Goal: Find specific page/section: Find specific page/section

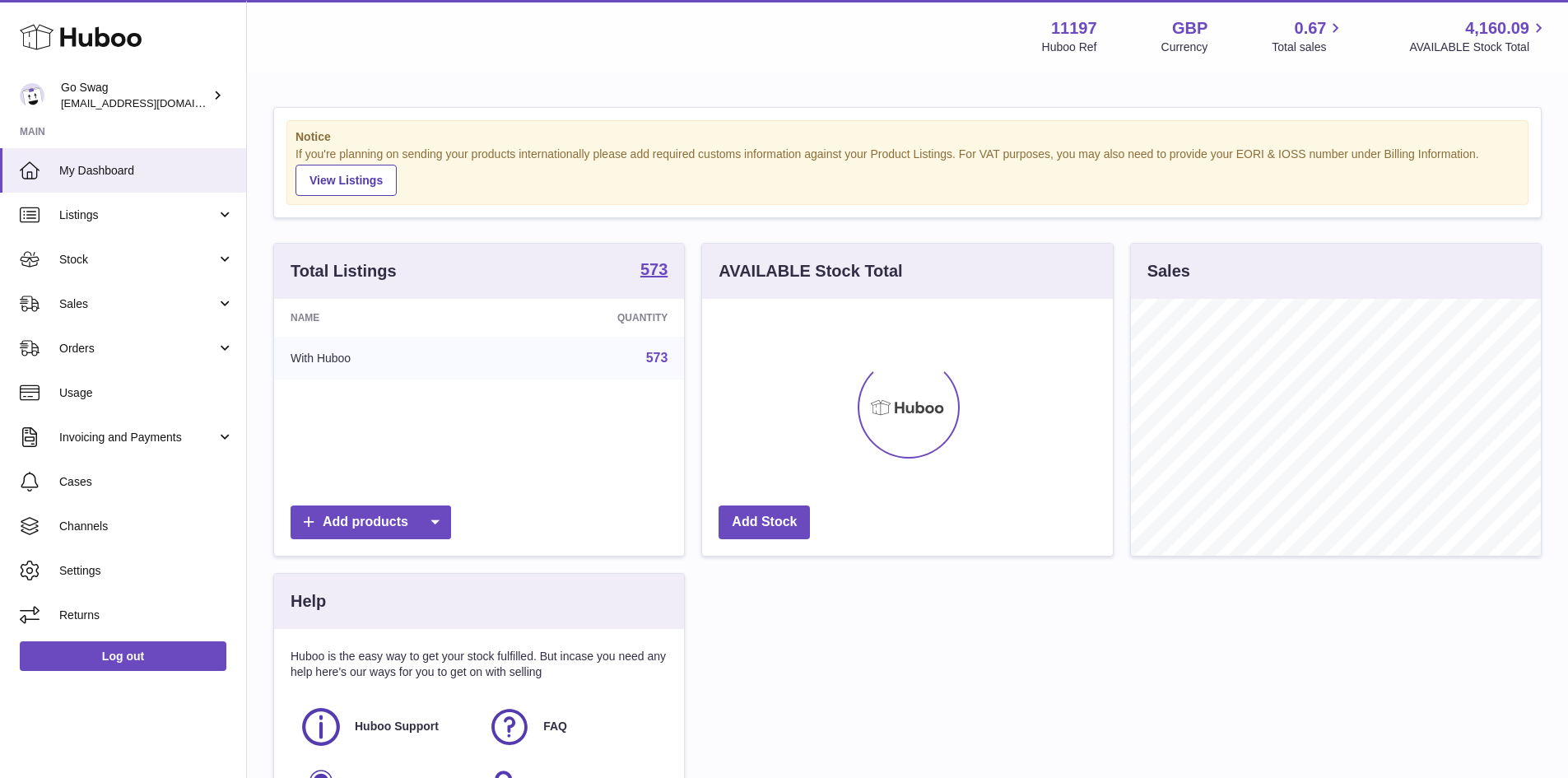
scroll to position [256, 410]
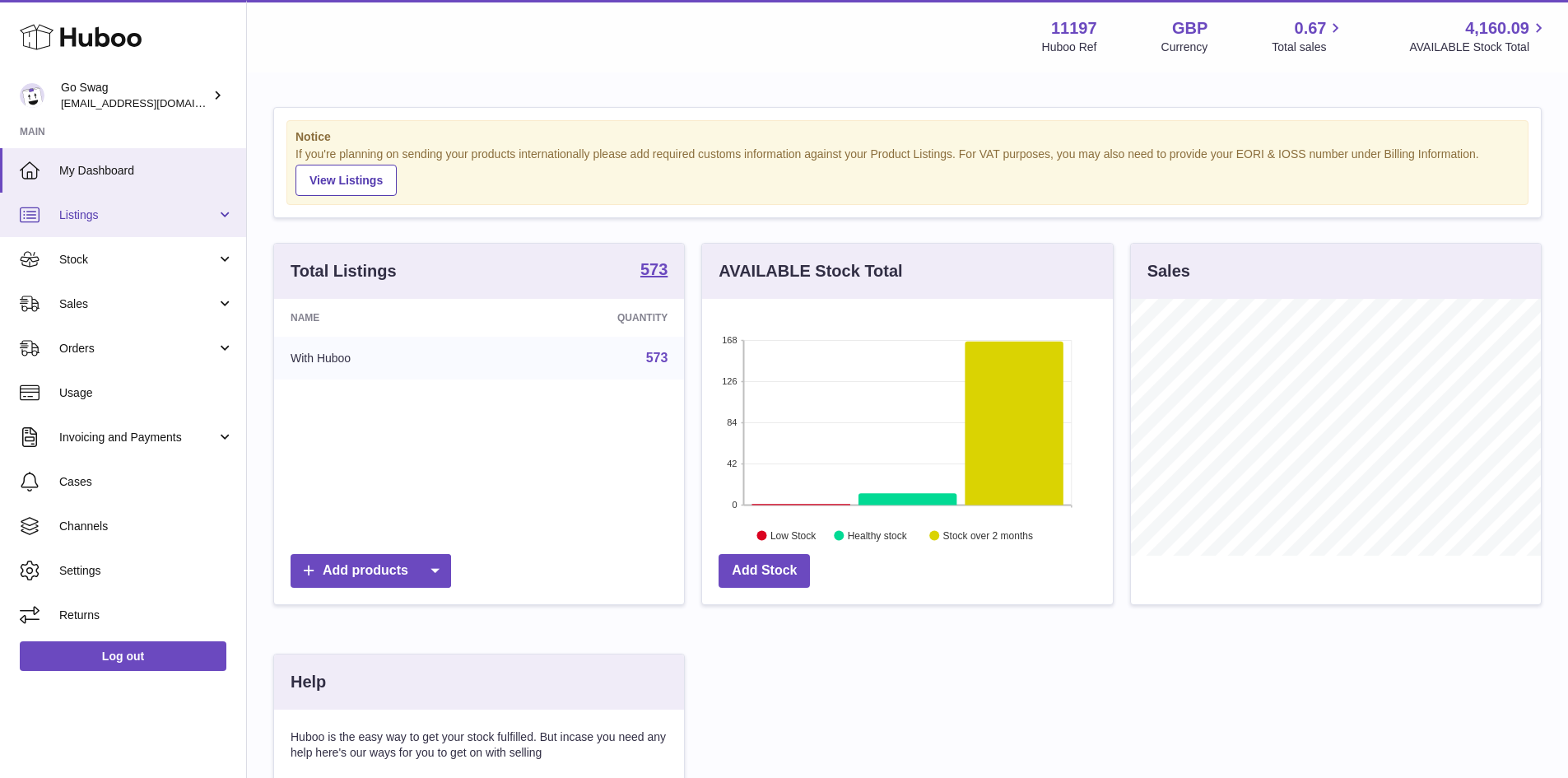
click at [99, 209] on span "Listings" at bounding box center [137, 215] width 157 height 16
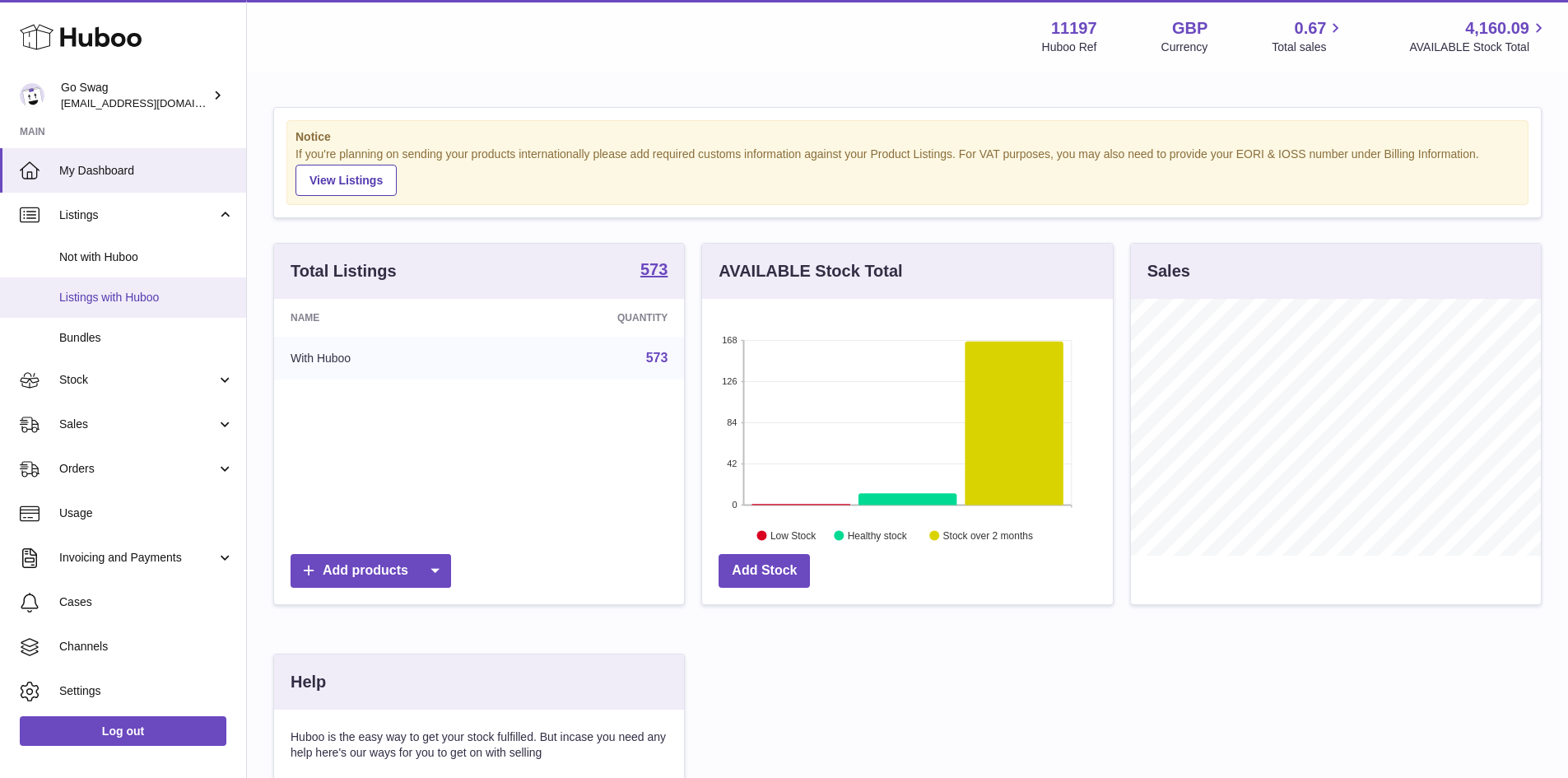
click at [111, 289] on link "Listings with Huboo" at bounding box center [123, 297] width 246 height 40
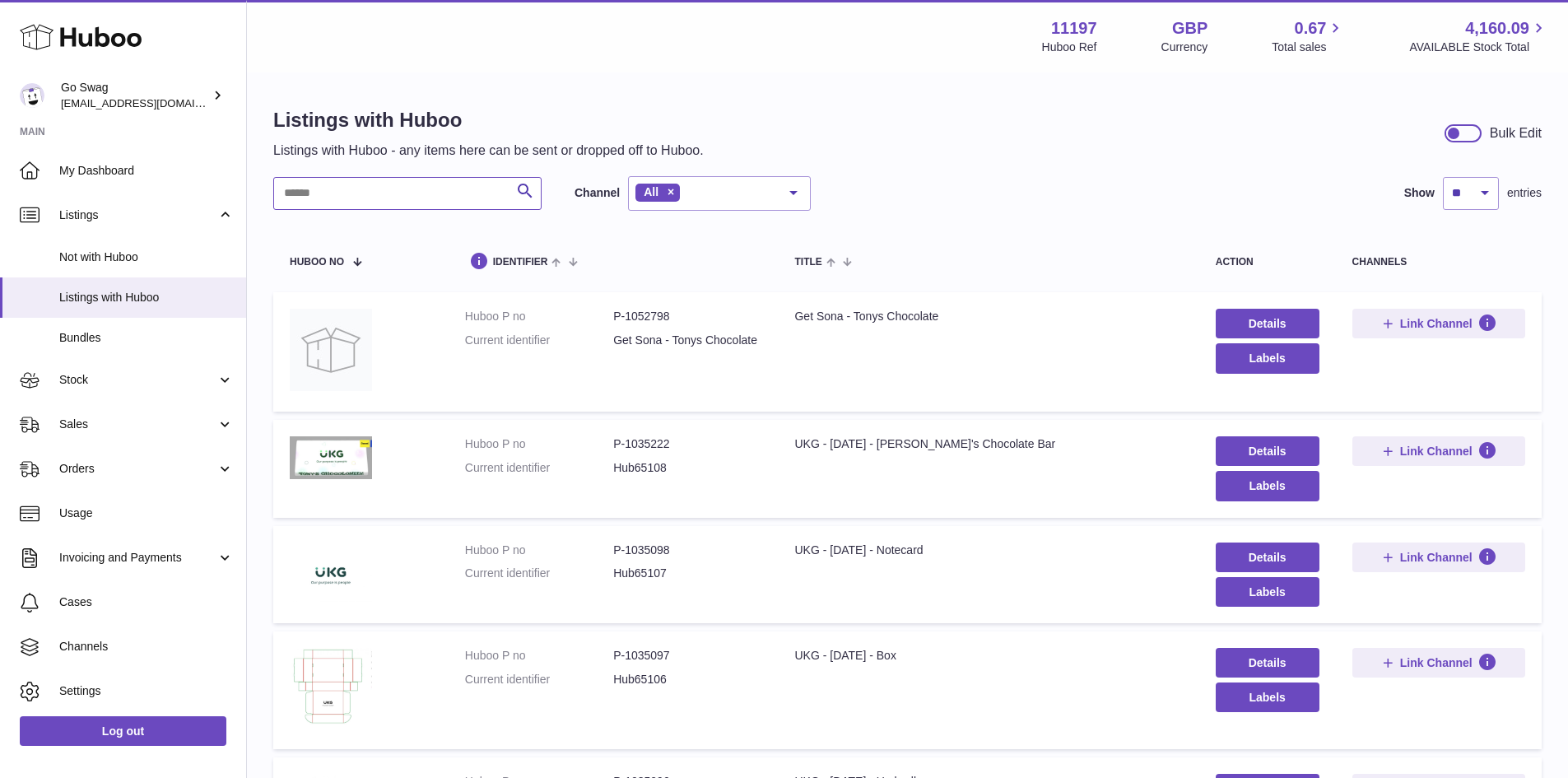
click at [377, 191] on input "text" at bounding box center [406, 194] width 268 height 33
type input "*****"
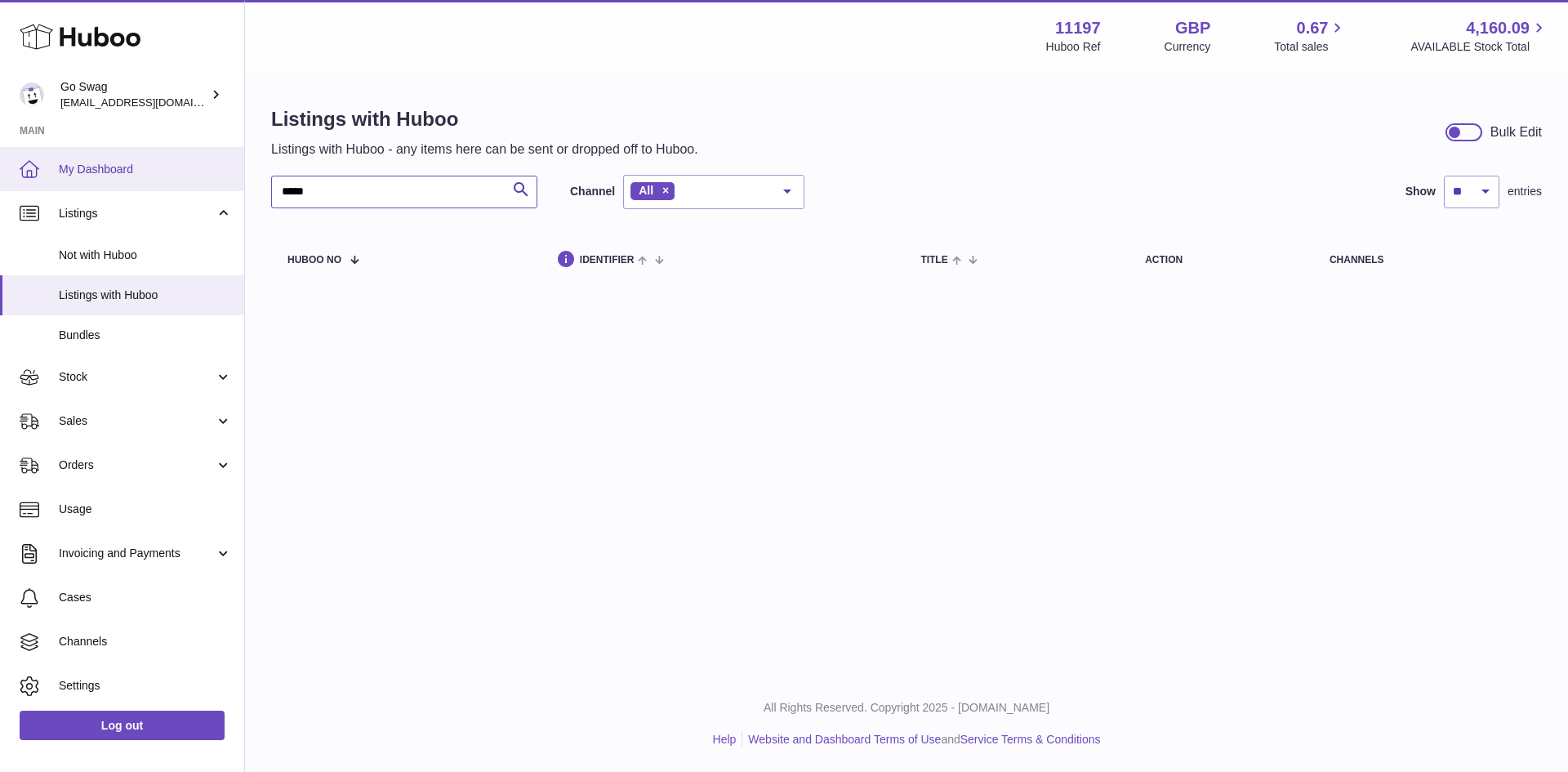
drag, startPoint x: 449, startPoint y: 181, endPoint x: 104, endPoint y: 154, distance: 346.1
click at [106, 155] on div "Huboo Go Swag internalAdmin-11197@internal.huboo.com Main My Dashboard Listings…" at bounding box center [784, 386] width 1568 height 772
type input "*"
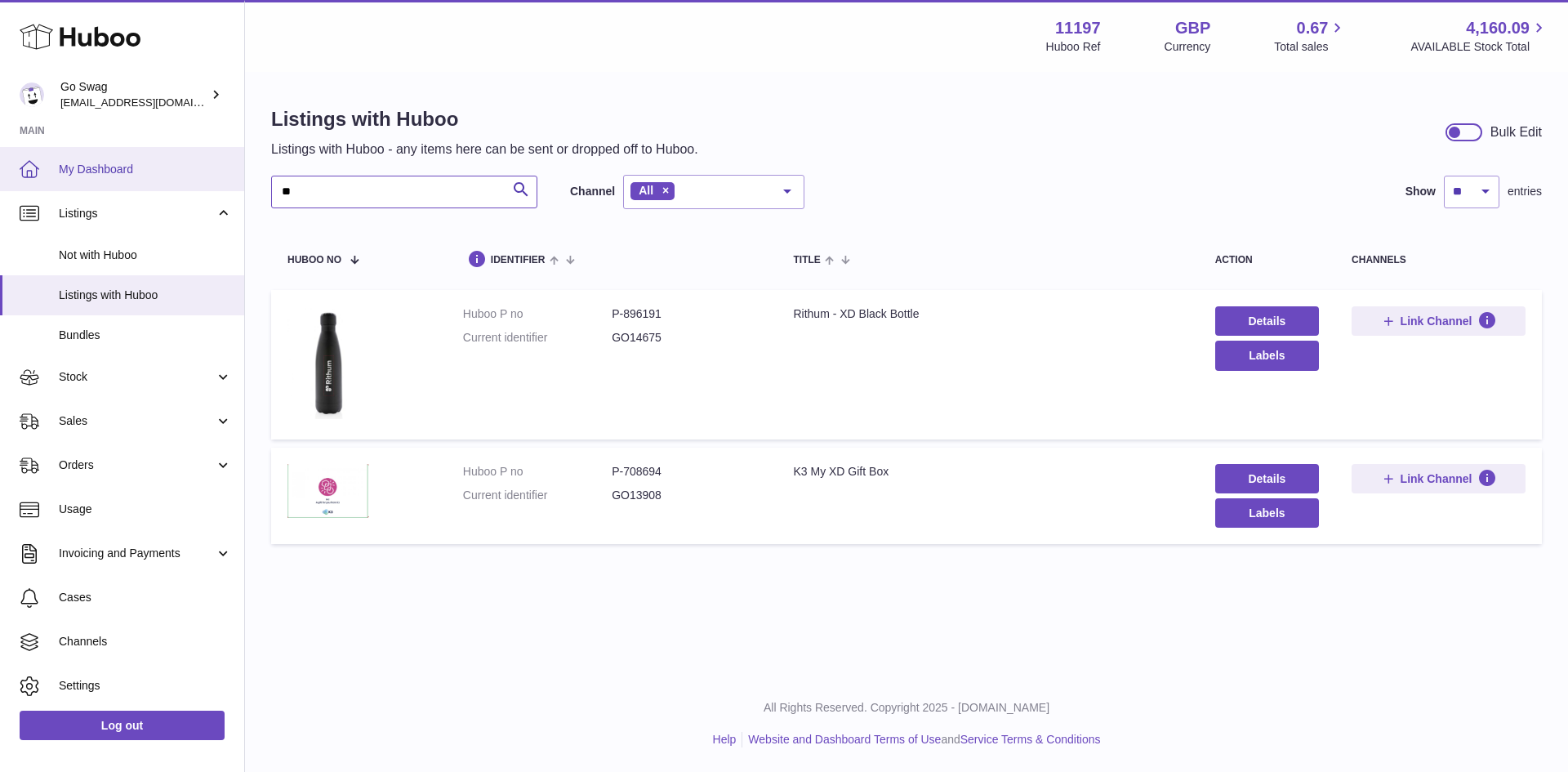
type input "*"
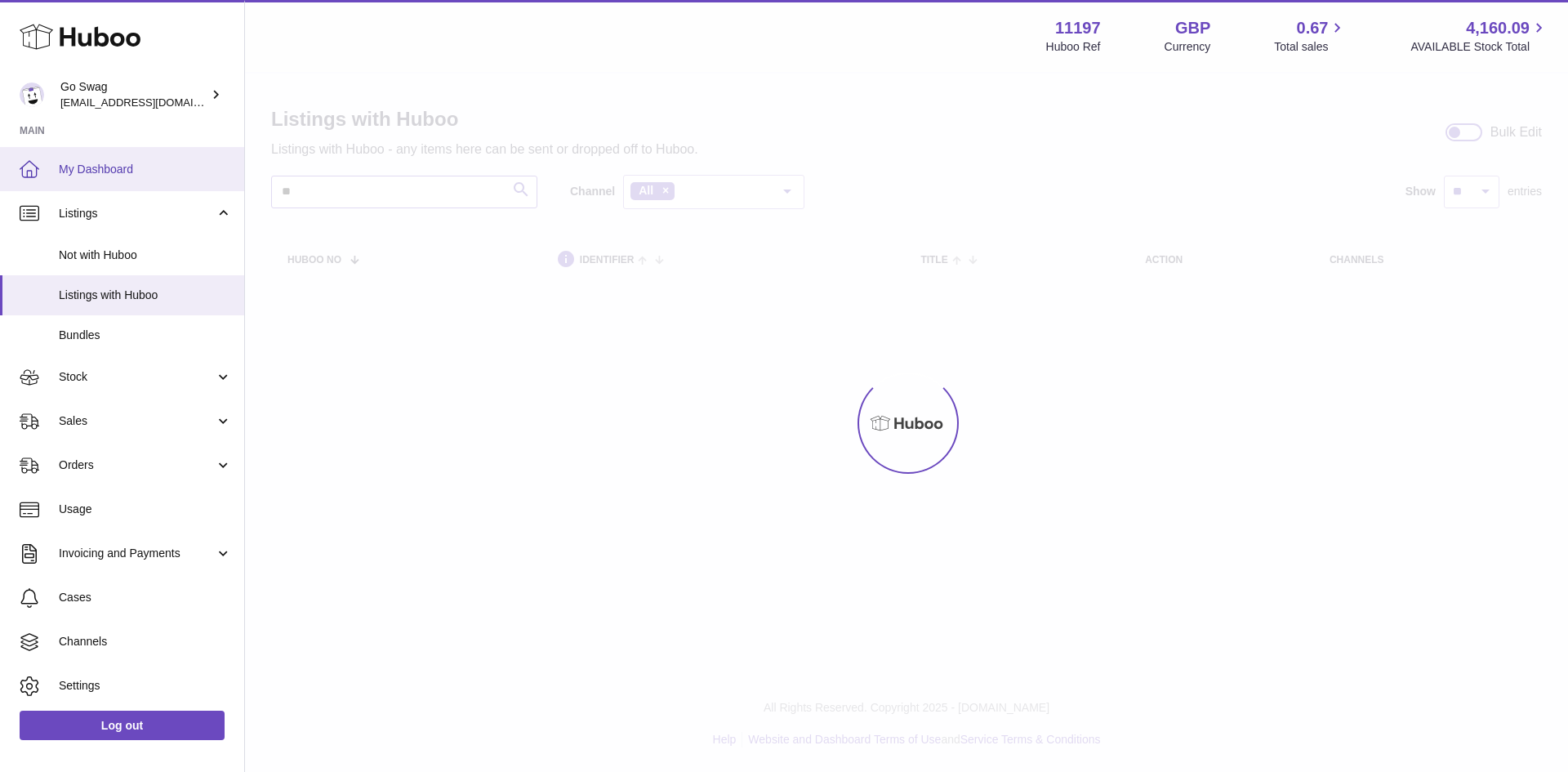
type input "*"
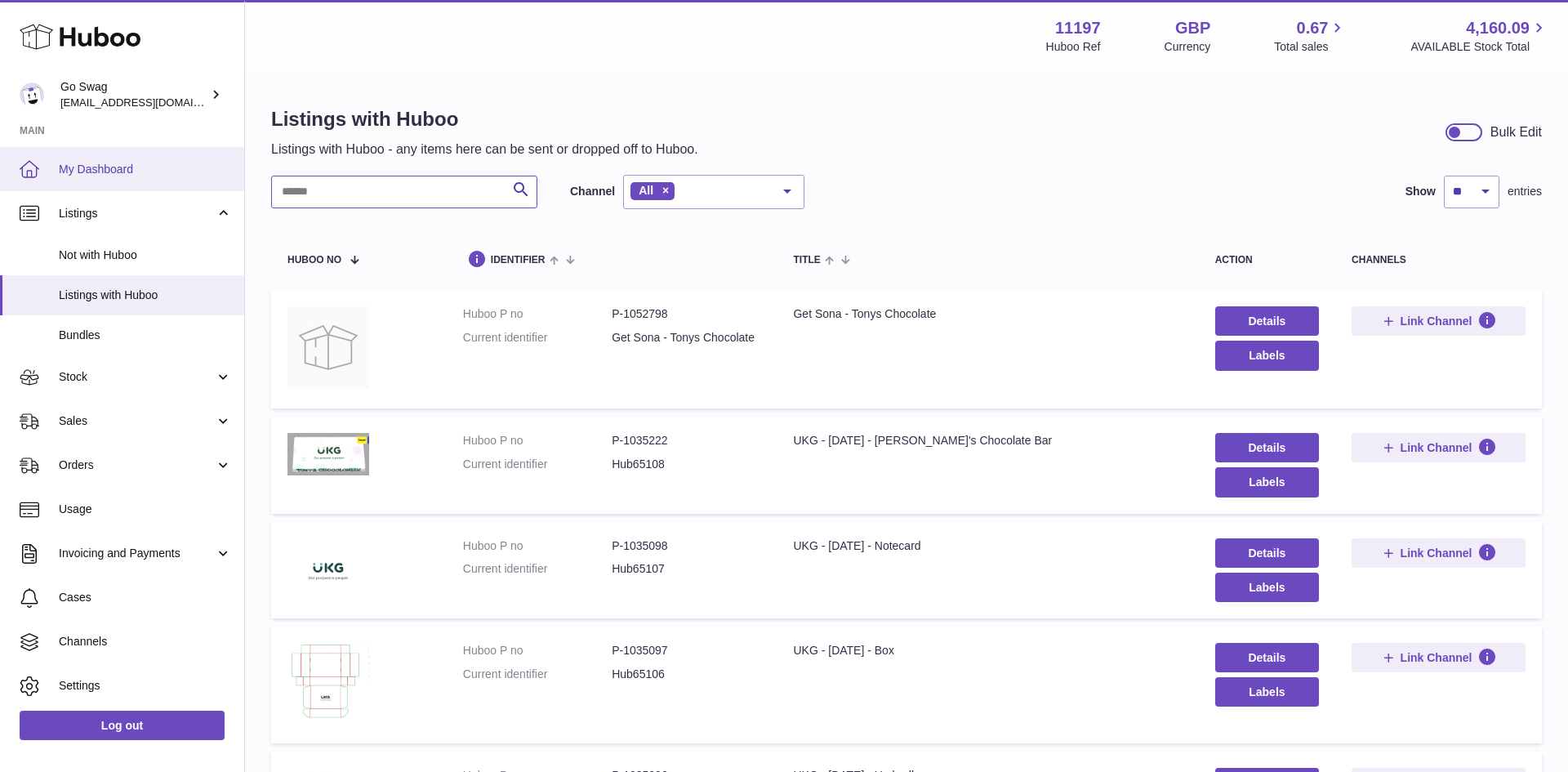
type input "*"
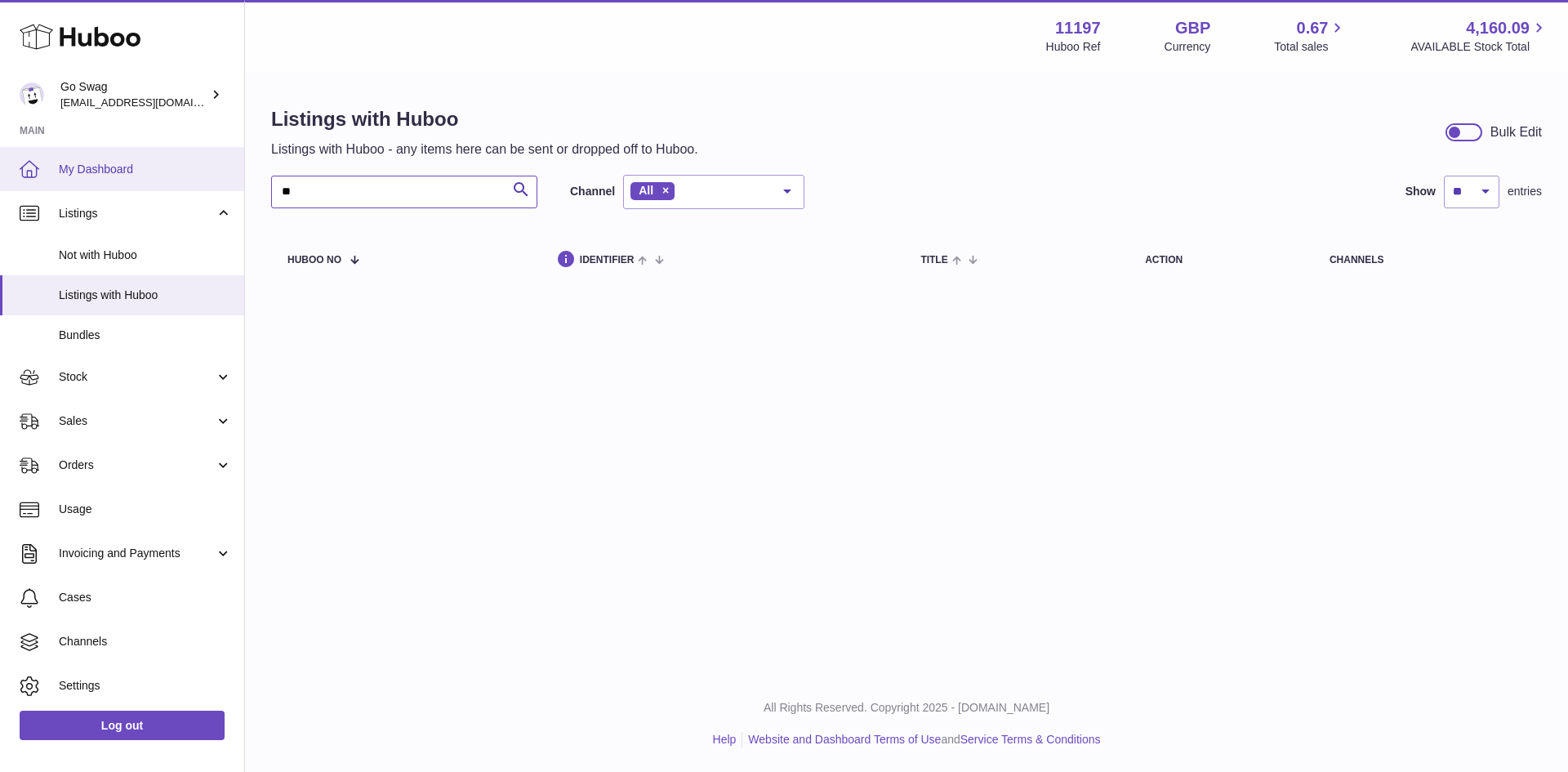
type input "*"
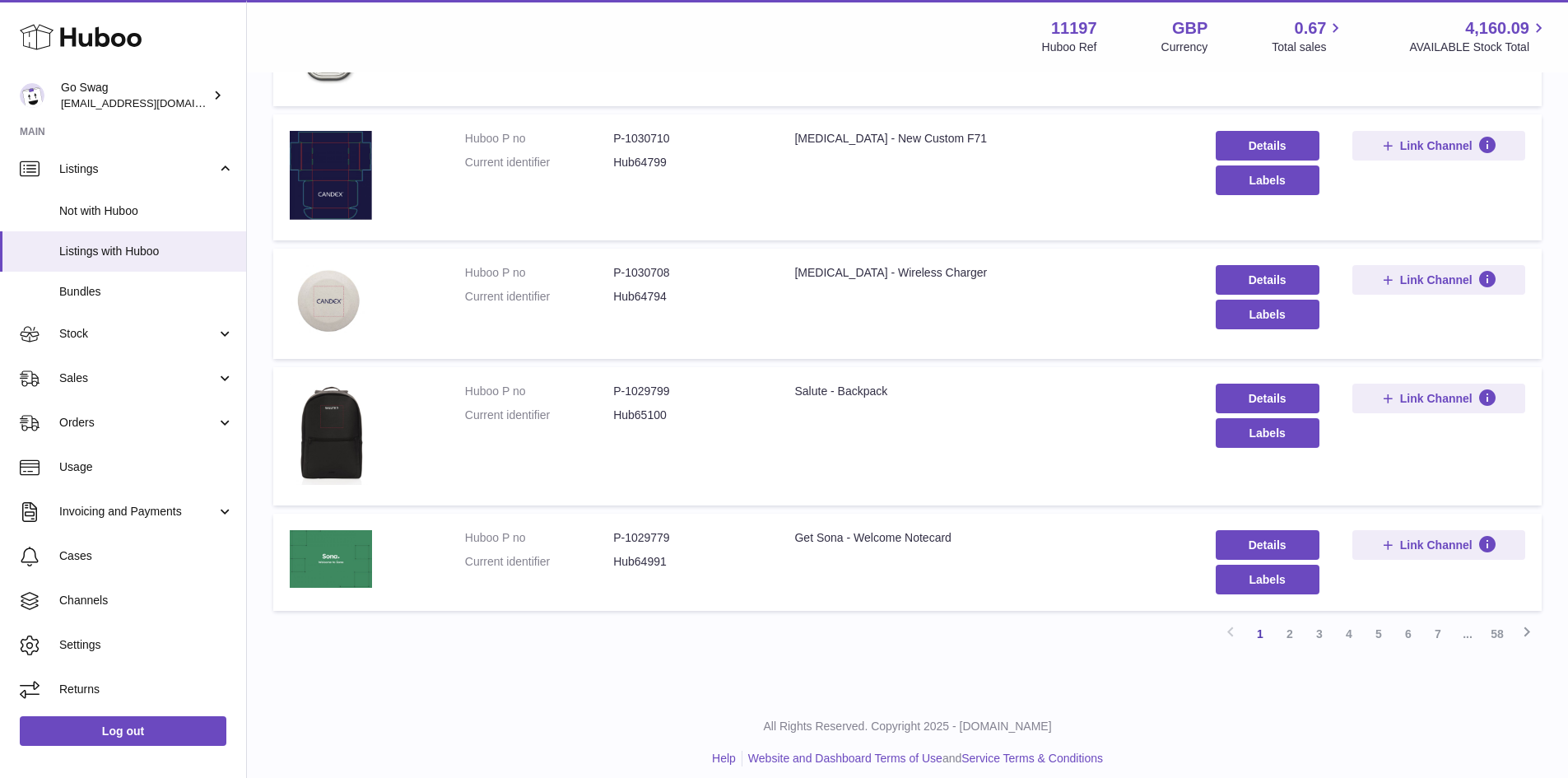
scroll to position [901, 0]
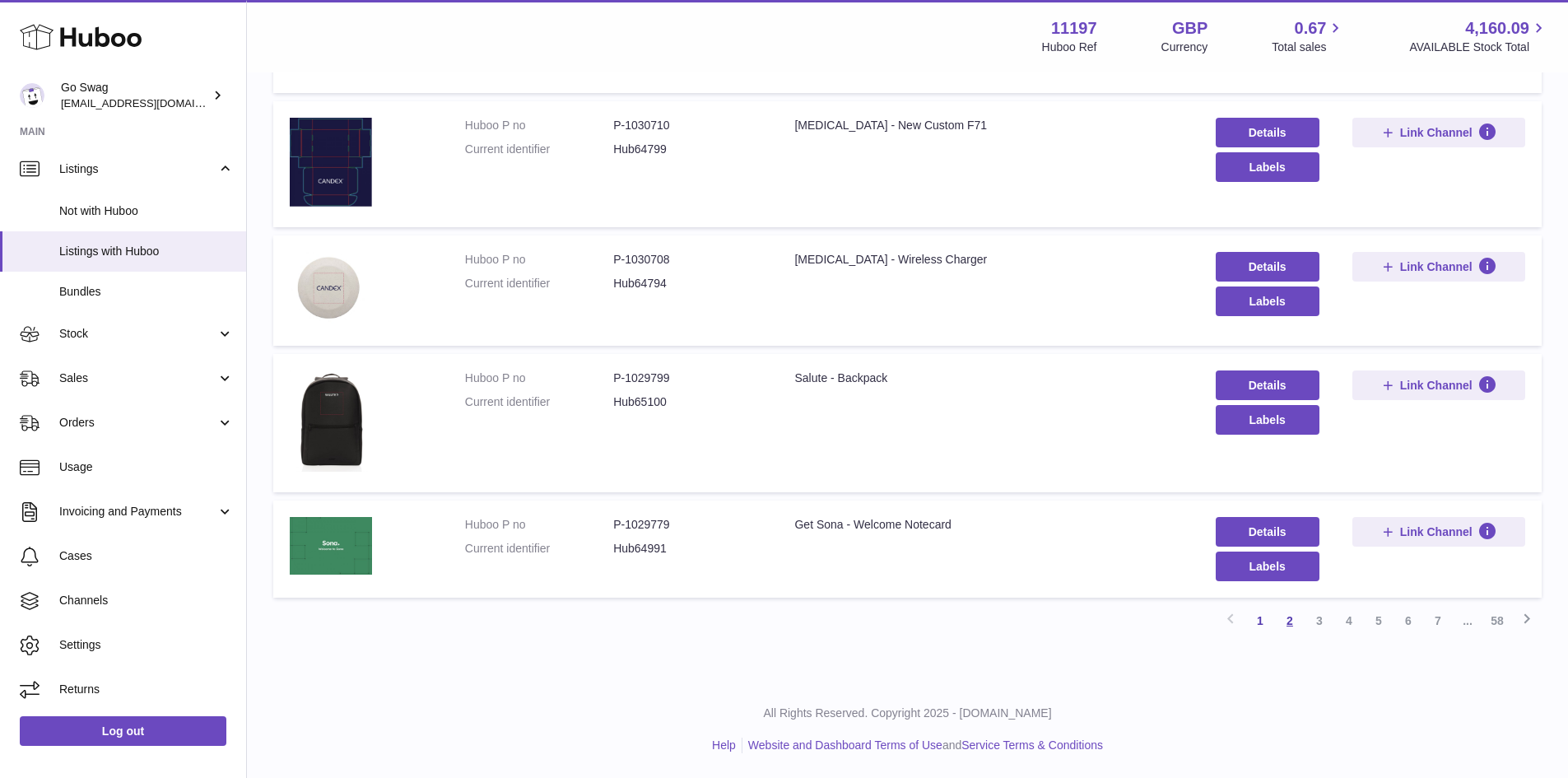
click at [1291, 619] on link "2" at bounding box center [1289, 621] width 29 height 29
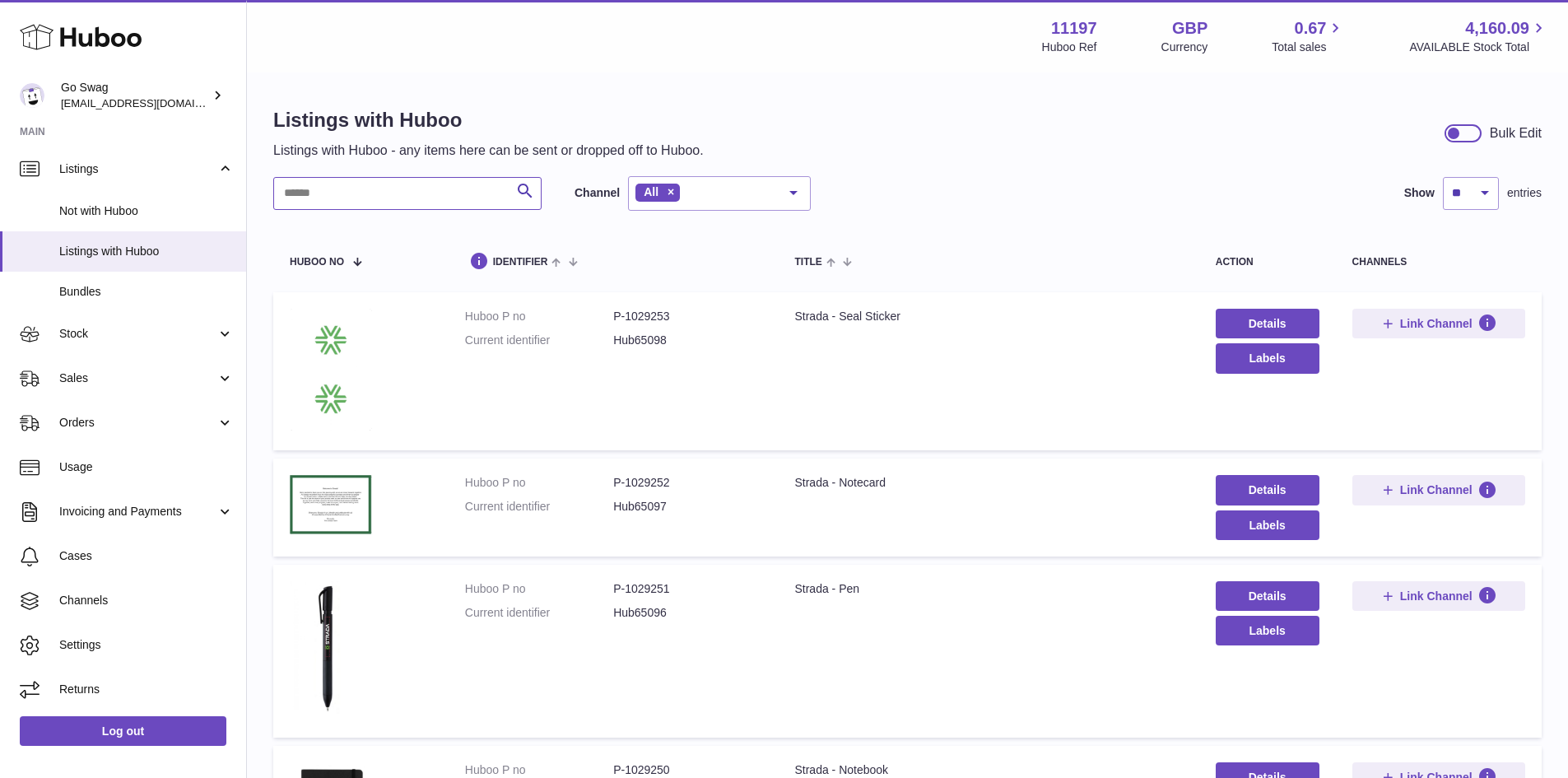
click at [434, 184] on input "text" at bounding box center [406, 194] width 268 height 33
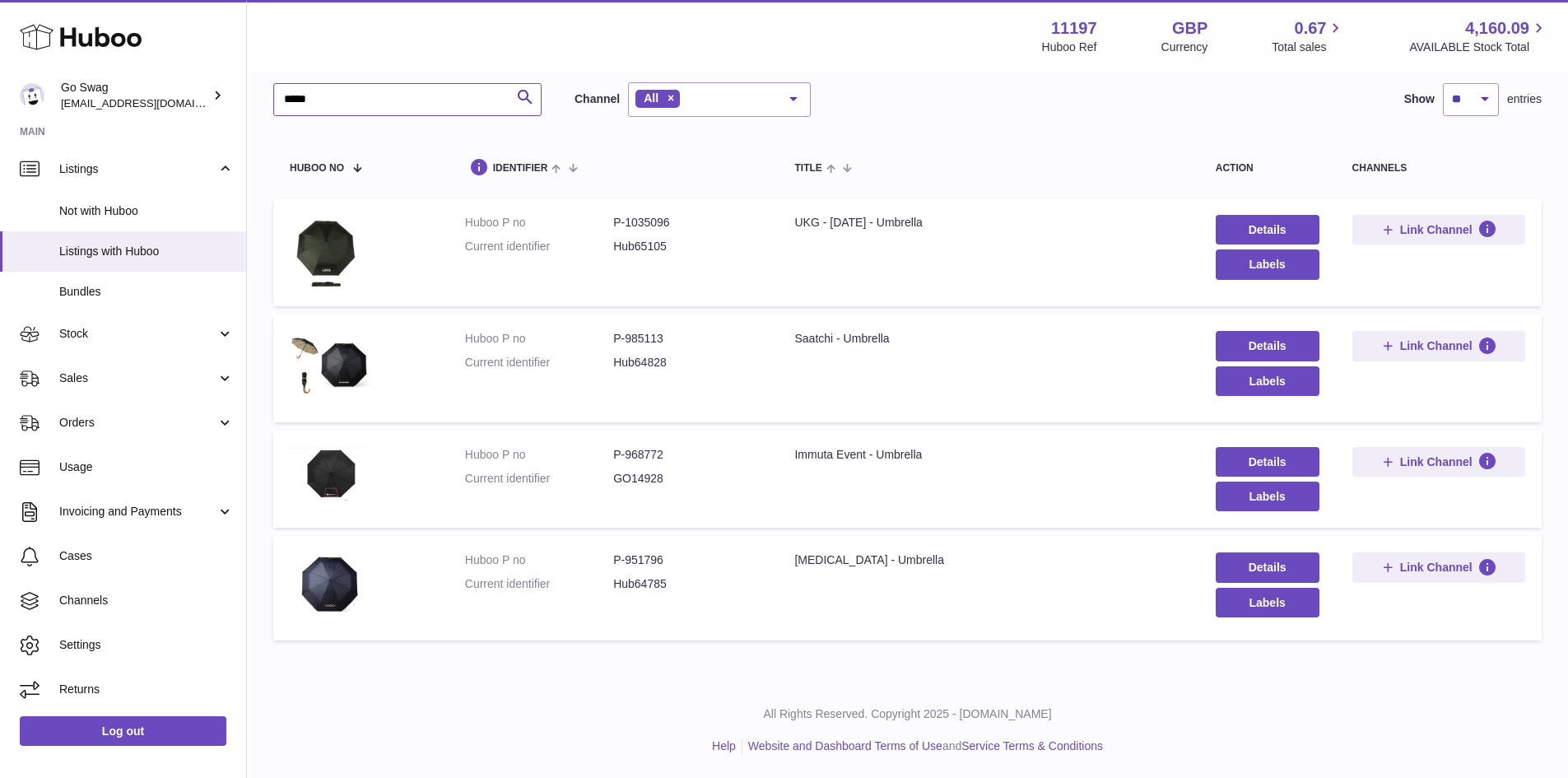
scroll to position [95, 0]
type input "*****"
click at [644, 334] on dd "P-985113" at bounding box center [687, 338] width 148 height 16
copy dd "985113"
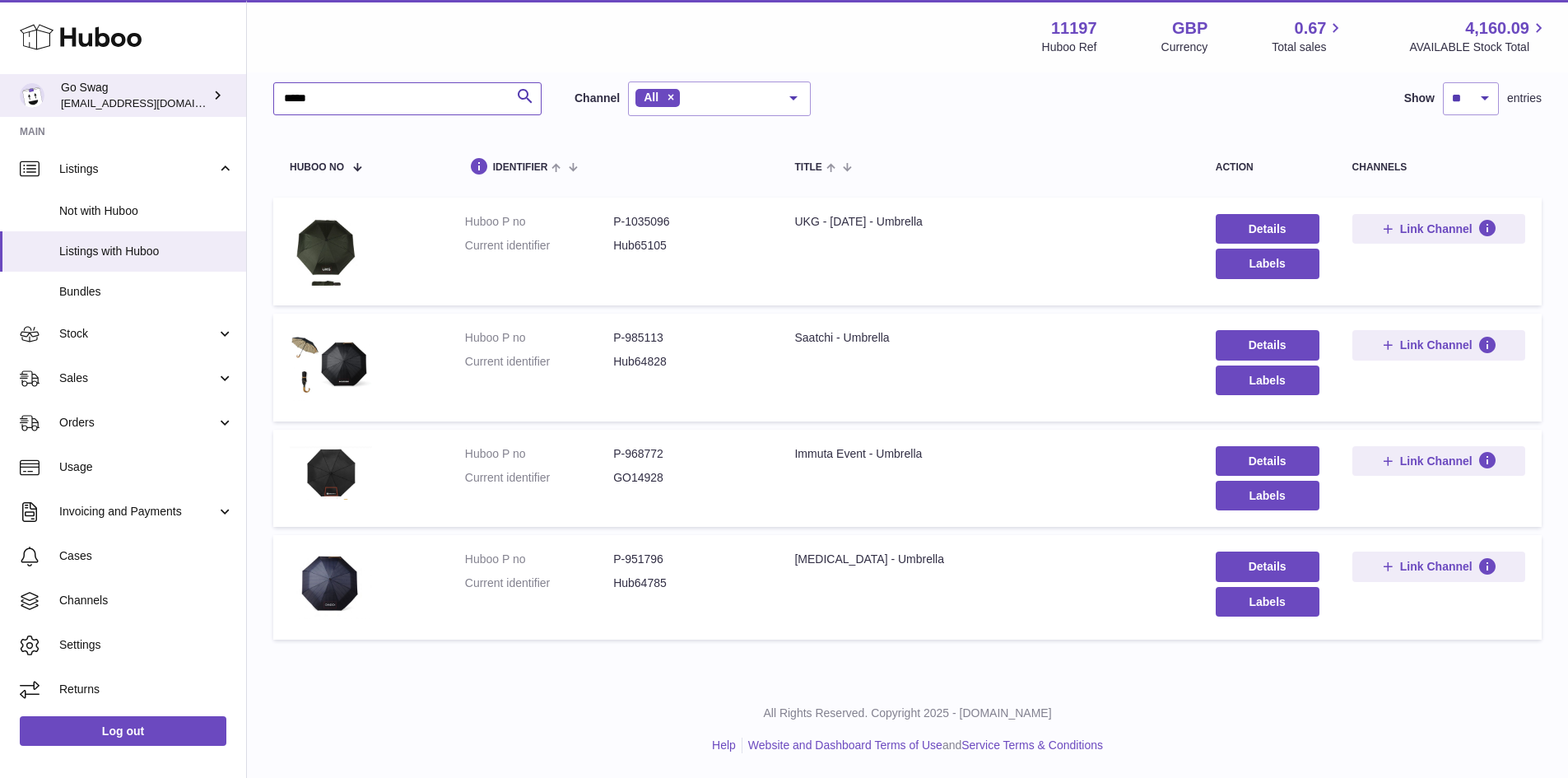
drag, startPoint x: 353, startPoint y: 103, endPoint x: 171, endPoint y: 84, distance: 183.0
click at [171, 84] on div "Huboo Go Swag internalAdmin-11197@internal.huboo.com Main My Dashboard Listings…" at bounding box center [784, 341] width 1568 height 873
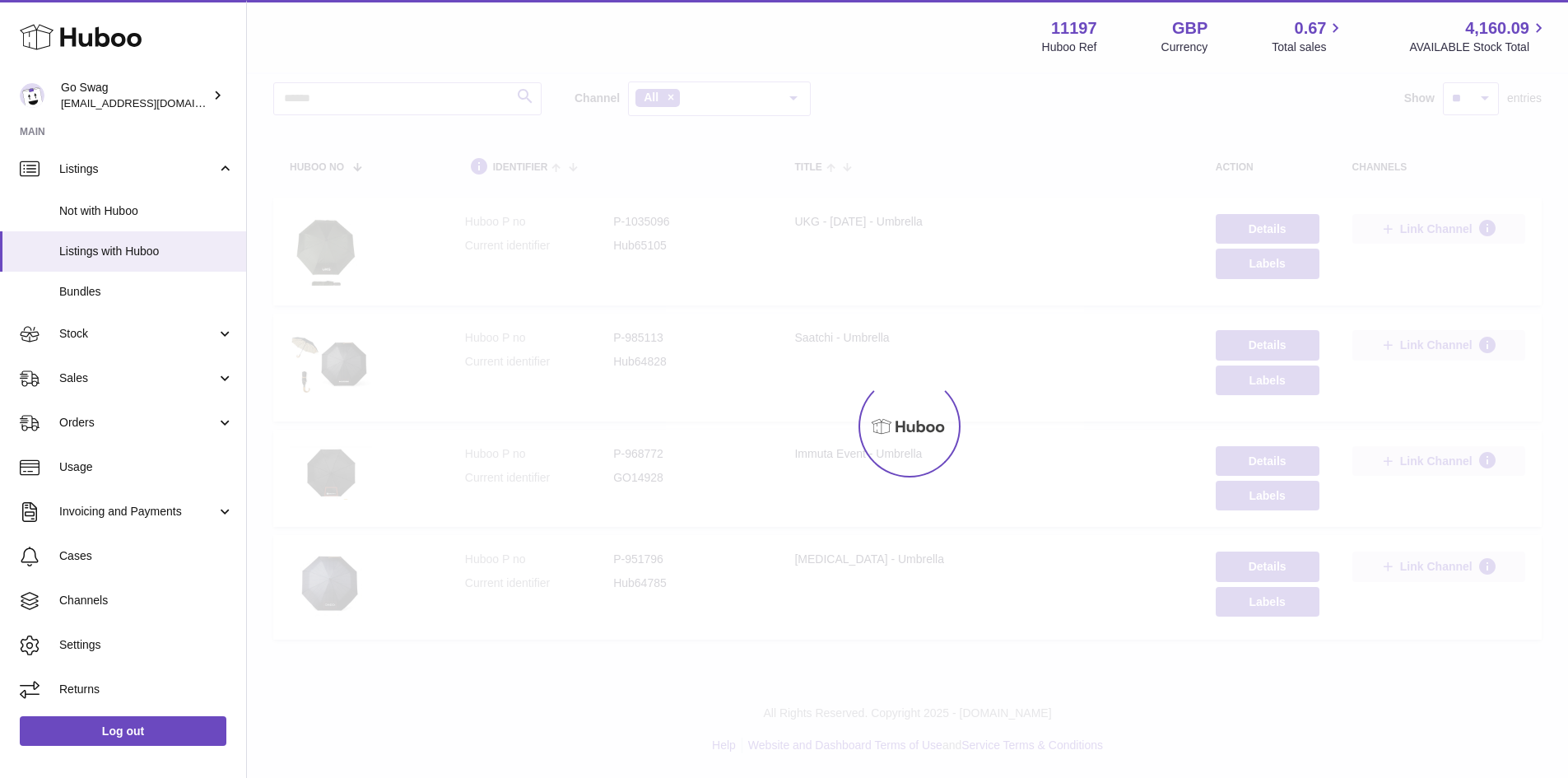
click at [320, 97] on div at bounding box center [906, 426] width 1320 height 704
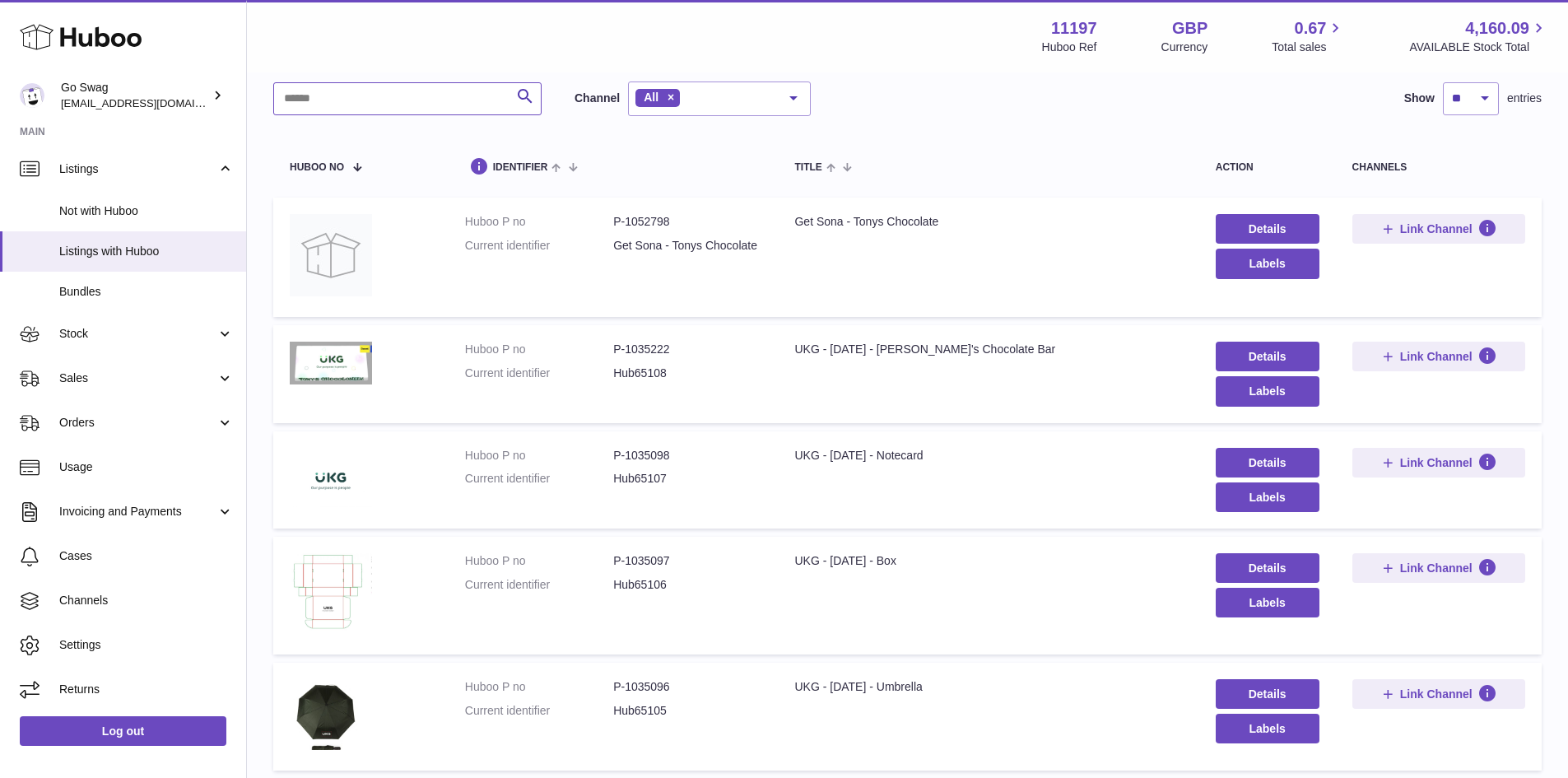
click at [395, 107] on input "text" at bounding box center [406, 98] width 268 height 33
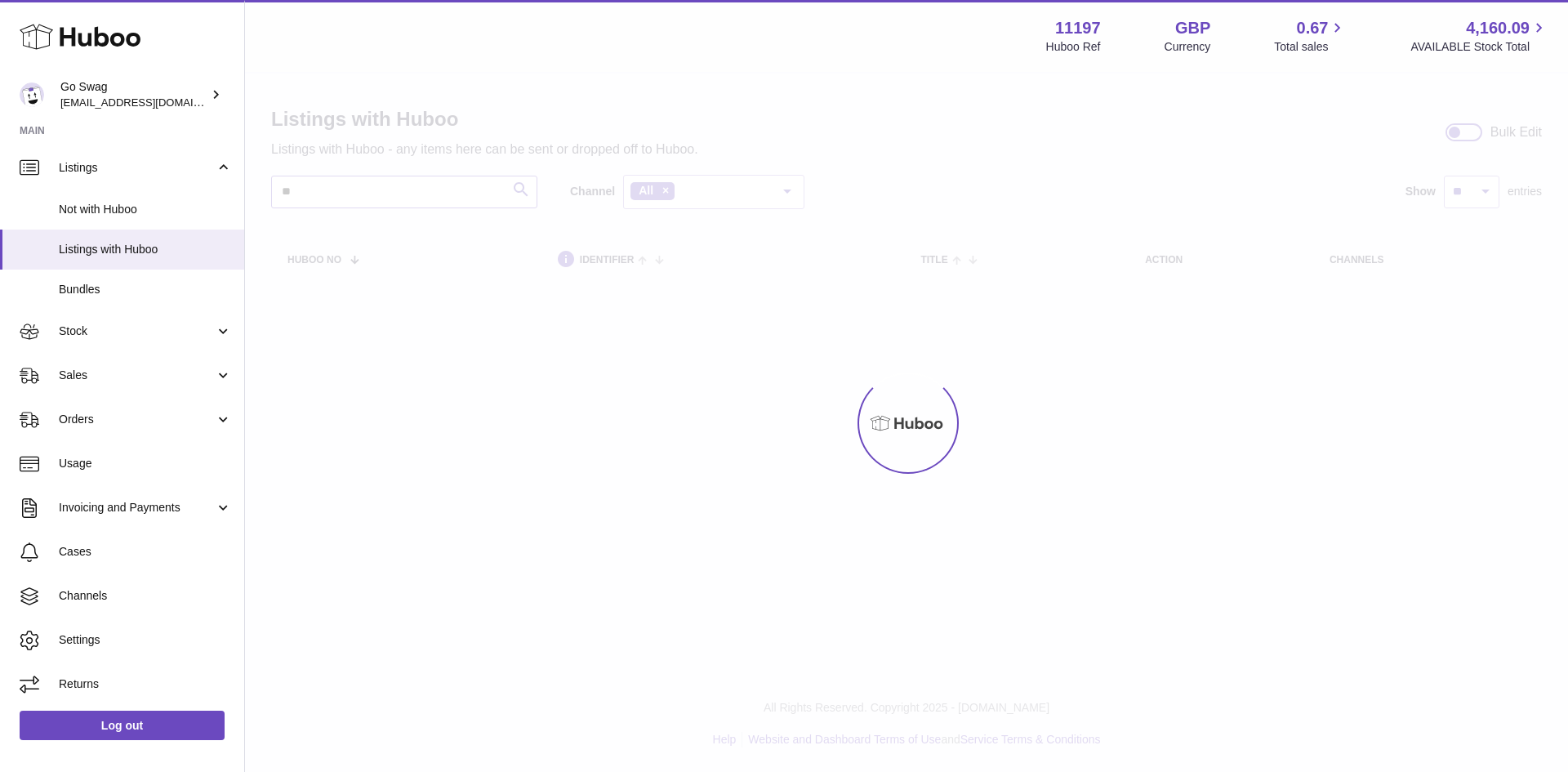
type input "*"
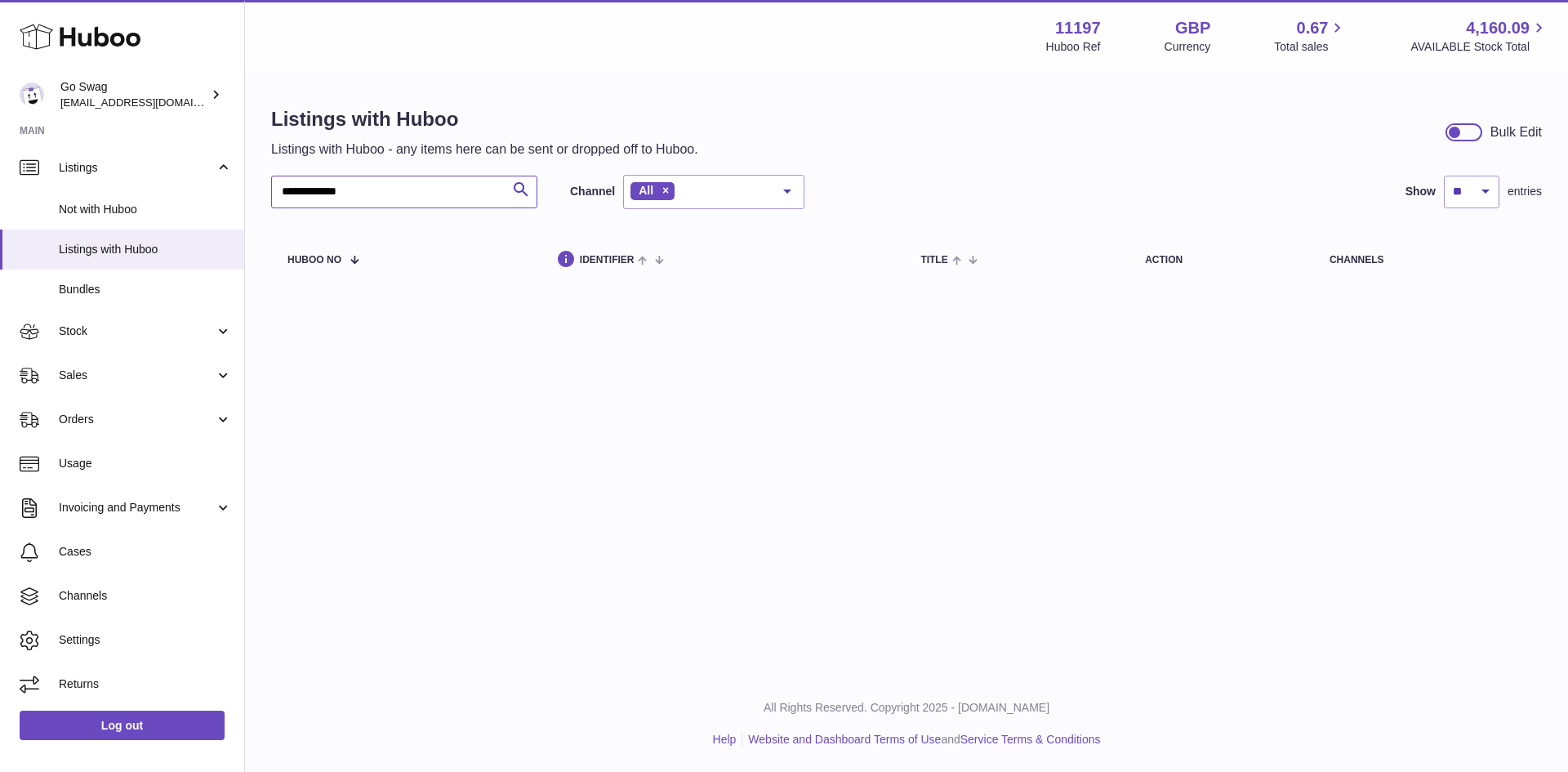
type input "**********"
drag, startPoint x: 479, startPoint y: 196, endPoint x: 278, endPoint y: 202, distance: 201.1
click at [278, 202] on input "**********" at bounding box center [403, 193] width 266 height 33
click at [277, 202] on input "**********" at bounding box center [403, 193] width 266 height 33
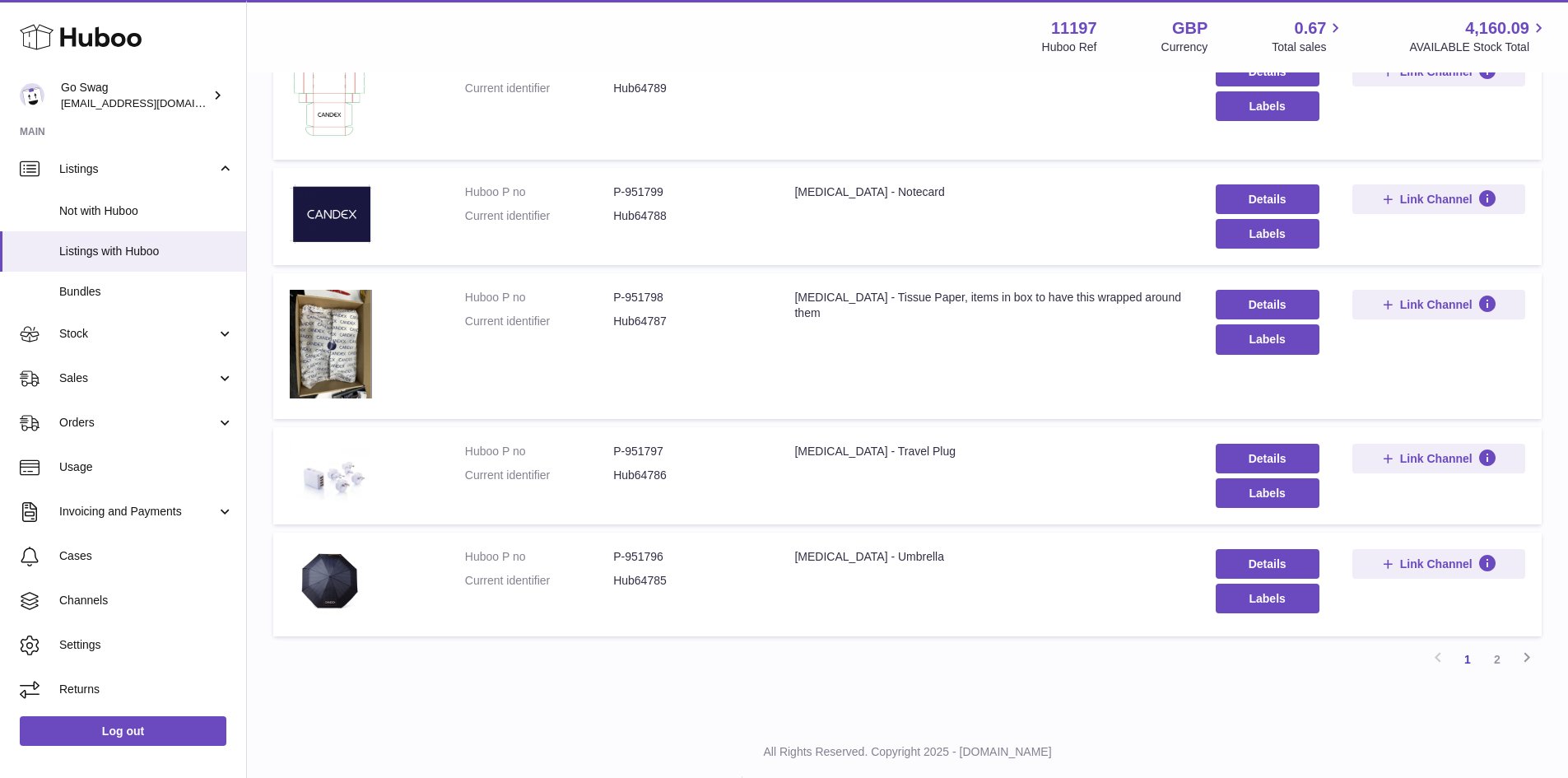
scroll to position [871, 0]
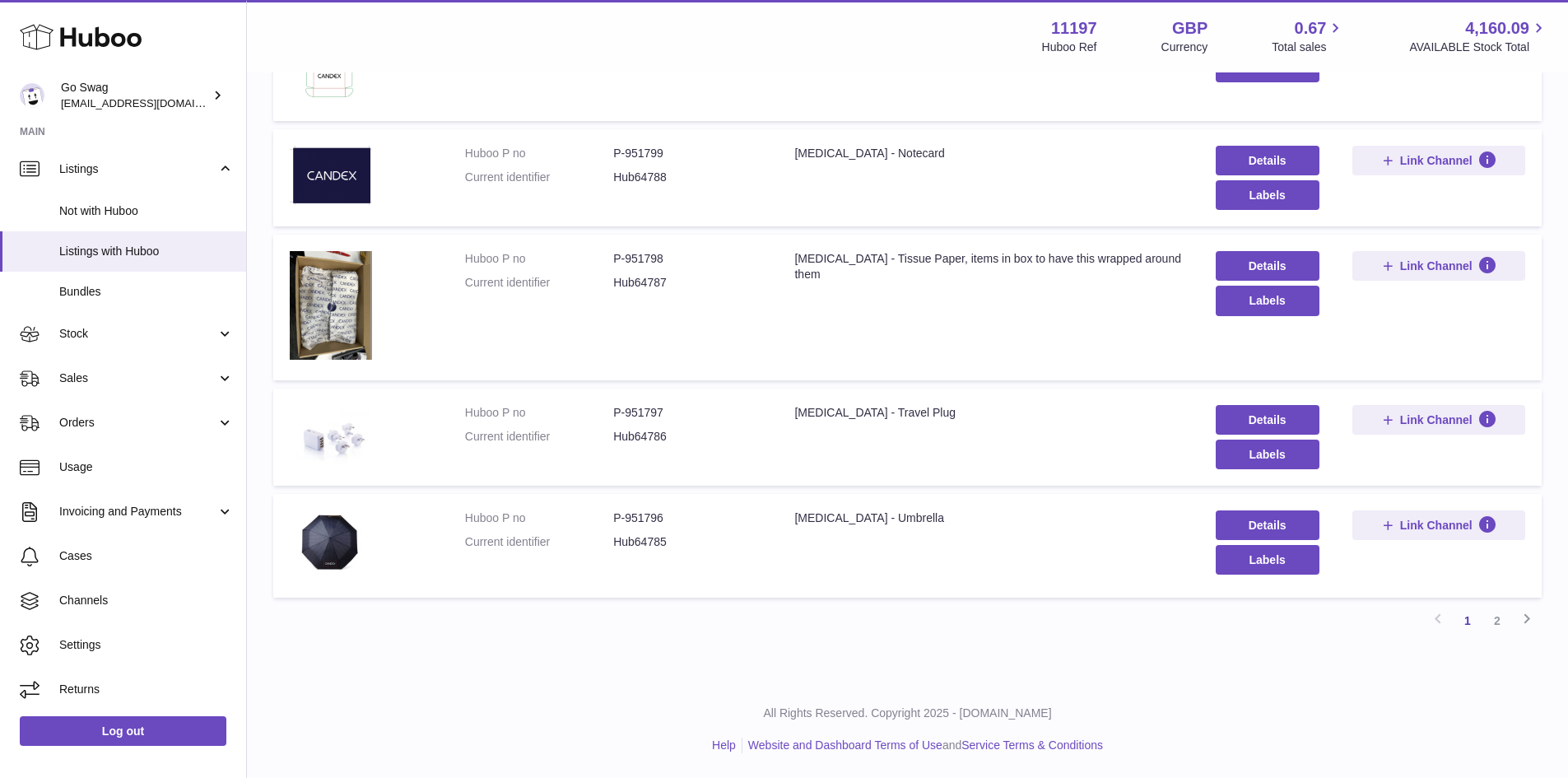
click at [642, 405] on dd "P-951797" at bounding box center [687, 412] width 148 height 16
copy dd "951797"
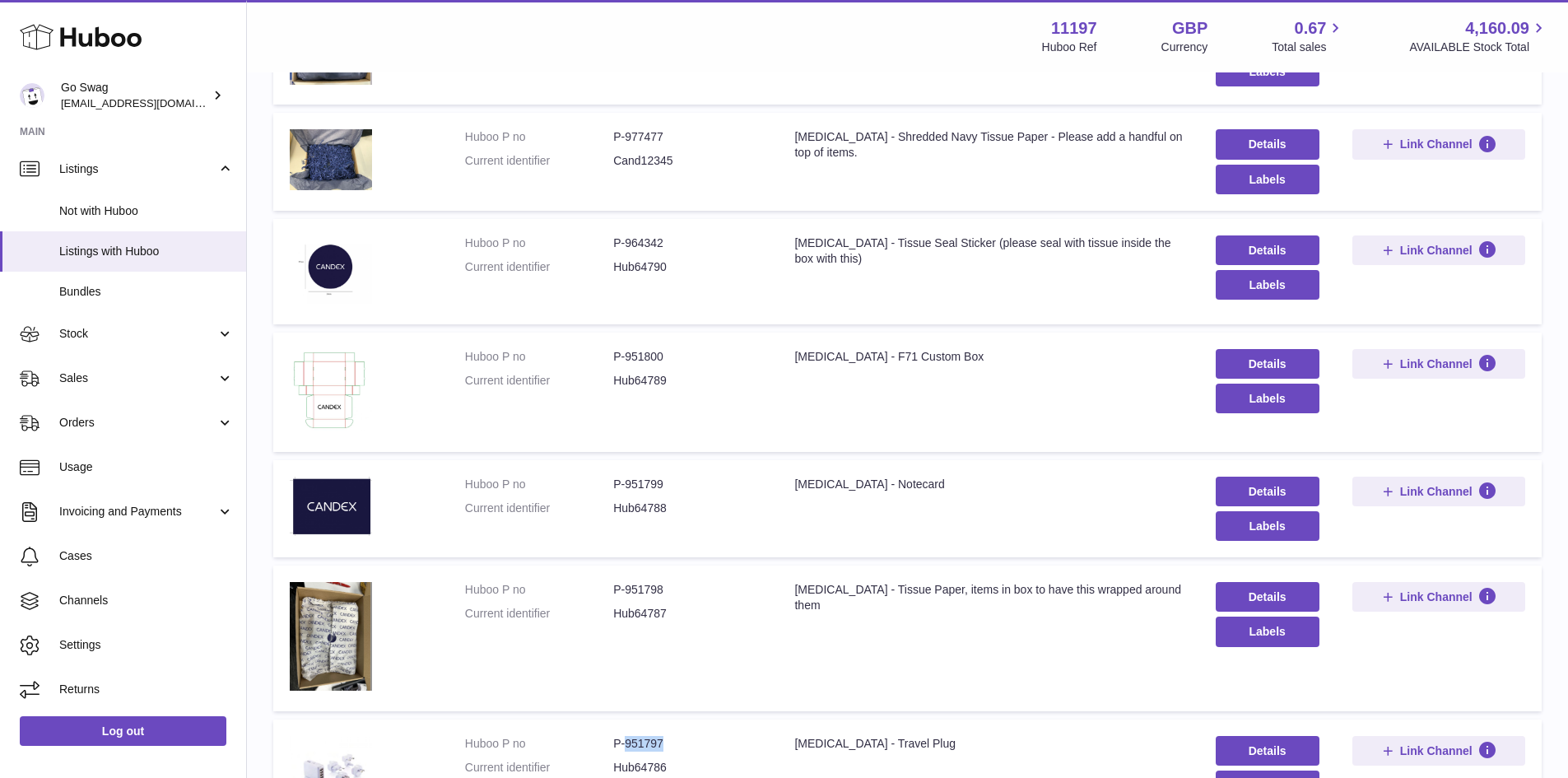
scroll to position [541, 0]
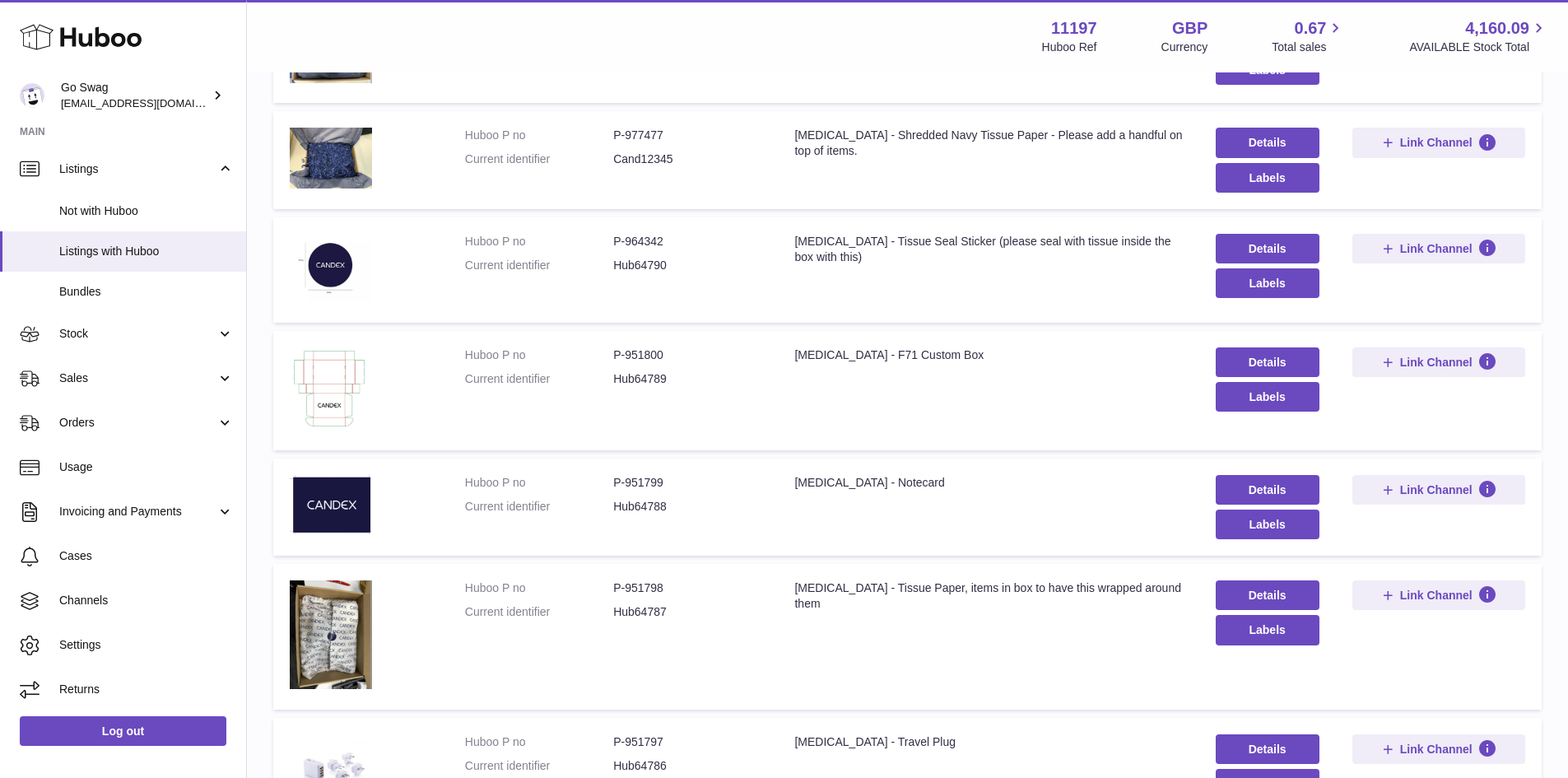
click at [654, 475] on dd "P-951799" at bounding box center [687, 483] width 148 height 16
copy dd "951799"
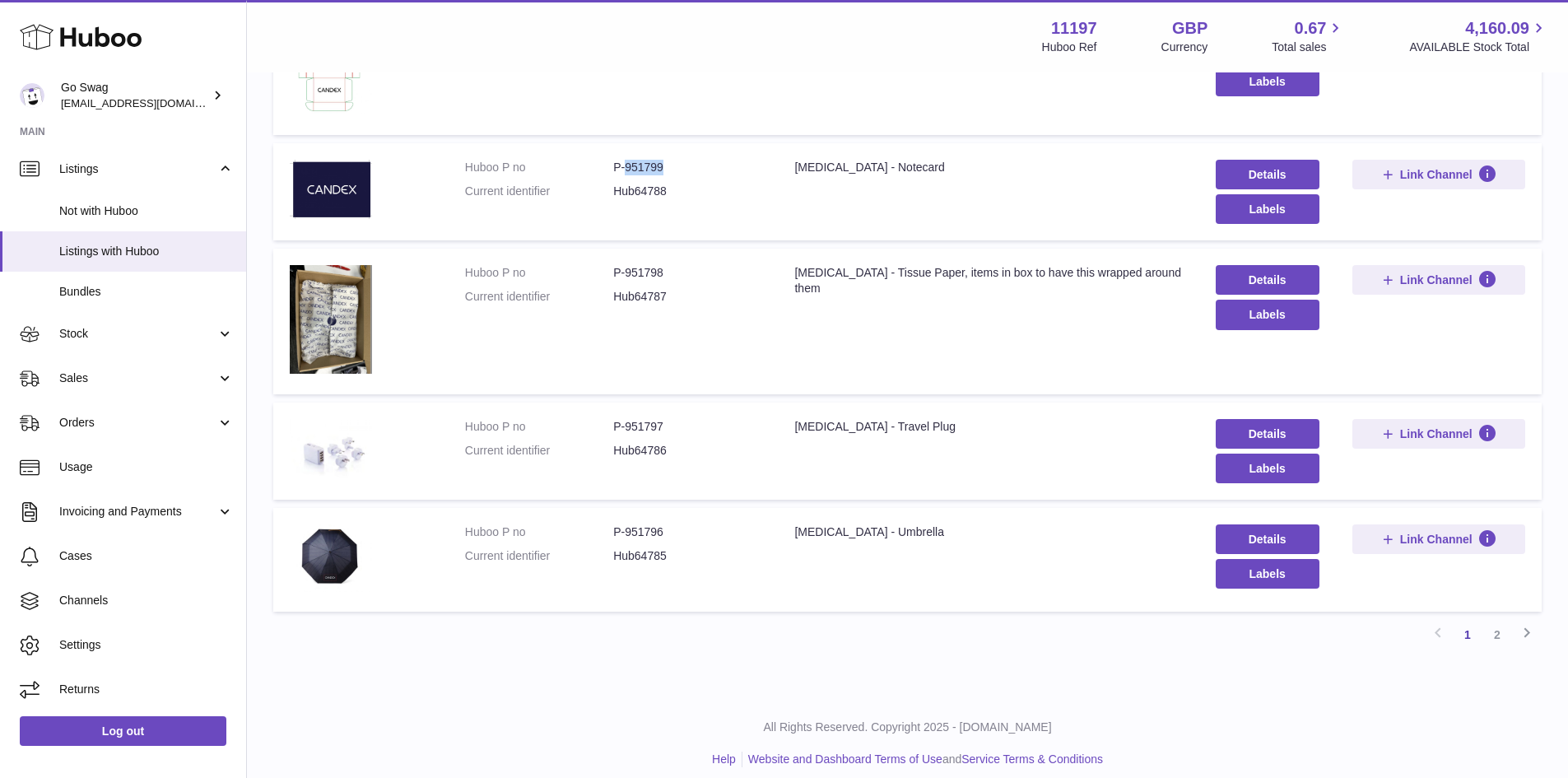
scroll to position [871, 0]
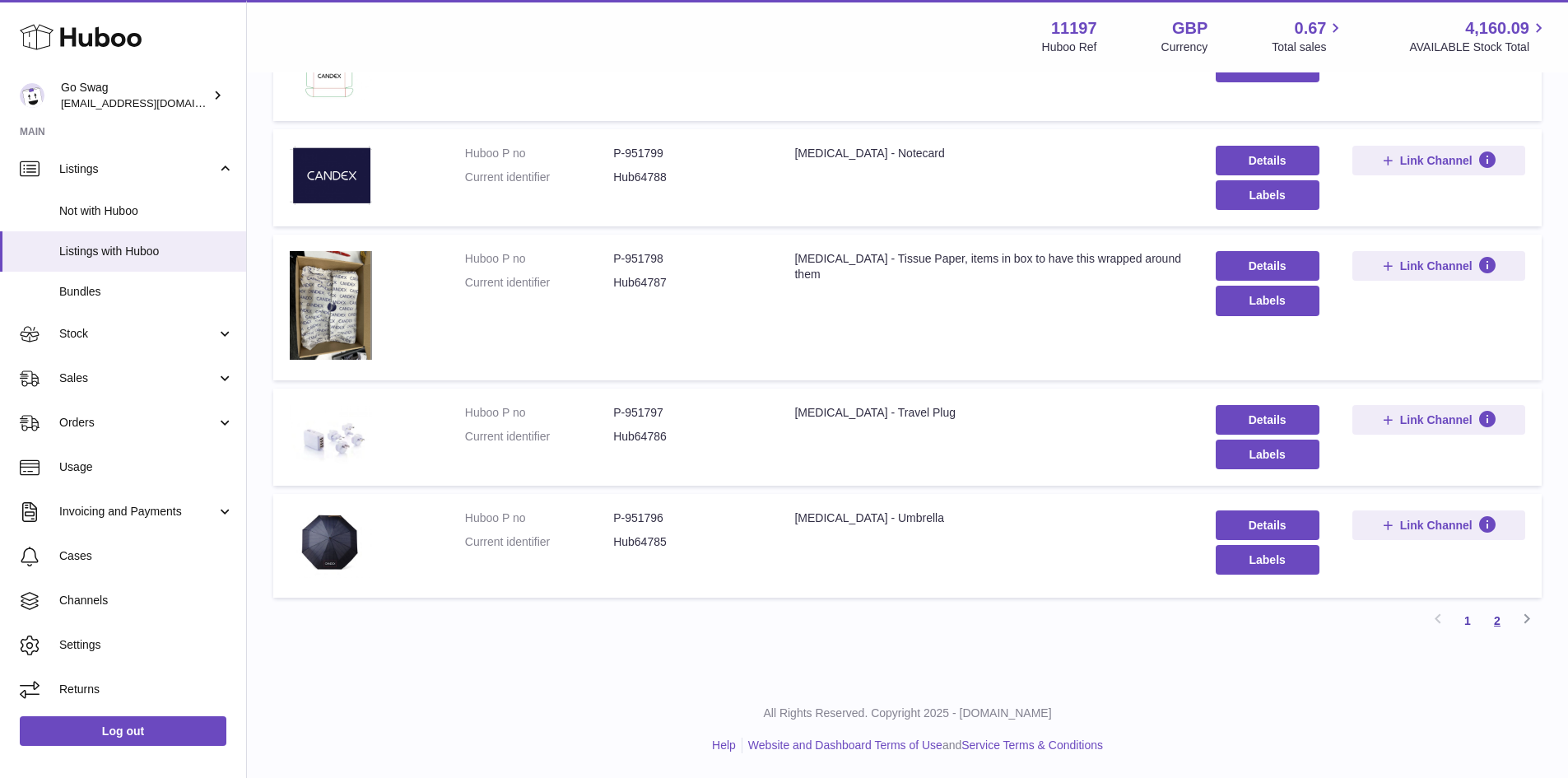
click at [1495, 622] on link "2" at bounding box center [1497, 621] width 29 height 29
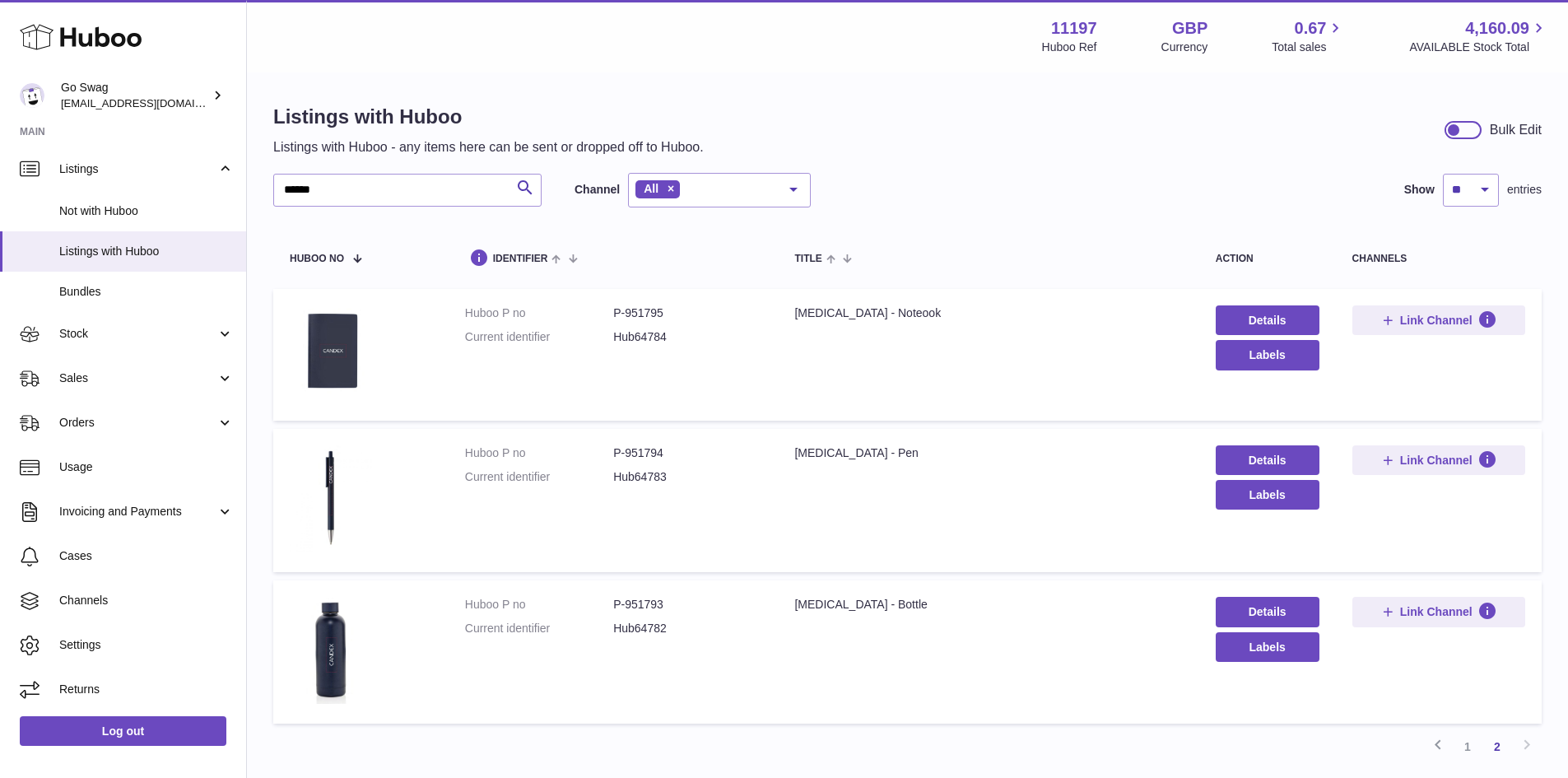
scroll to position [74, 0]
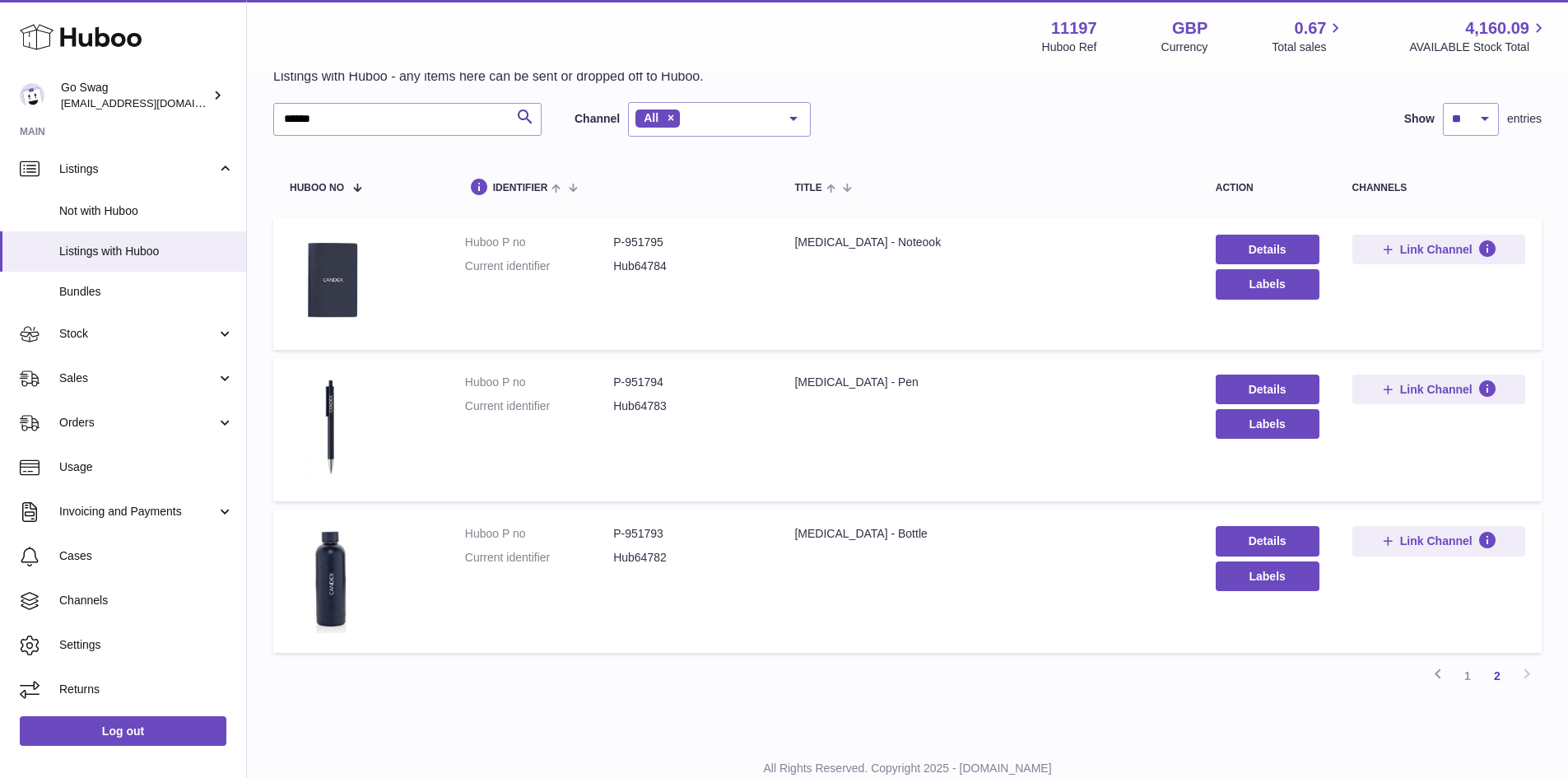
click at [632, 243] on dd "P-951795" at bounding box center [687, 243] width 148 height 16
copy dd "951795"
drag, startPoint x: 393, startPoint y: 123, endPoint x: 119, endPoint y: 118, distance: 274.0
click at [172, 121] on div "Huboo Go Swag internalAdmin-11197@internal.huboo.com Main My Dashboard Listings…" at bounding box center [784, 379] width 1568 height 908
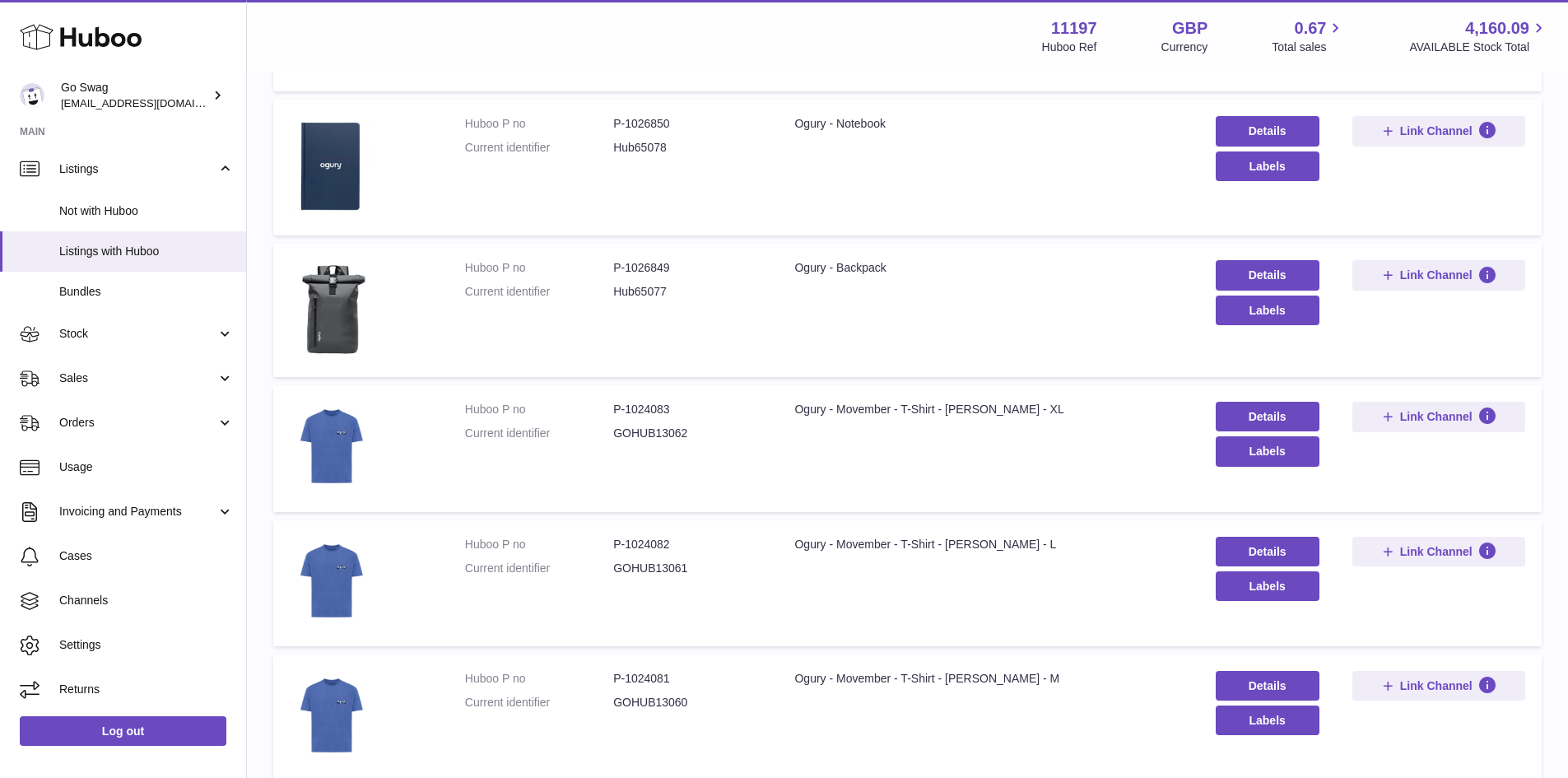
scroll to position [486, 0]
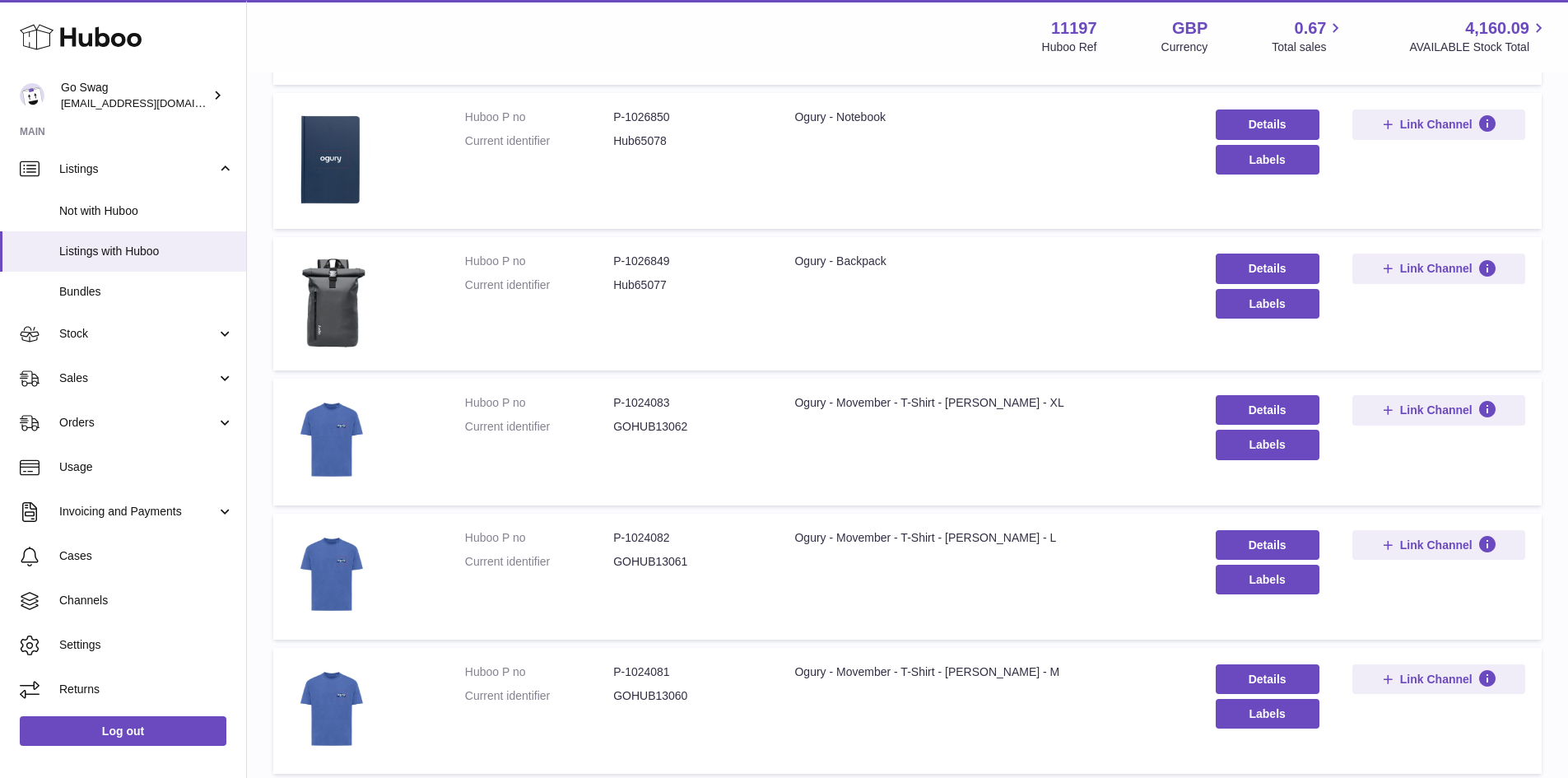
click at [643, 256] on dd "P-1026849" at bounding box center [687, 261] width 148 height 16
copy dd "1026849"
click at [669, 114] on dd "P-1026850" at bounding box center [687, 117] width 148 height 16
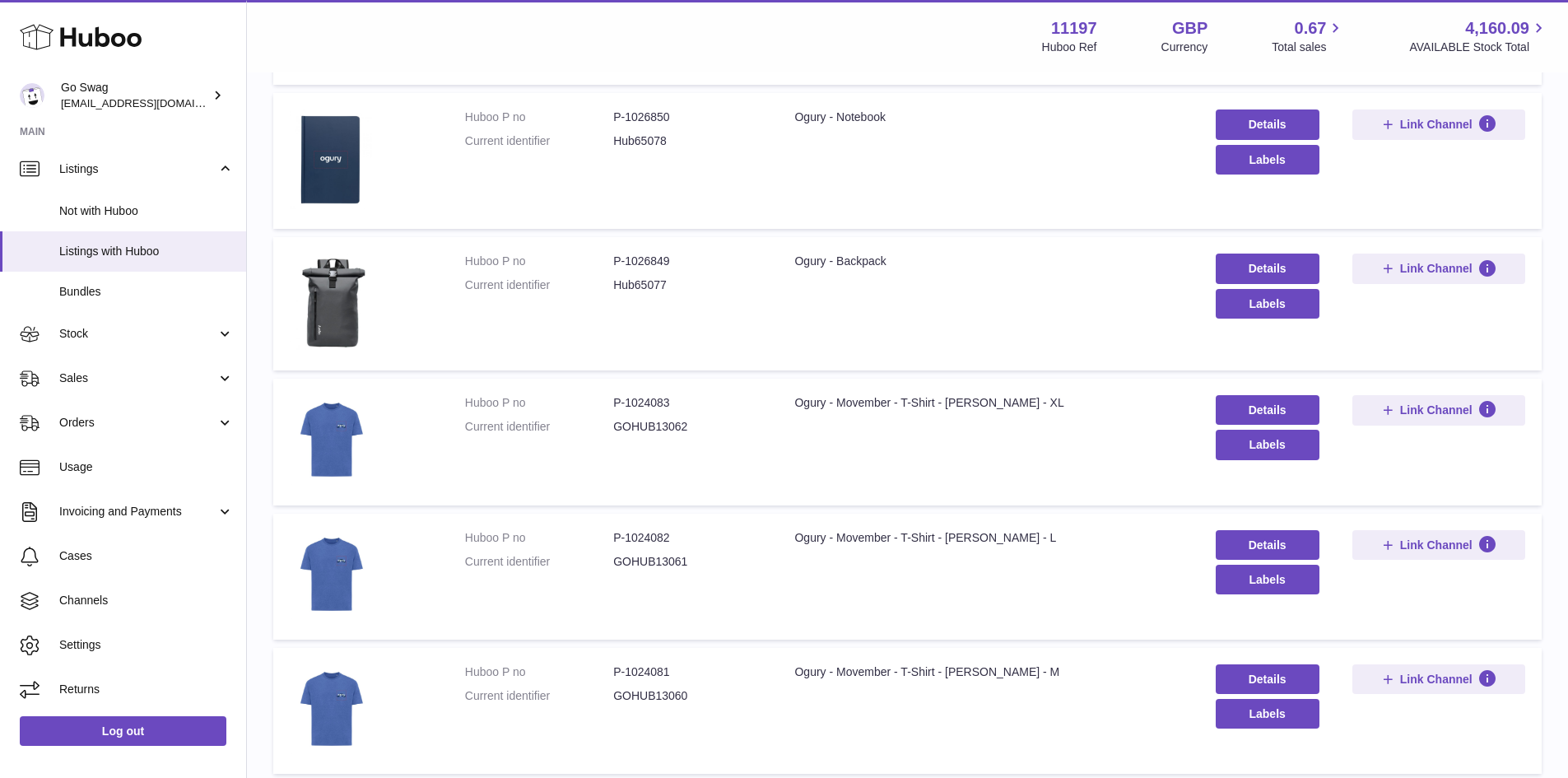
click at [664, 114] on dd "P-1026850" at bounding box center [687, 117] width 148 height 16
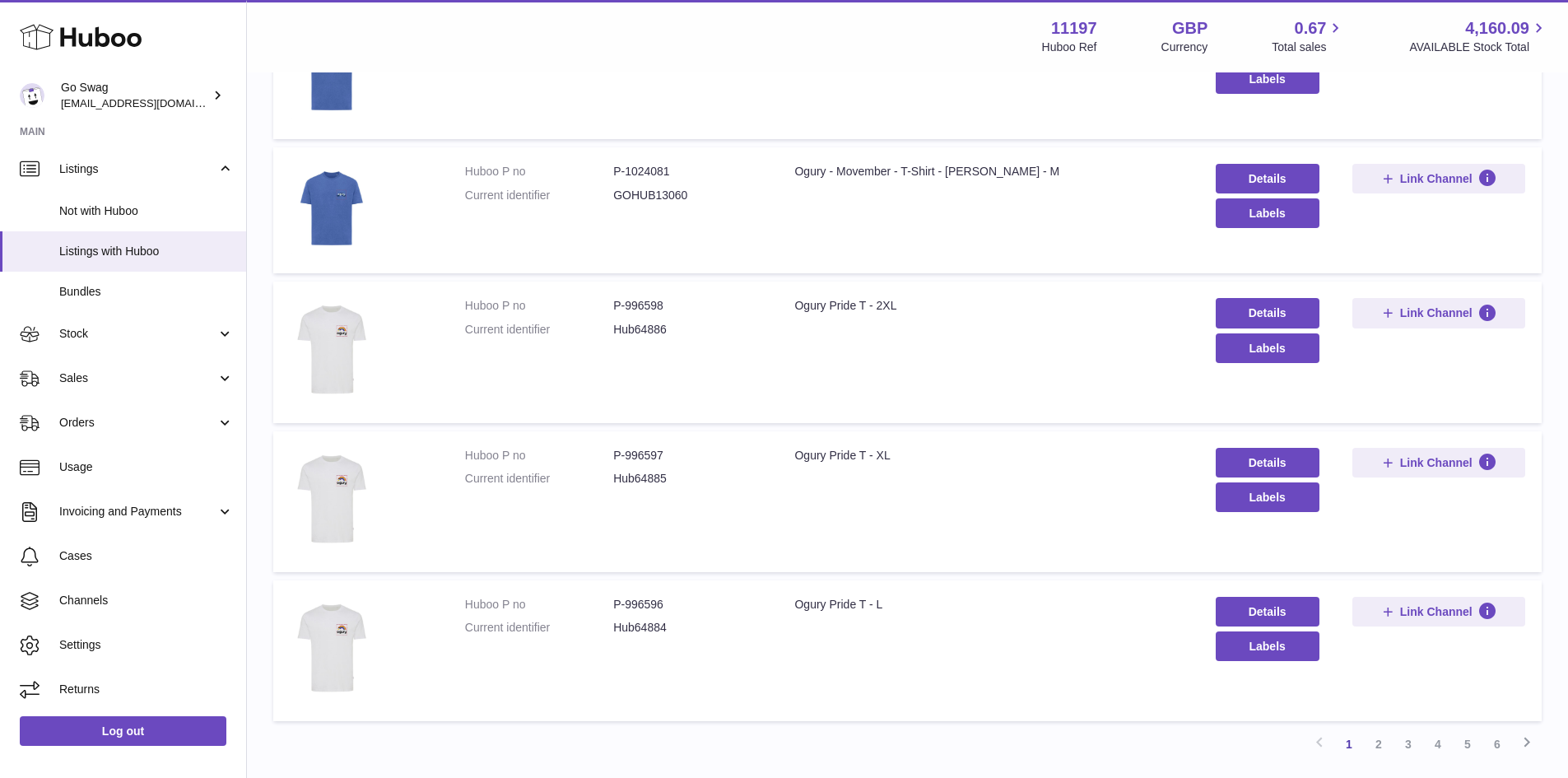
scroll to position [1109, 0]
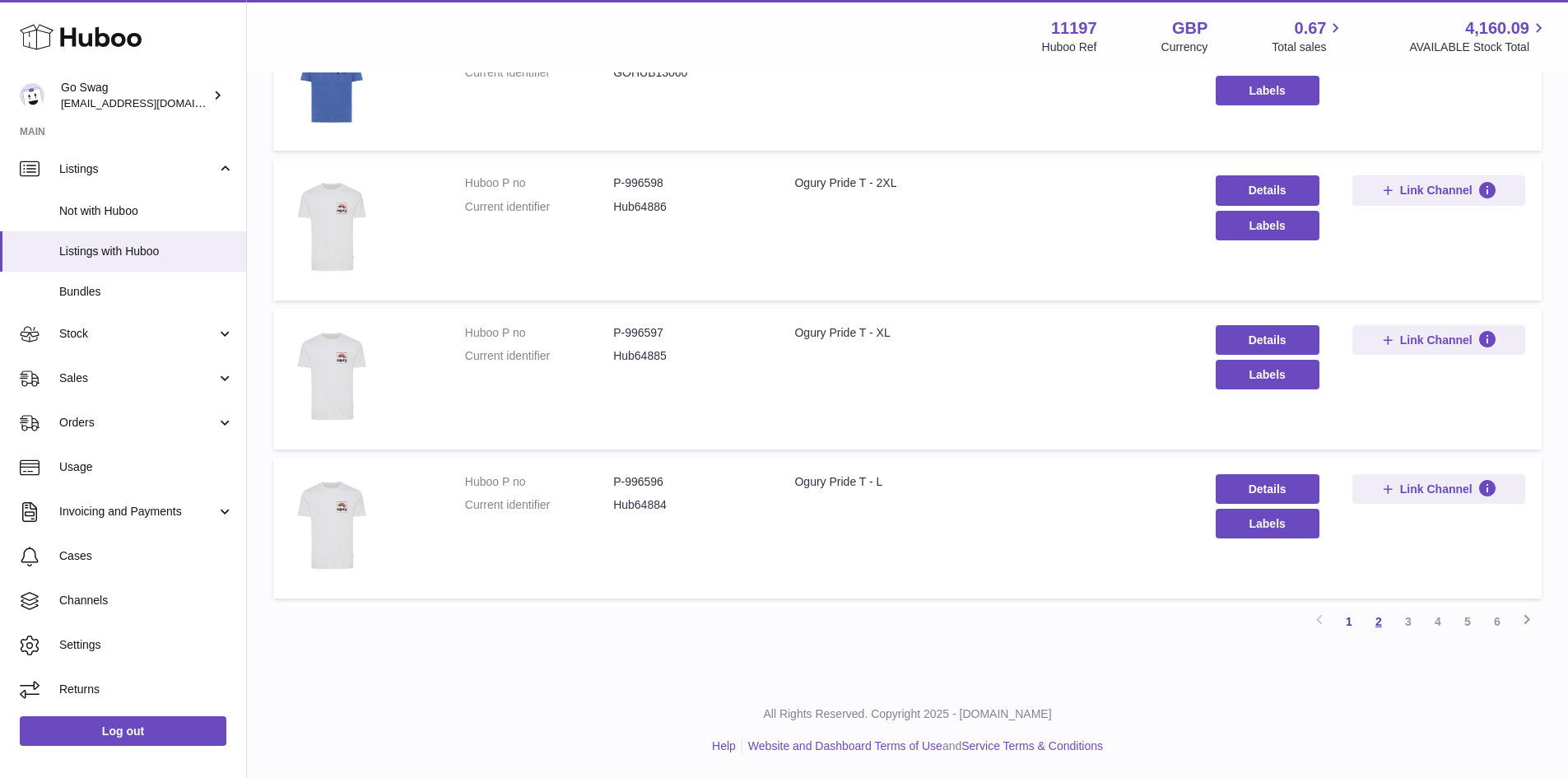
click at [1379, 616] on link "2" at bounding box center [1378, 621] width 29 height 29
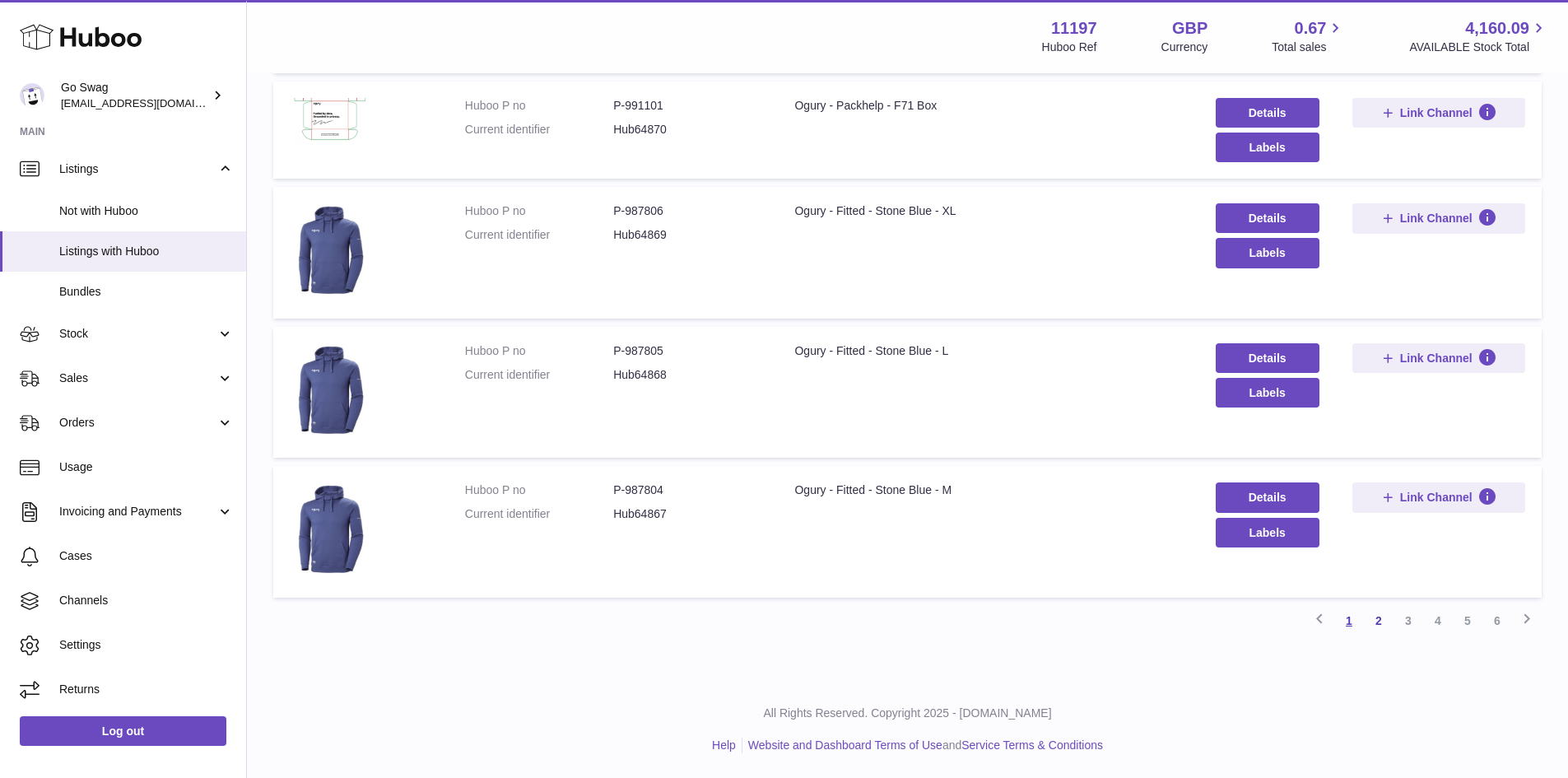
click at [1350, 624] on link "1" at bounding box center [1349, 621] width 29 height 29
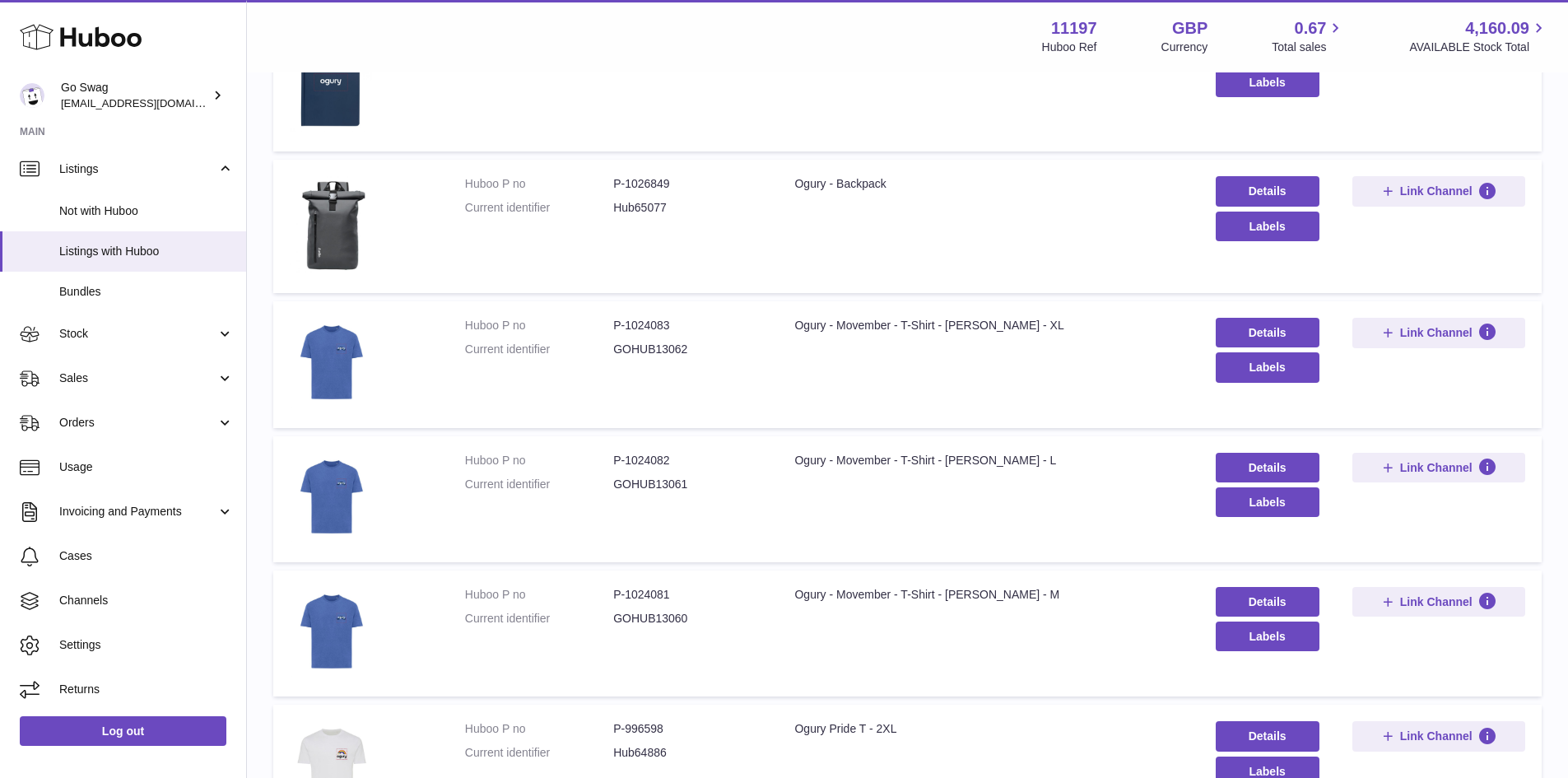
scroll to position [321, 0]
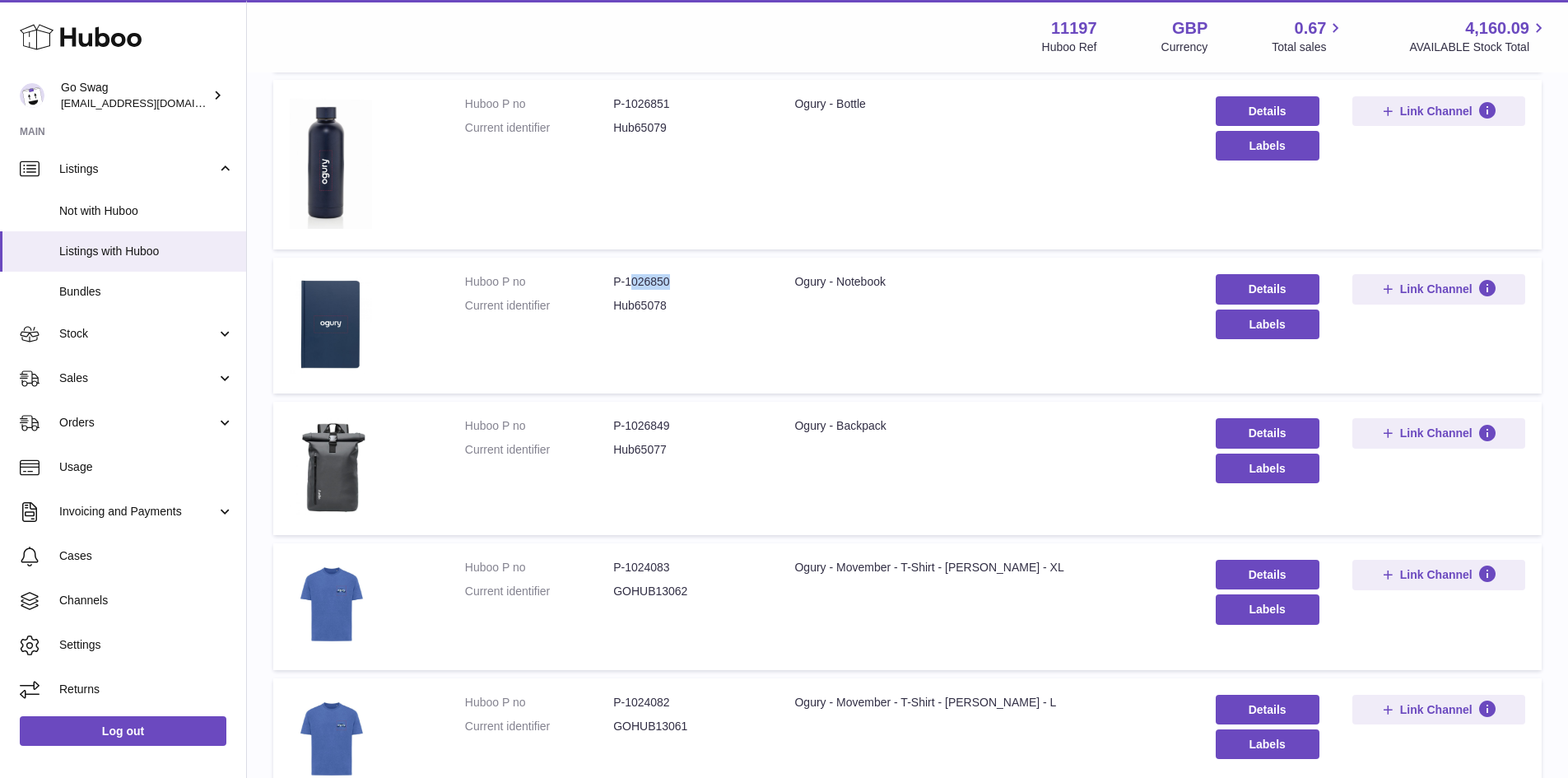
drag, startPoint x: 628, startPoint y: 281, endPoint x: 679, endPoint y: 283, distance: 51.0
click at [679, 283] on dd "P-1026850" at bounding box center [687, 282] width 148 height 16
click at [637, 98] on dd "P-1026851" at bounding box center [687, 104] width 148 height 16
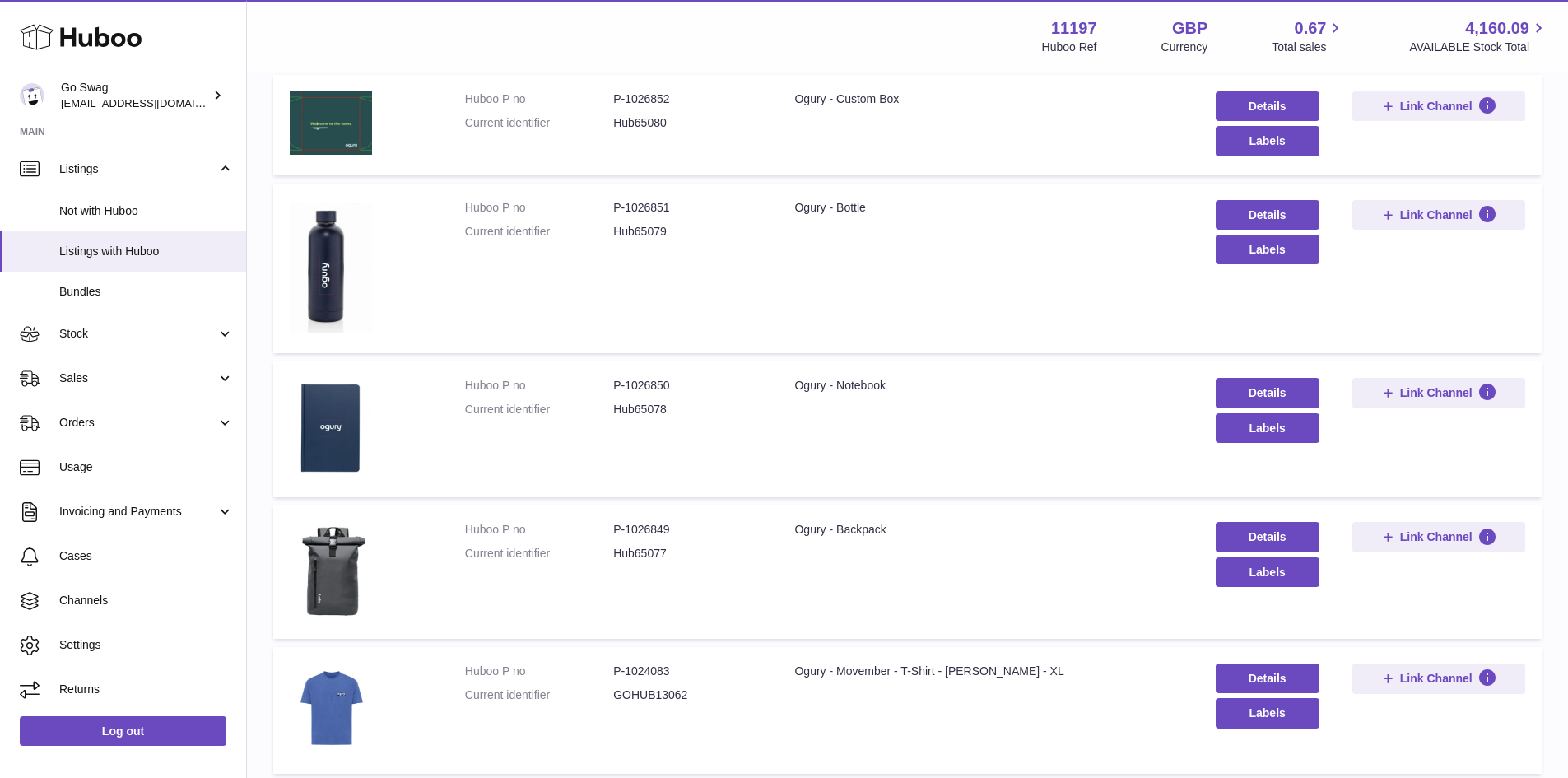
scroll to position [0, 0]
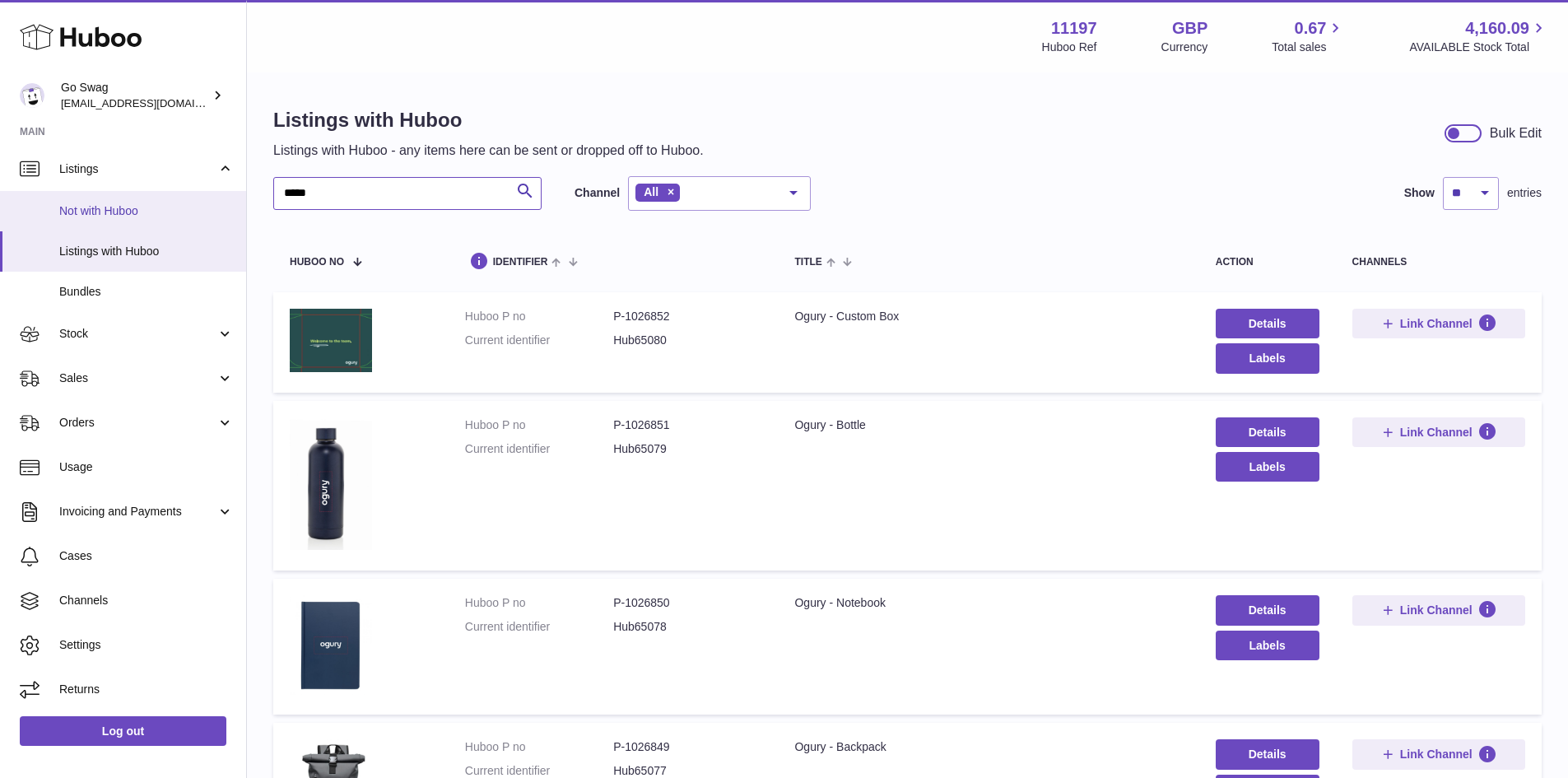
drag, startPoint x: 399, startPoint y: 194, endPoint x: 0, endPoint y: 190, distance: 399.0
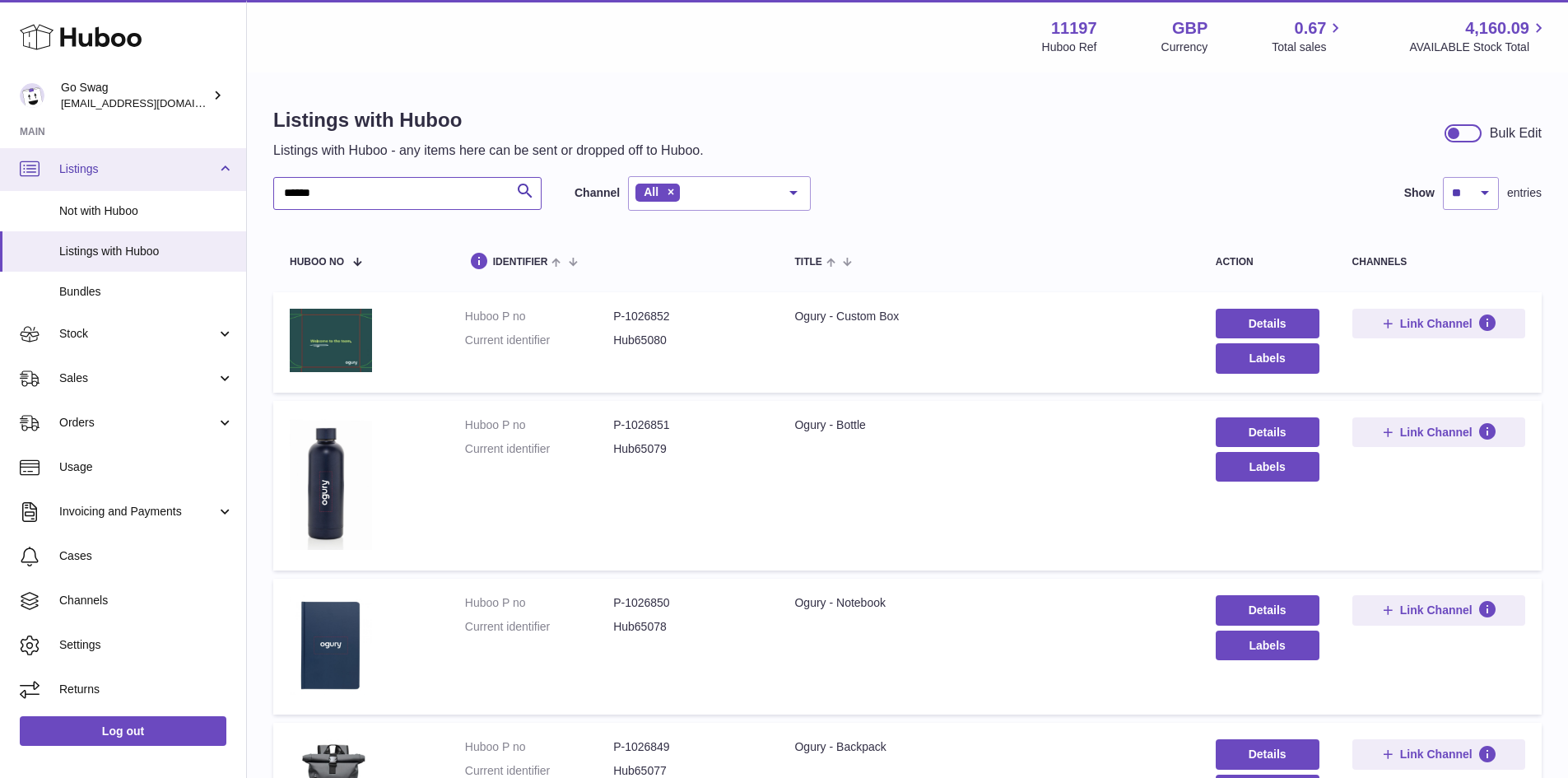
type input "******"
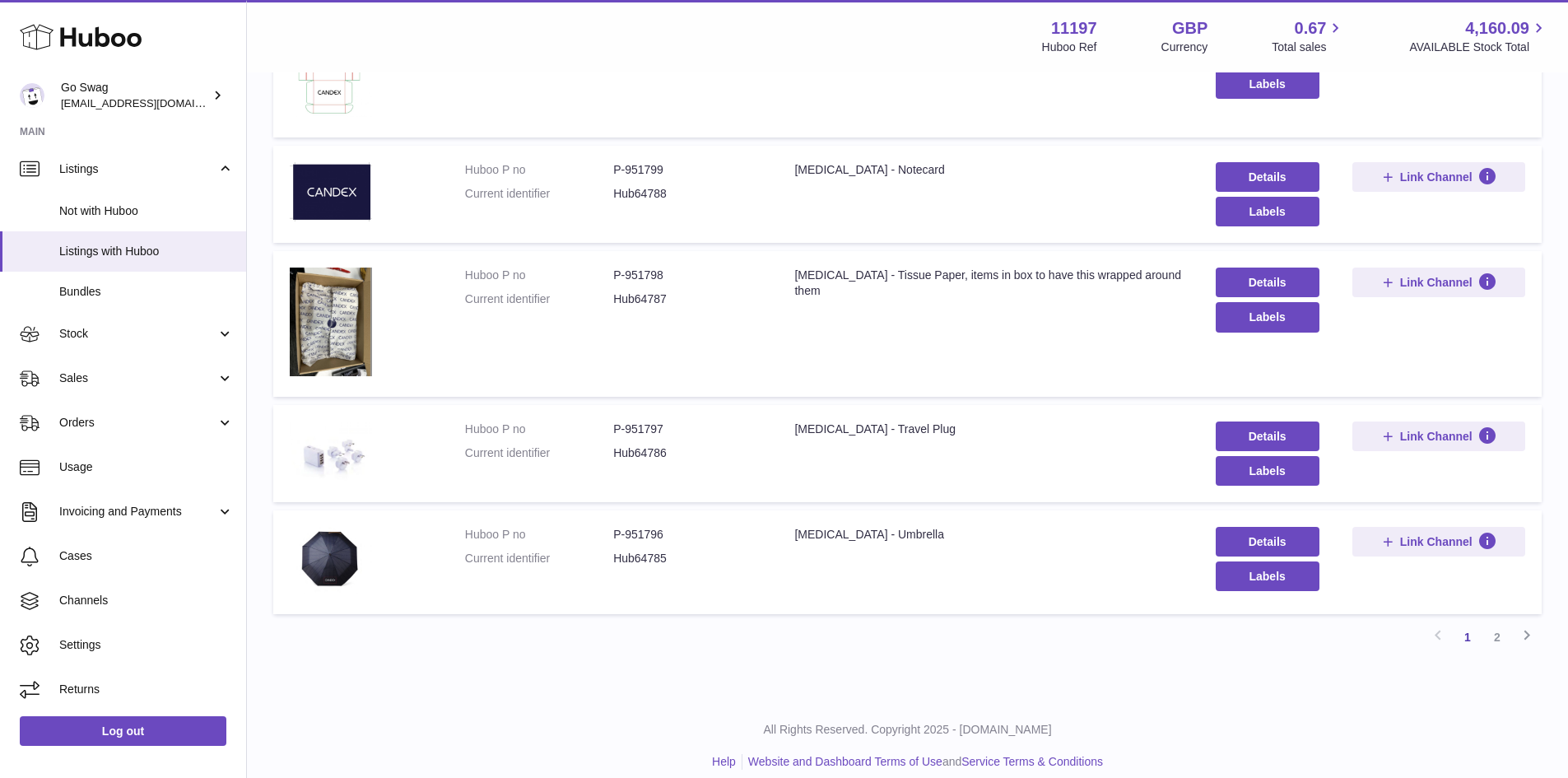
scroll to position [871, 0]
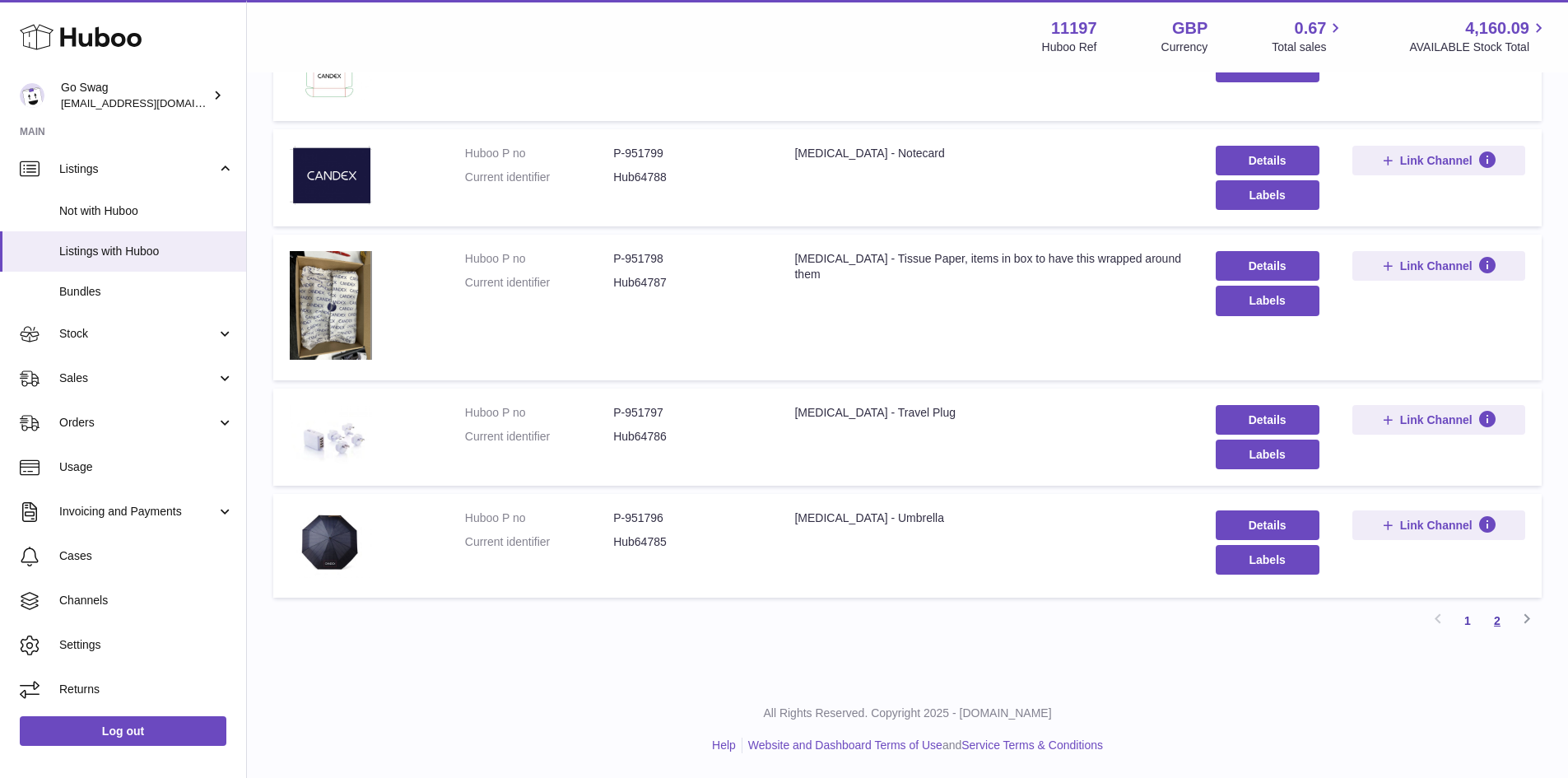
click at [1495, 620] on link "2" at bounding box center [1497, 621] width 29 height 29
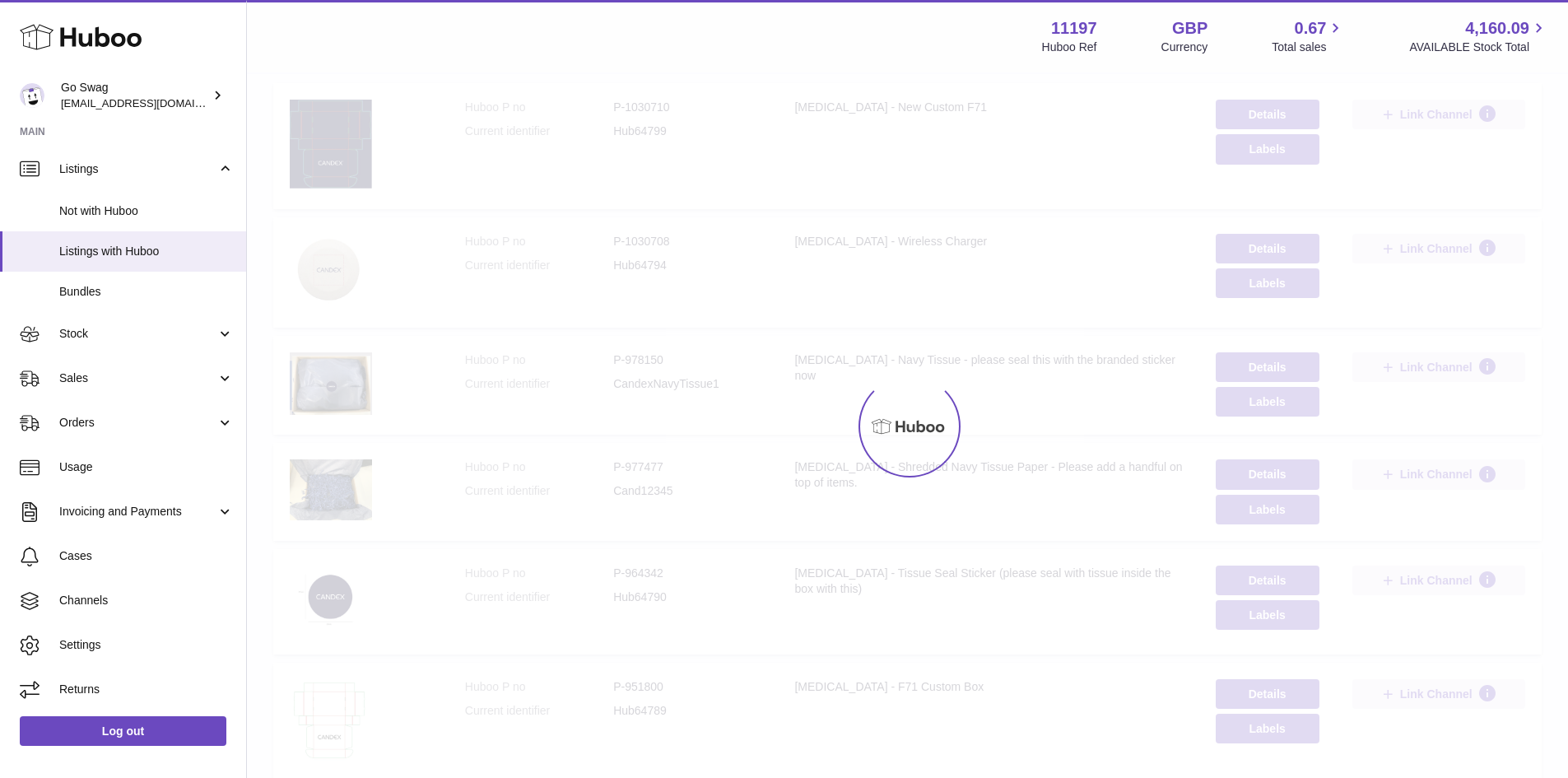
scroll to position [74, 0]
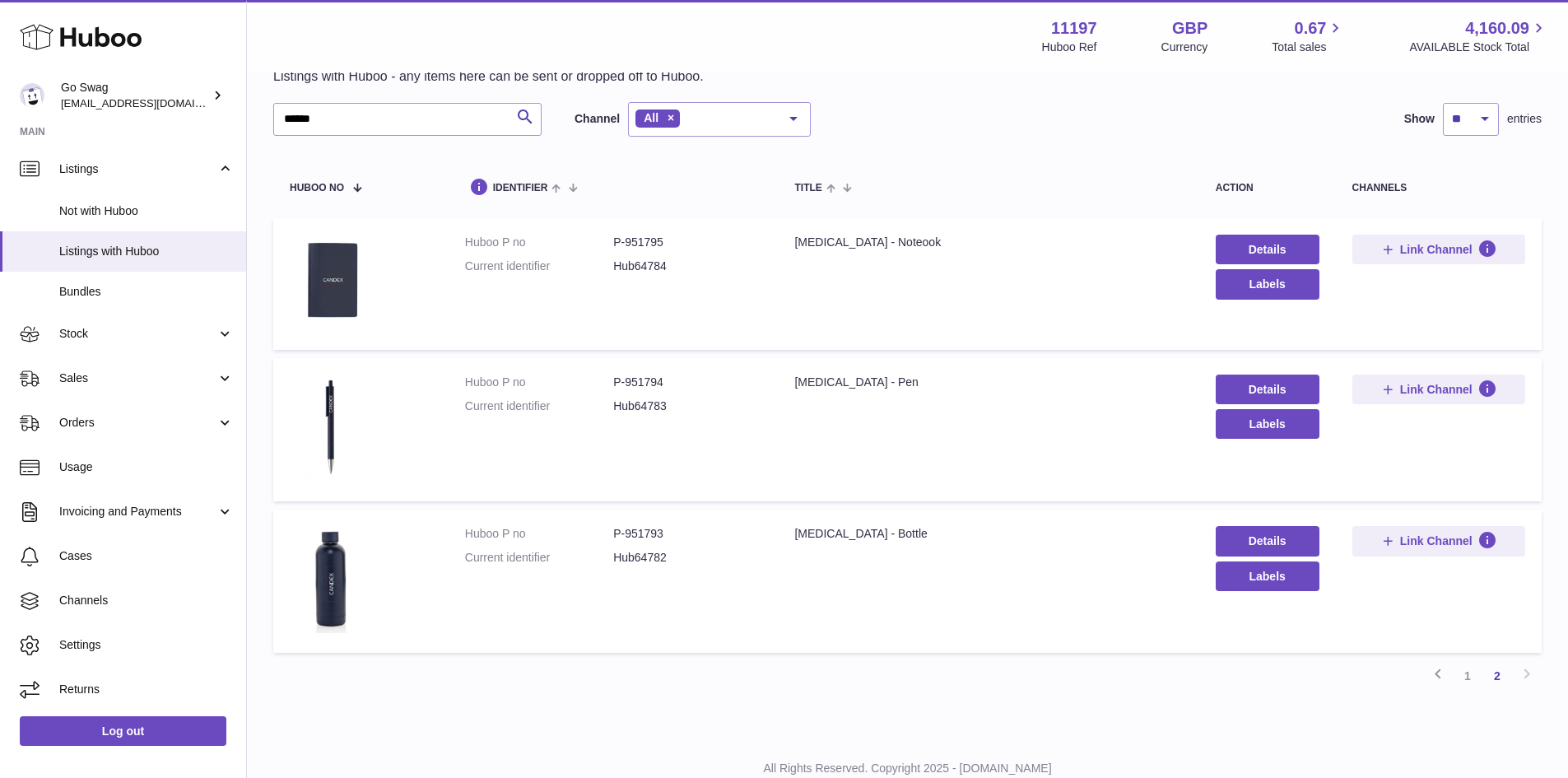
click at [648, 384] on dd "P-951794" at bounding box center [687, 382] width 148 height 16
click at [650, 379] on dd "P-951794" at bounding box center [687, 382] width 148 height 16
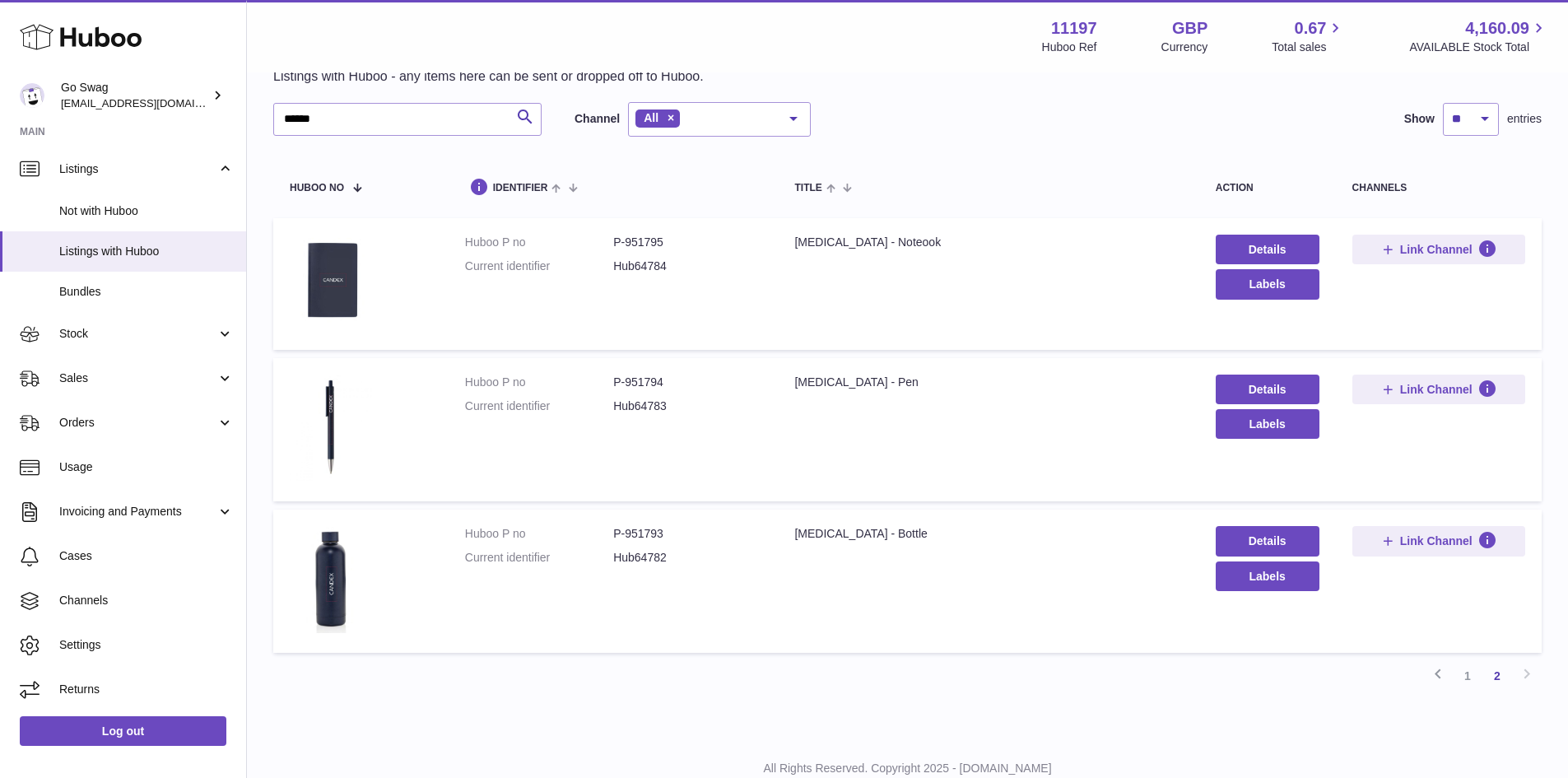
click at [650, 379] on dd "P-951794" at bounding box center [687, 382] width 148 height 16
copy dl "P-951794"
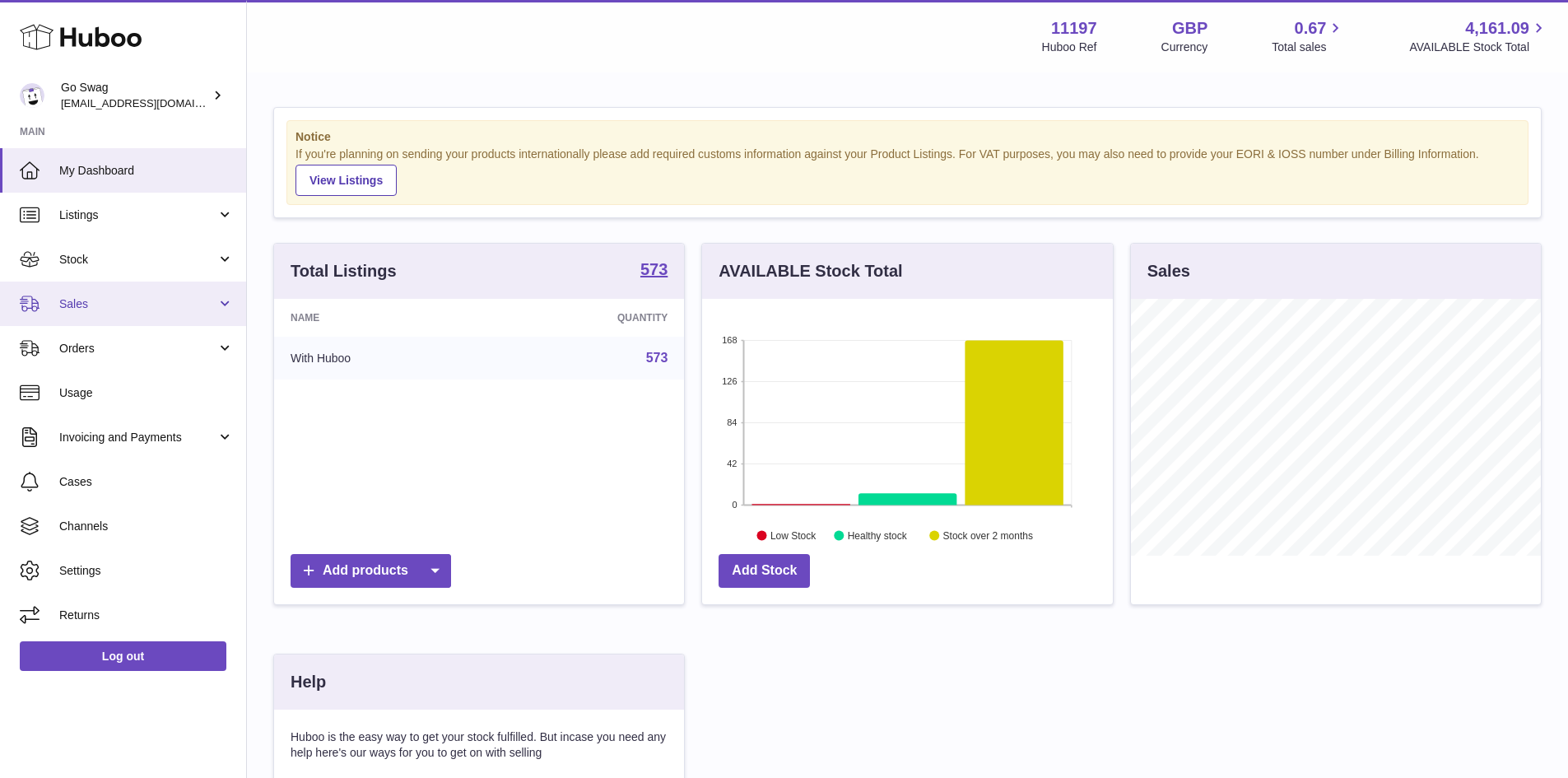
click at [99, 216] on span "Listings" at bounding box center [137, 215] width 157 height 16
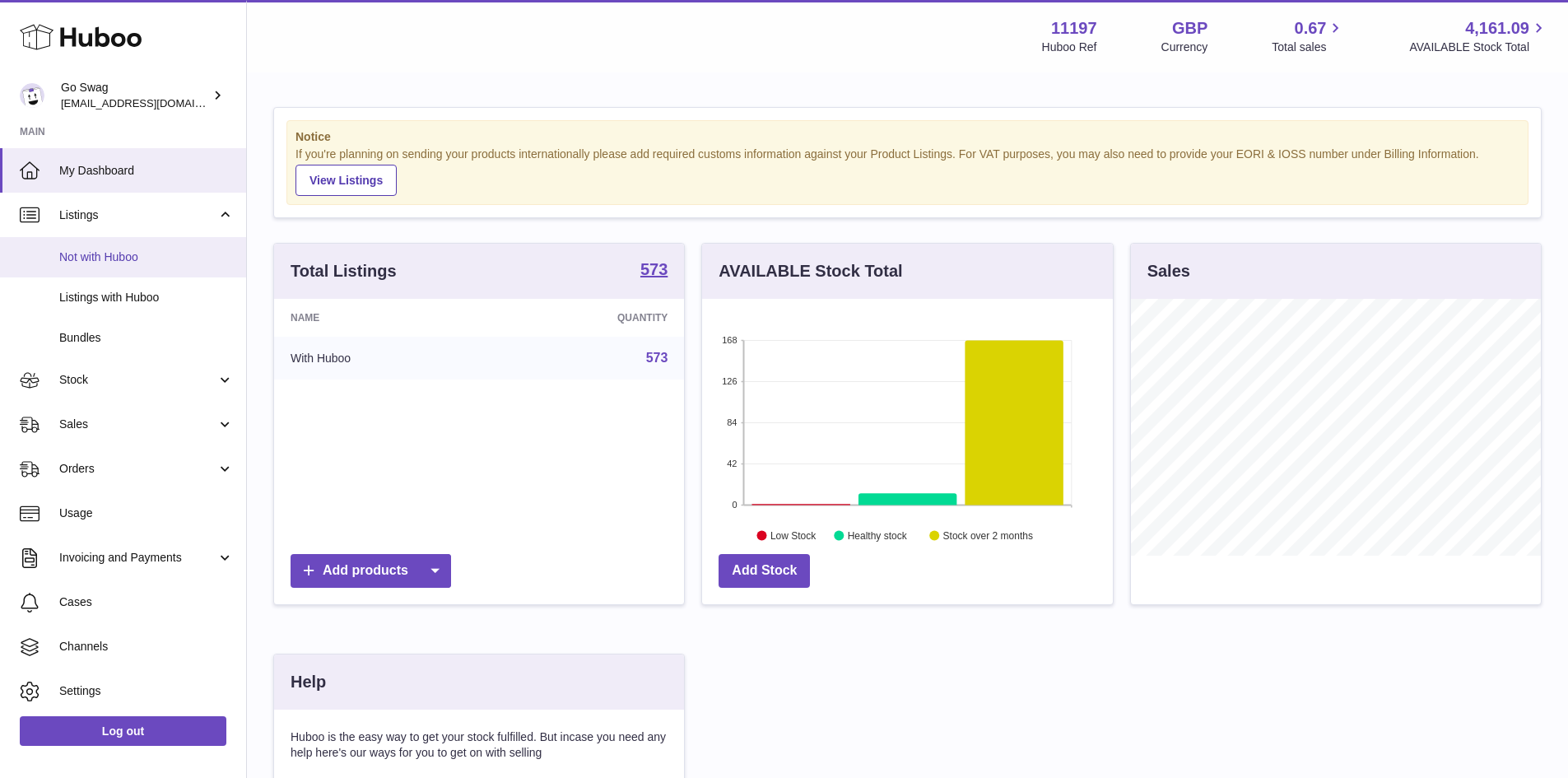
click at [149, 253] on span "Not with Huboo" at bounding box center [146, 257] width 174 height 16
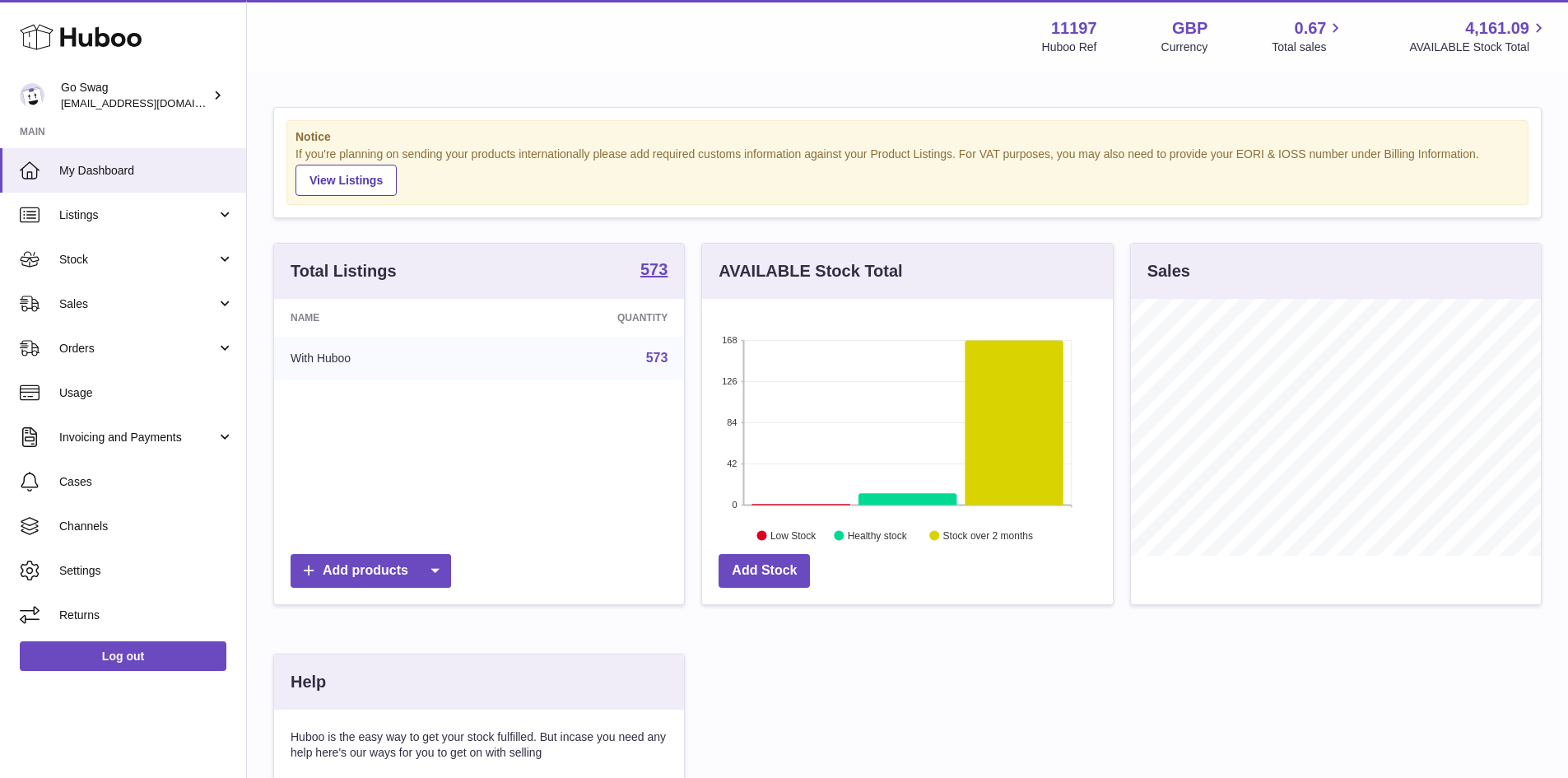
scroll to position [256, 410]
click at [225, 214] on link "Listings" at bounding box center [123, 215] width 246 height 45
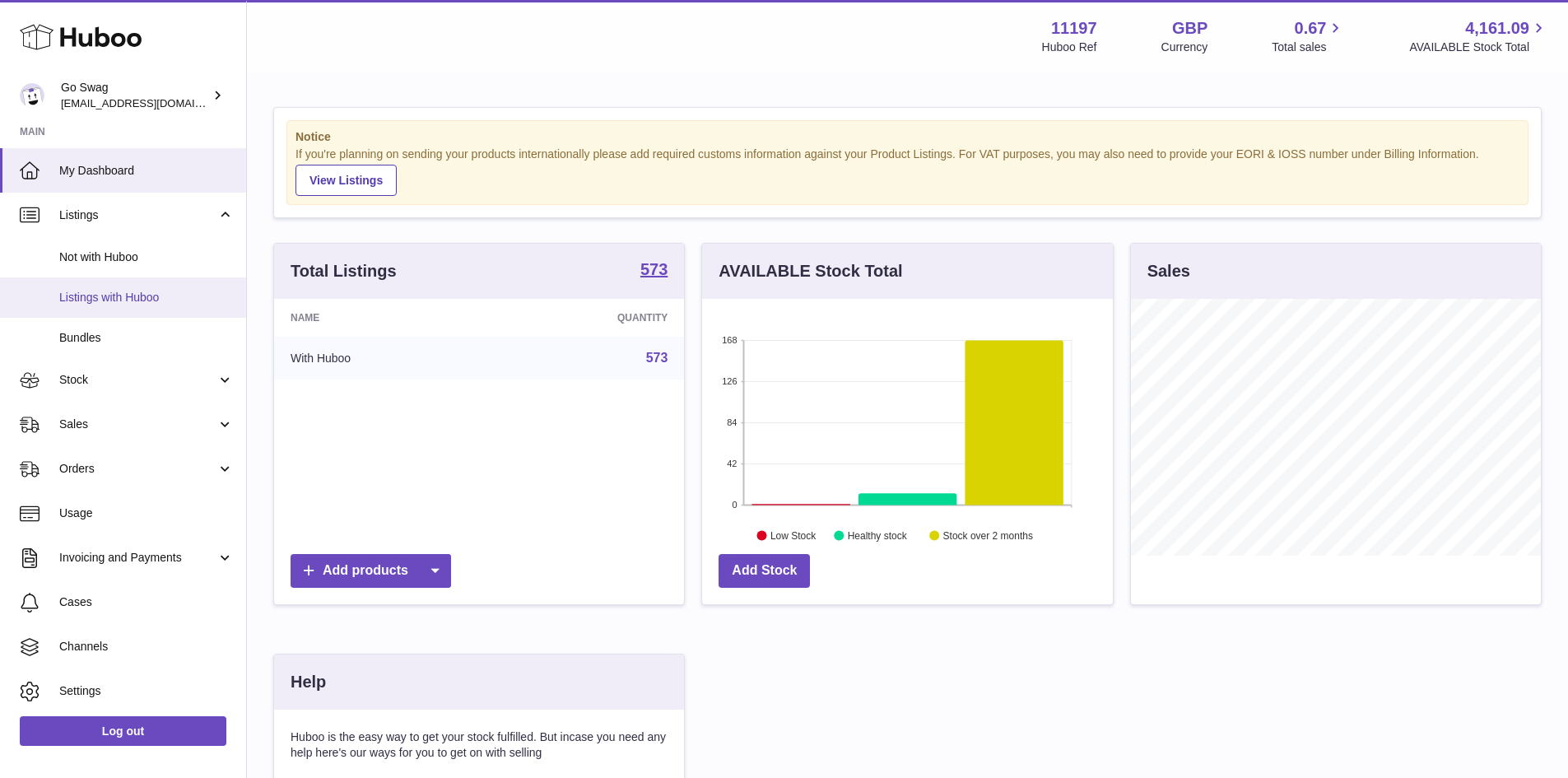
click at [194, 300] on span "Listings with Huboo" at bounding box center [146, 297] width 174 height 16
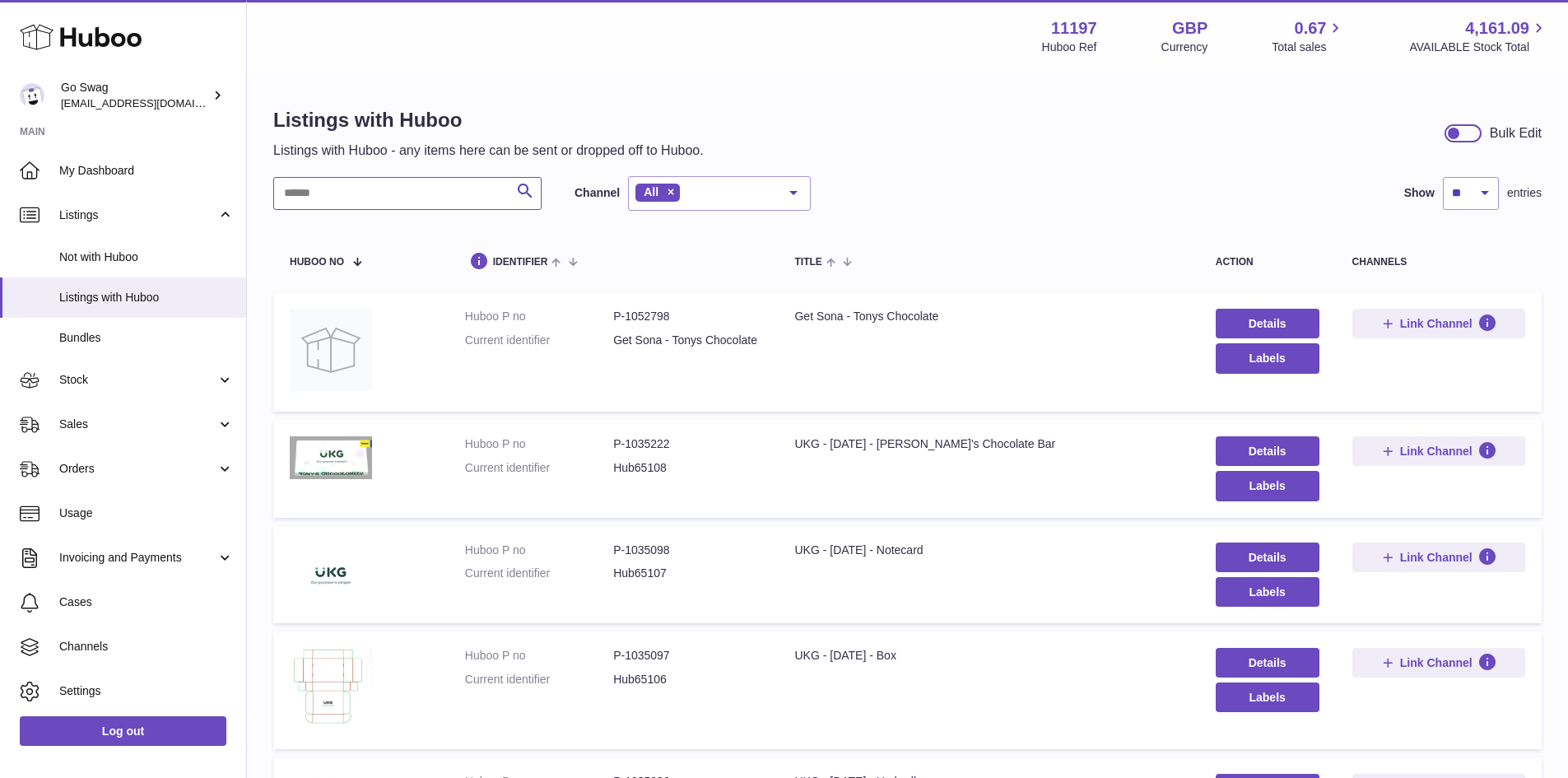
click at [398, 190] on input "text" at bounding box center [406, 194] width 268 height 33
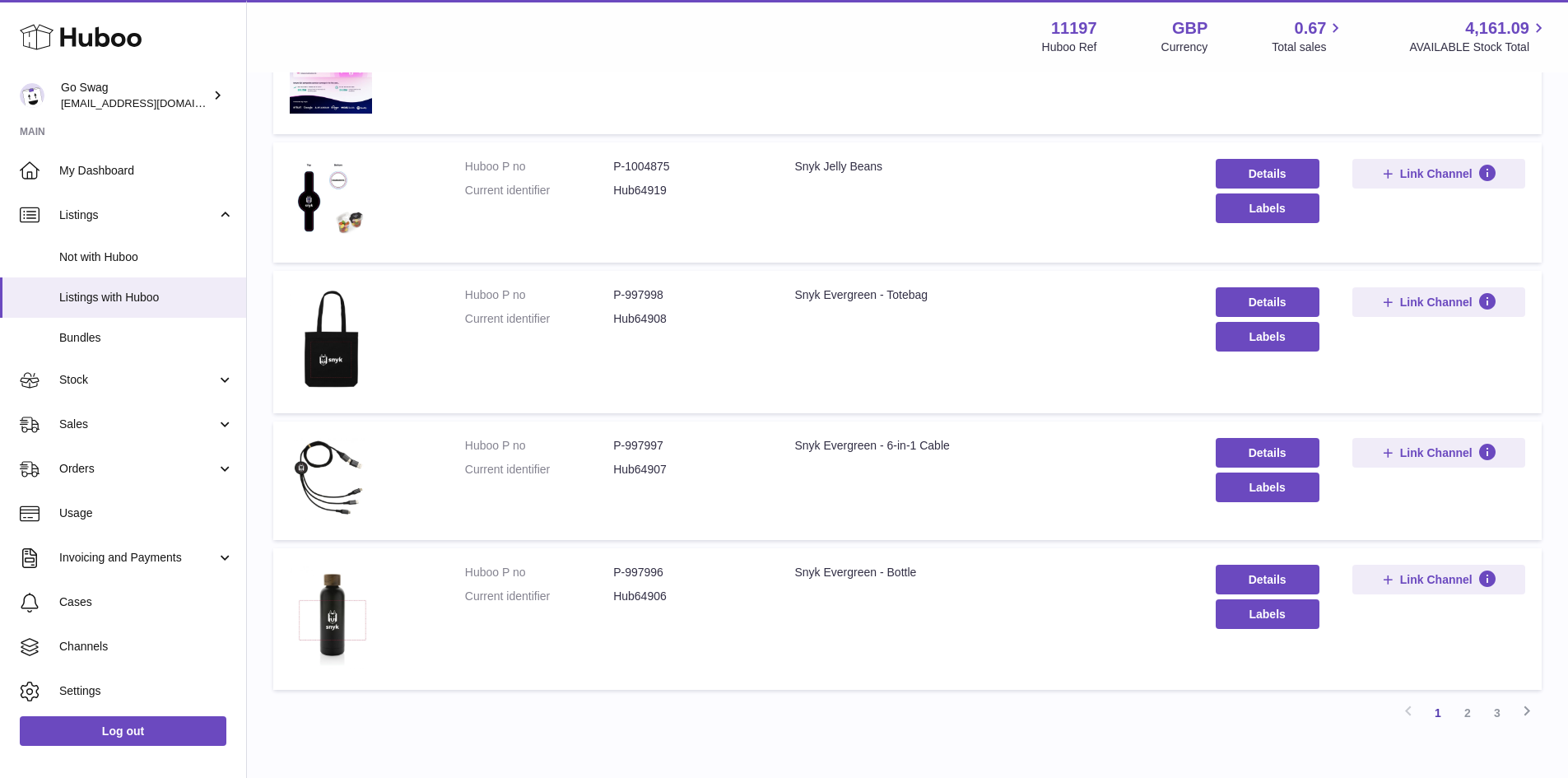
scroll to position [998, 0]
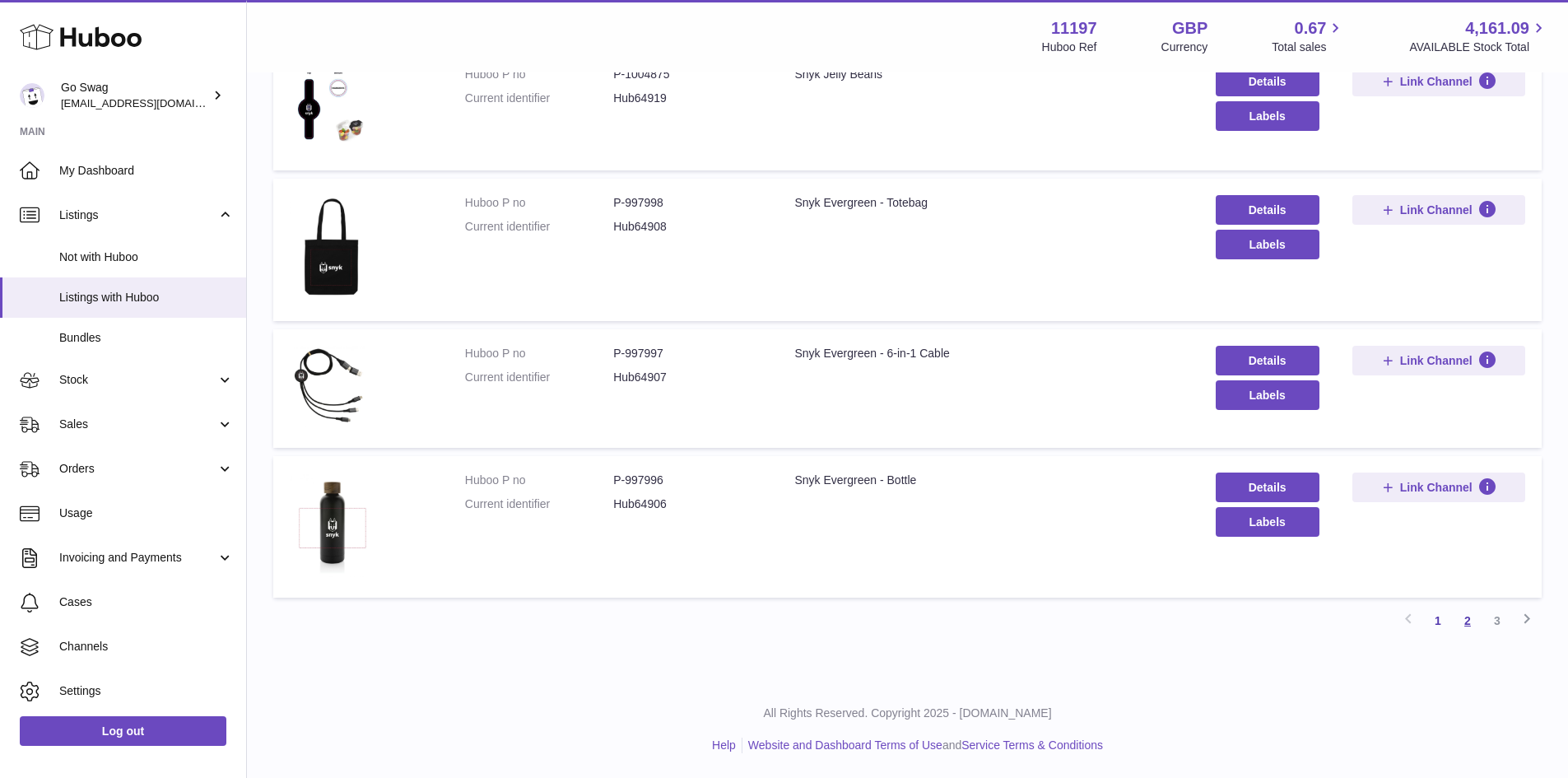
click at [1464, 618] on link "2" at bounding box center [1467, 621] width 29 height 29
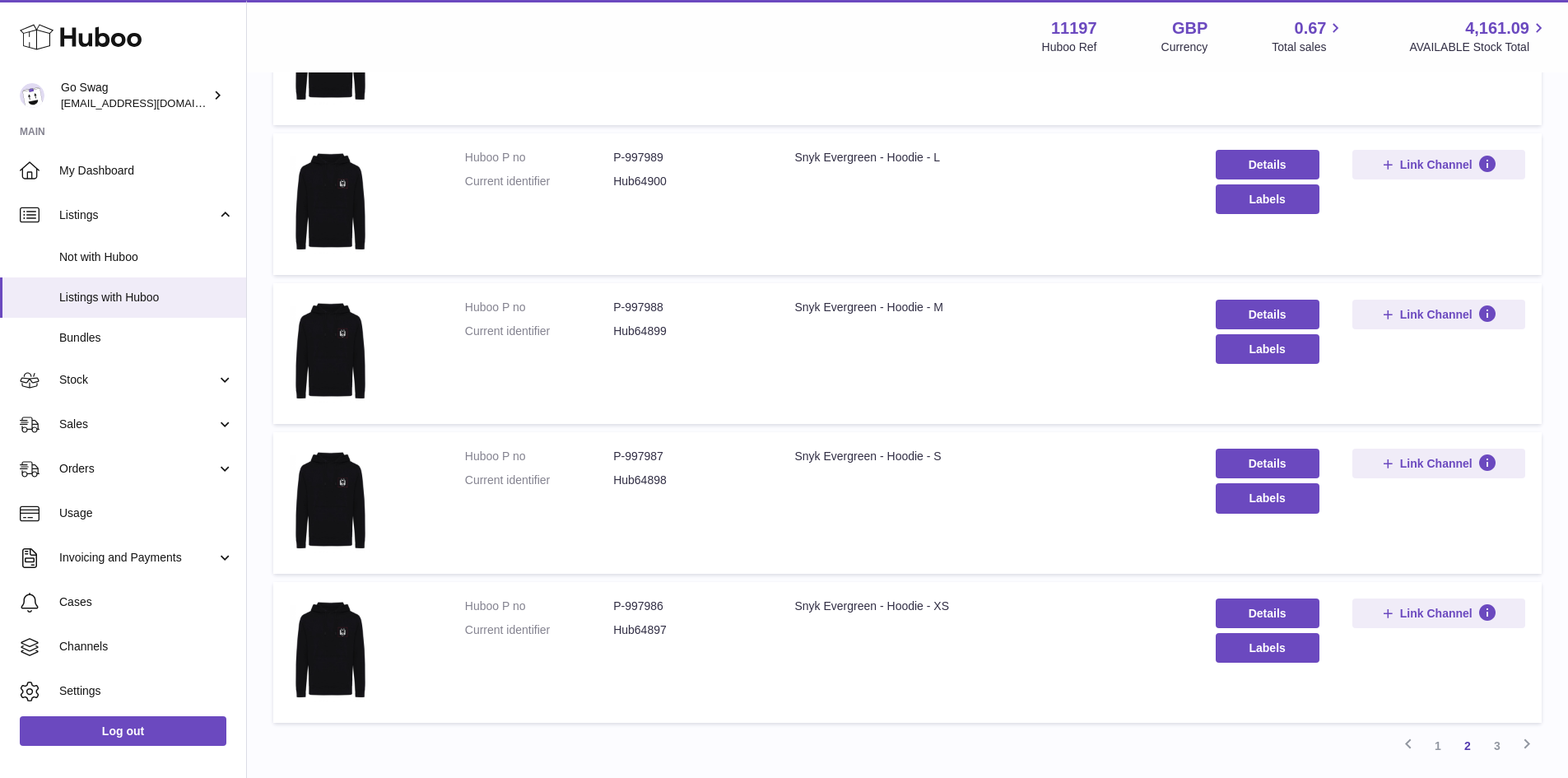
scroll to position [1145, 0]
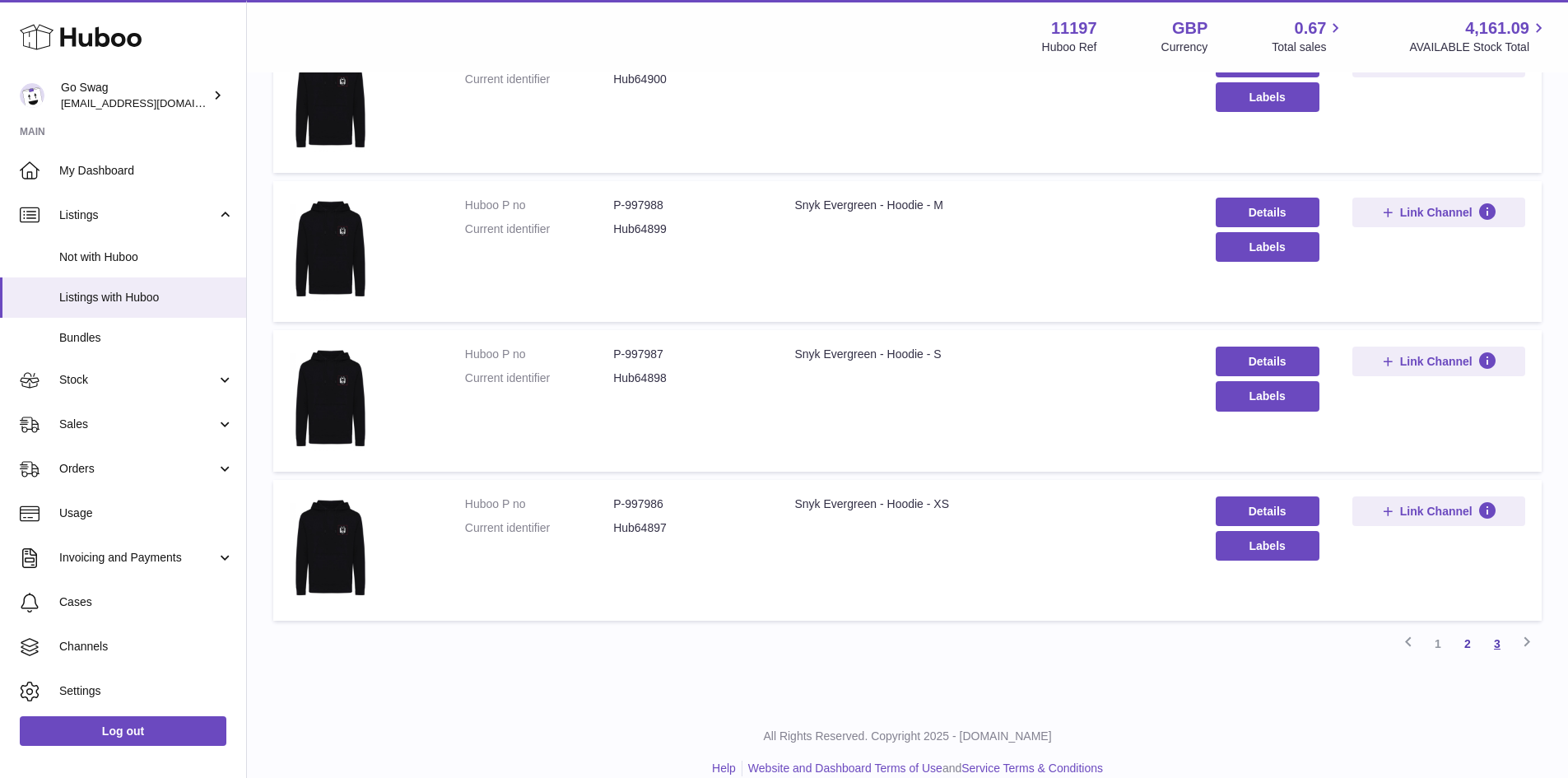
click at [1495, 642] on link "3" at bounding box center [1497, 643] width 29 height 29
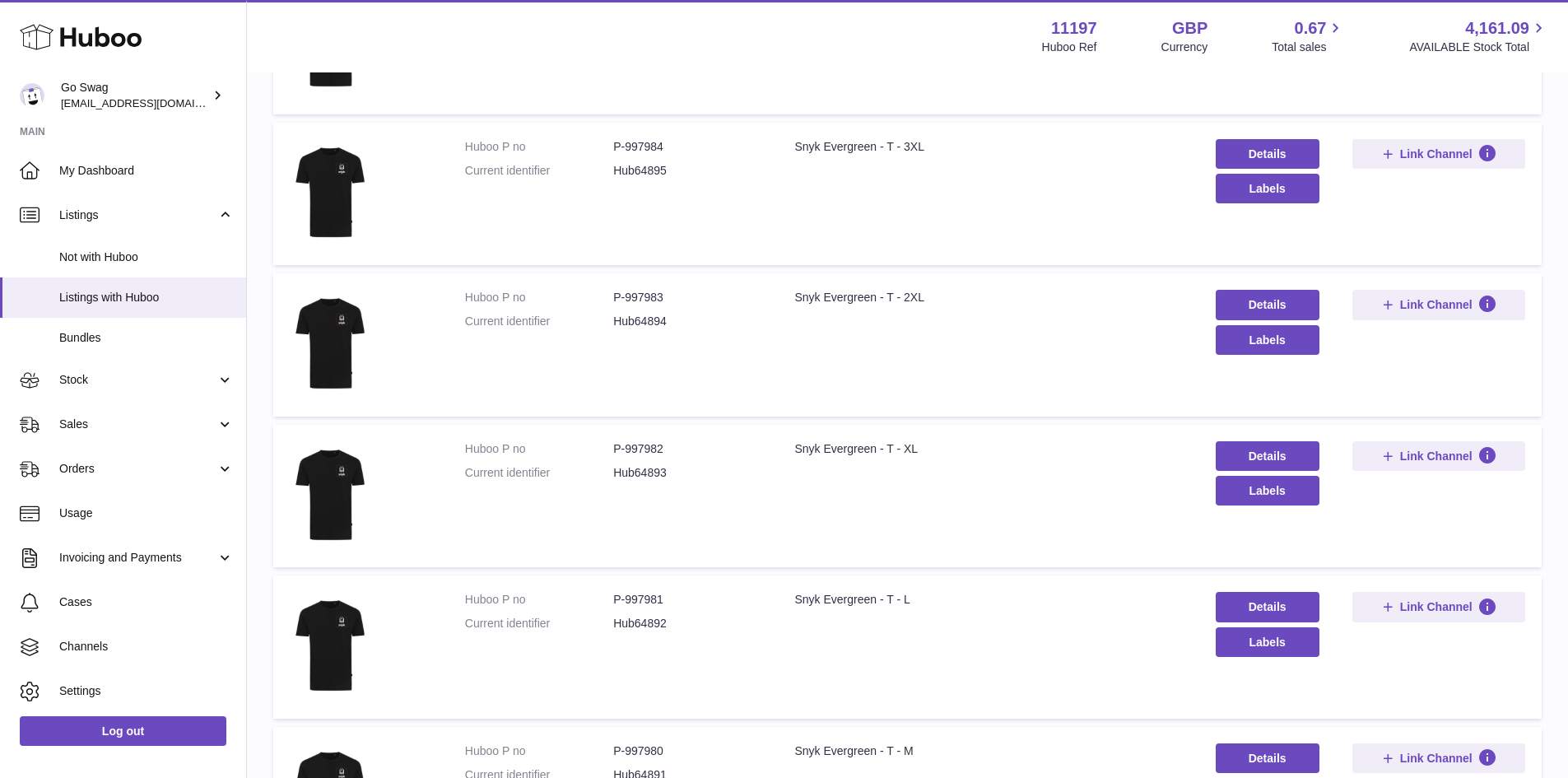
scroll to position [733, 0]
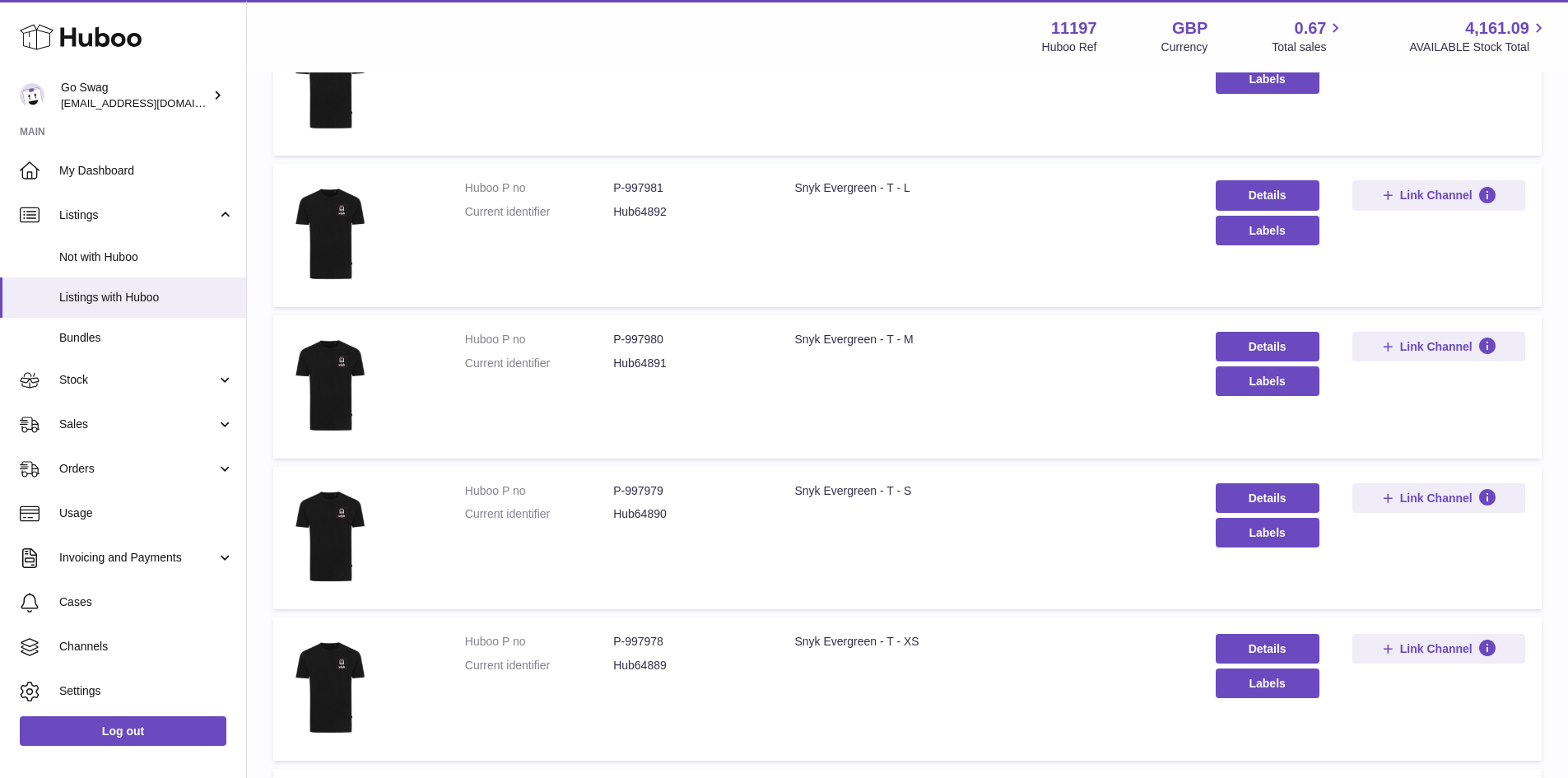
click at [642, 332] on dd "P-997980" at bounding box center [687, 339] width 148 height 16
copy dd "997980"
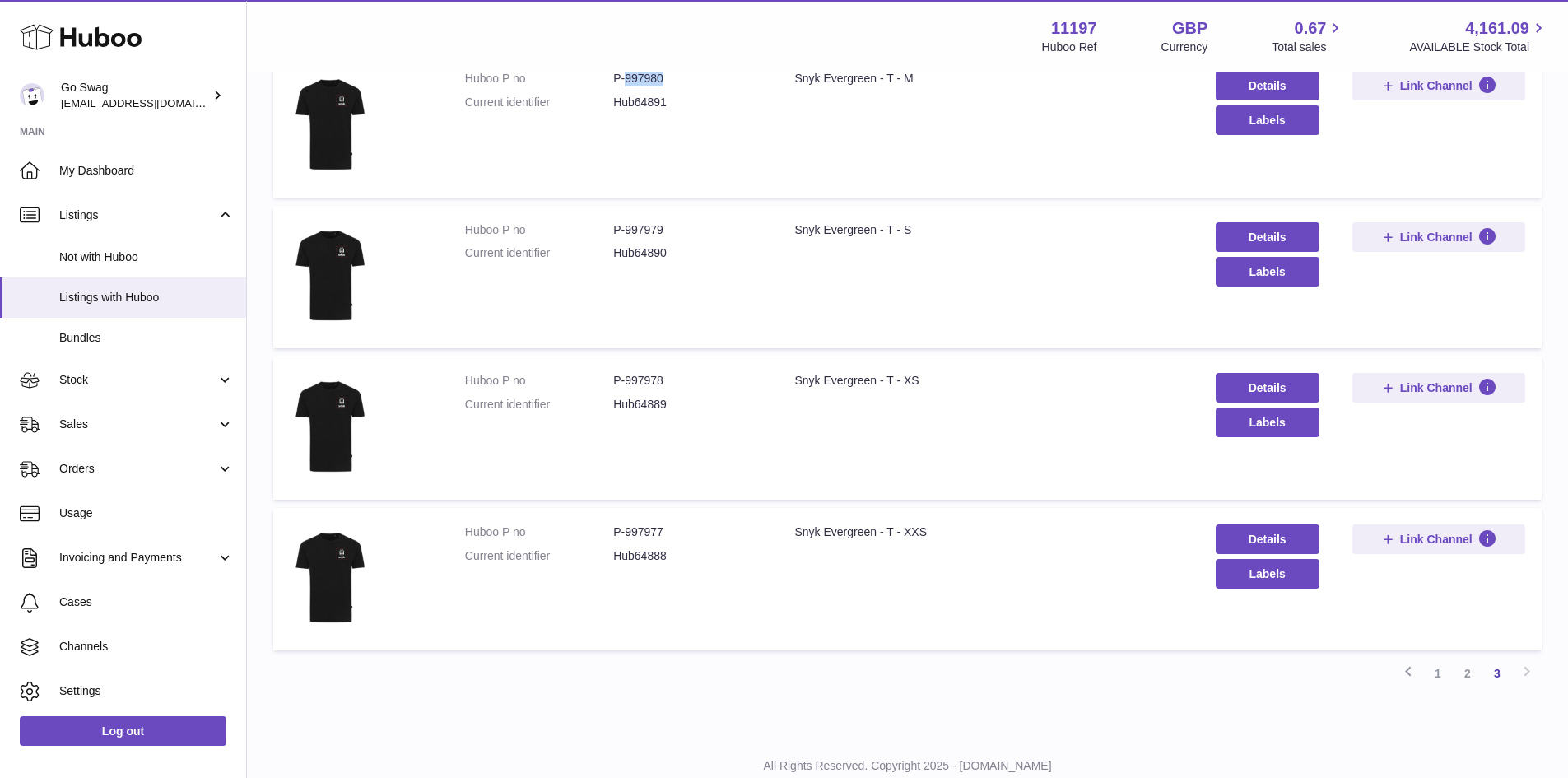
scroll to position [964, 0]
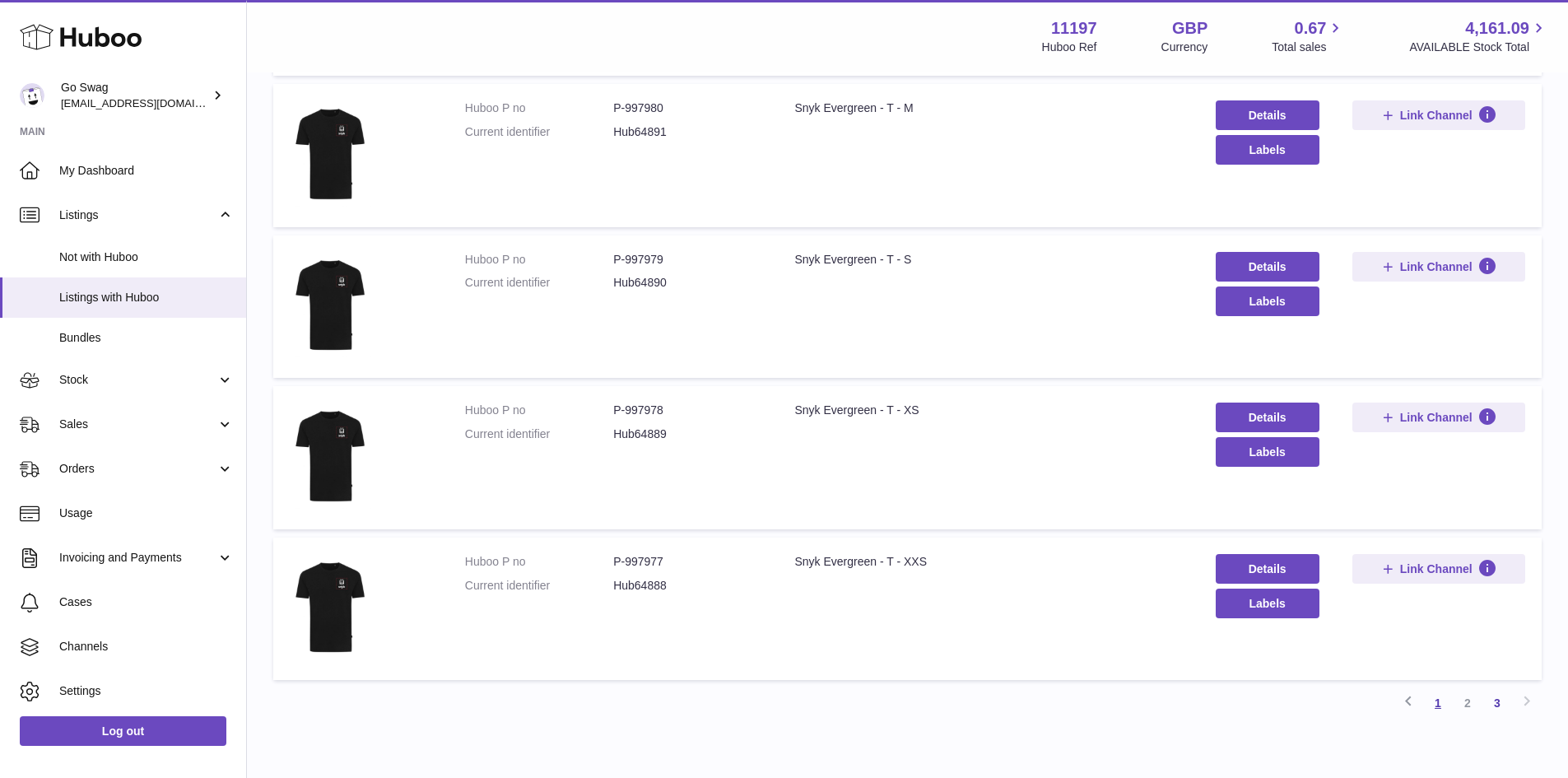
click at [1436, 699] on link "1" at bounding box center [1437, 703] width 29 height 29
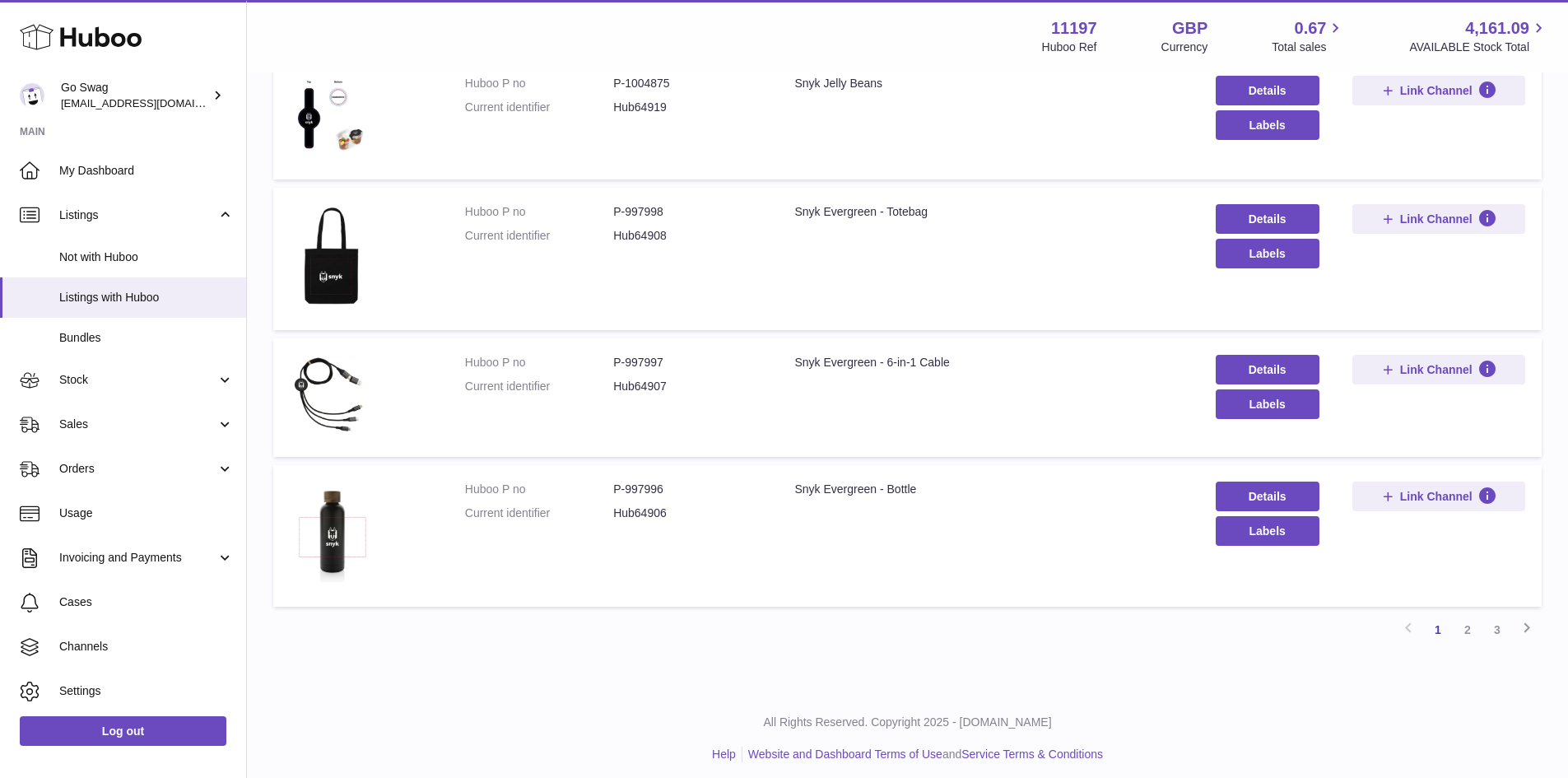
scroll to position [998, 0]
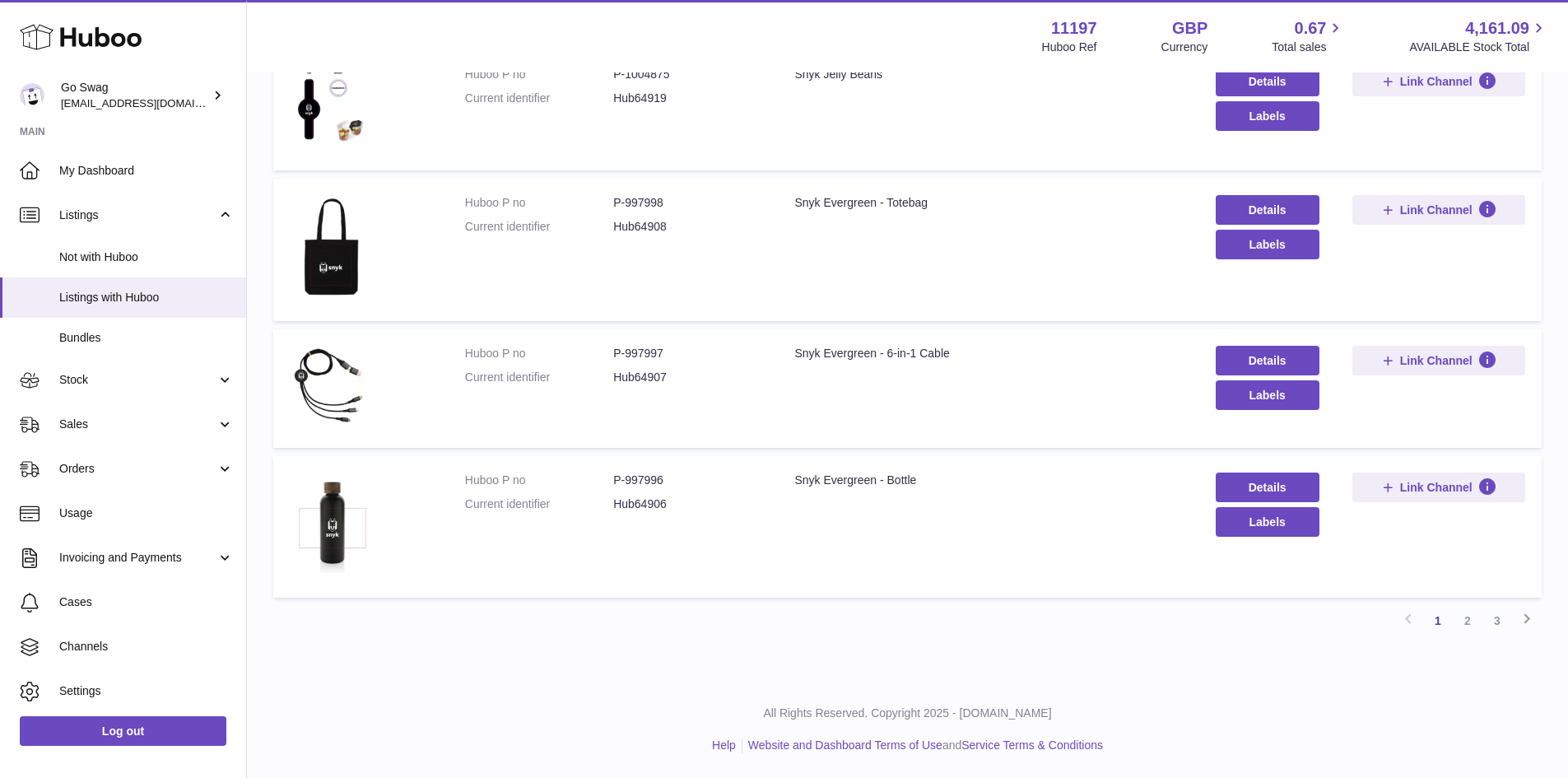
click at [655, 476] on dd "P-997996" at bounding box center [687, 481] width 148 height 16
copy dd "997996"
click at [1462, 619] on link "2" at bounding box center [1467, 621] width 29 height 29
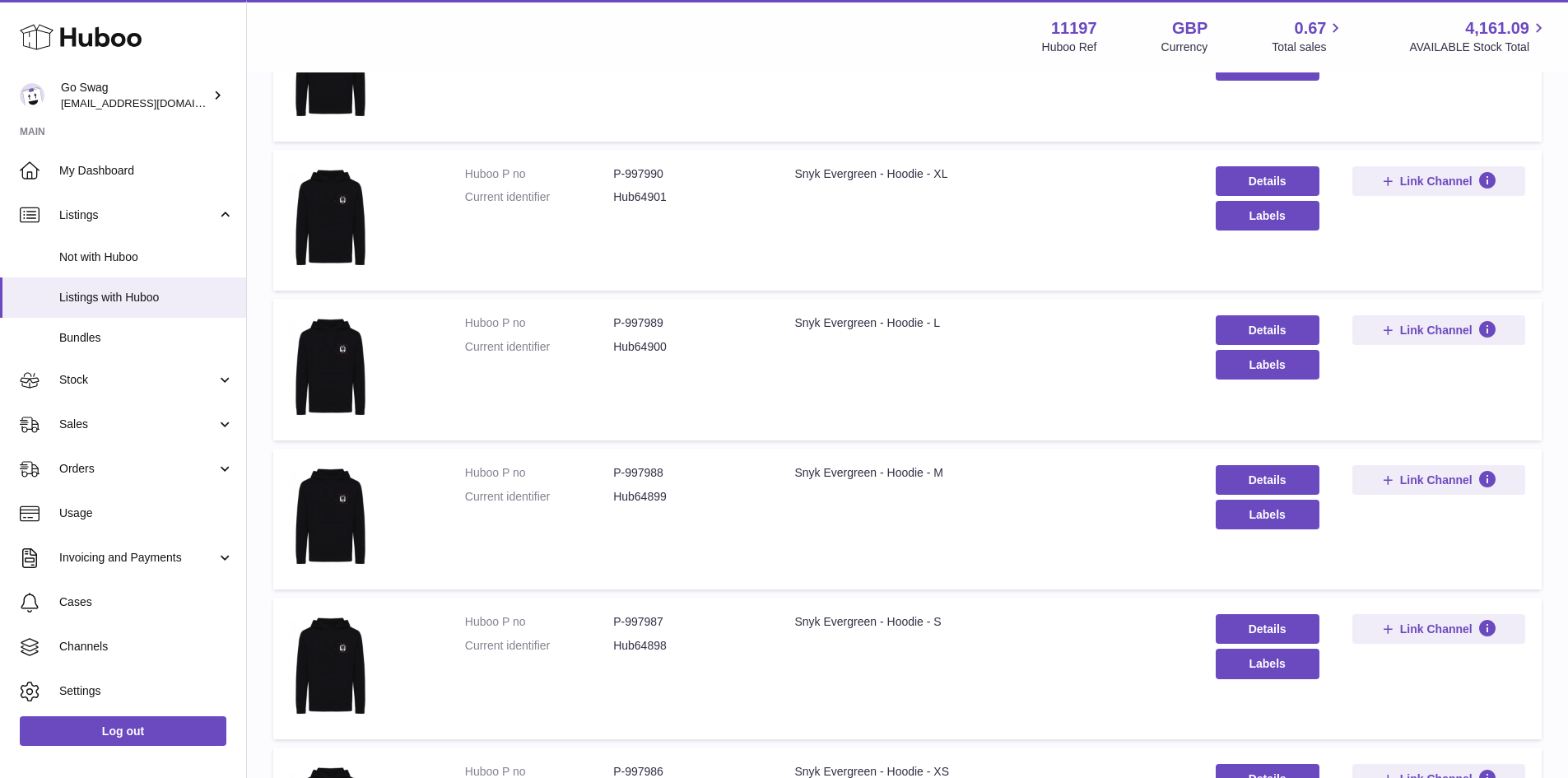
scroll to position [897, 0]
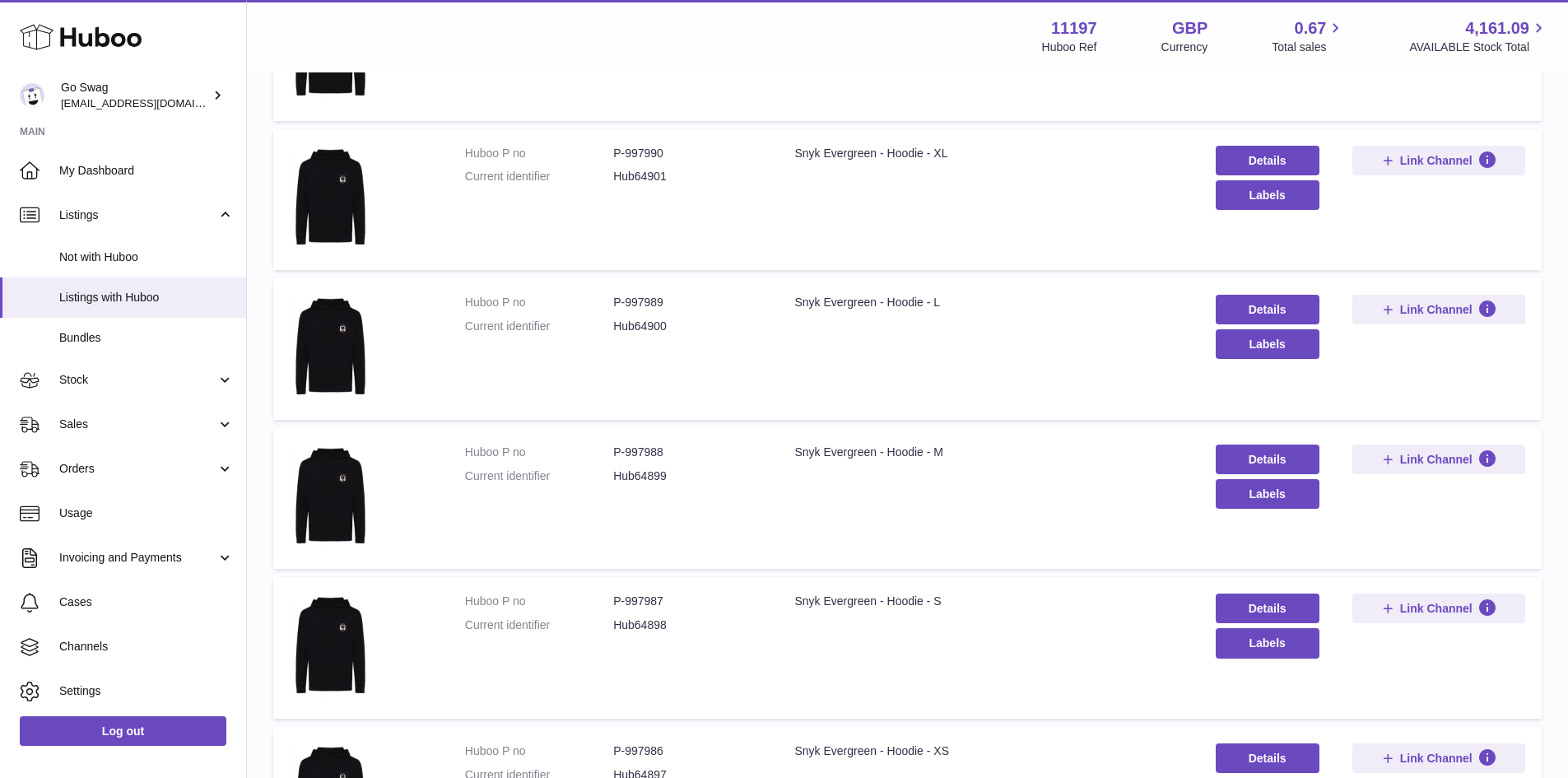
click at [648, 450] on dd "P-997988" at bounding box center [687, 452] width 148 height 16
copy dd "997988"
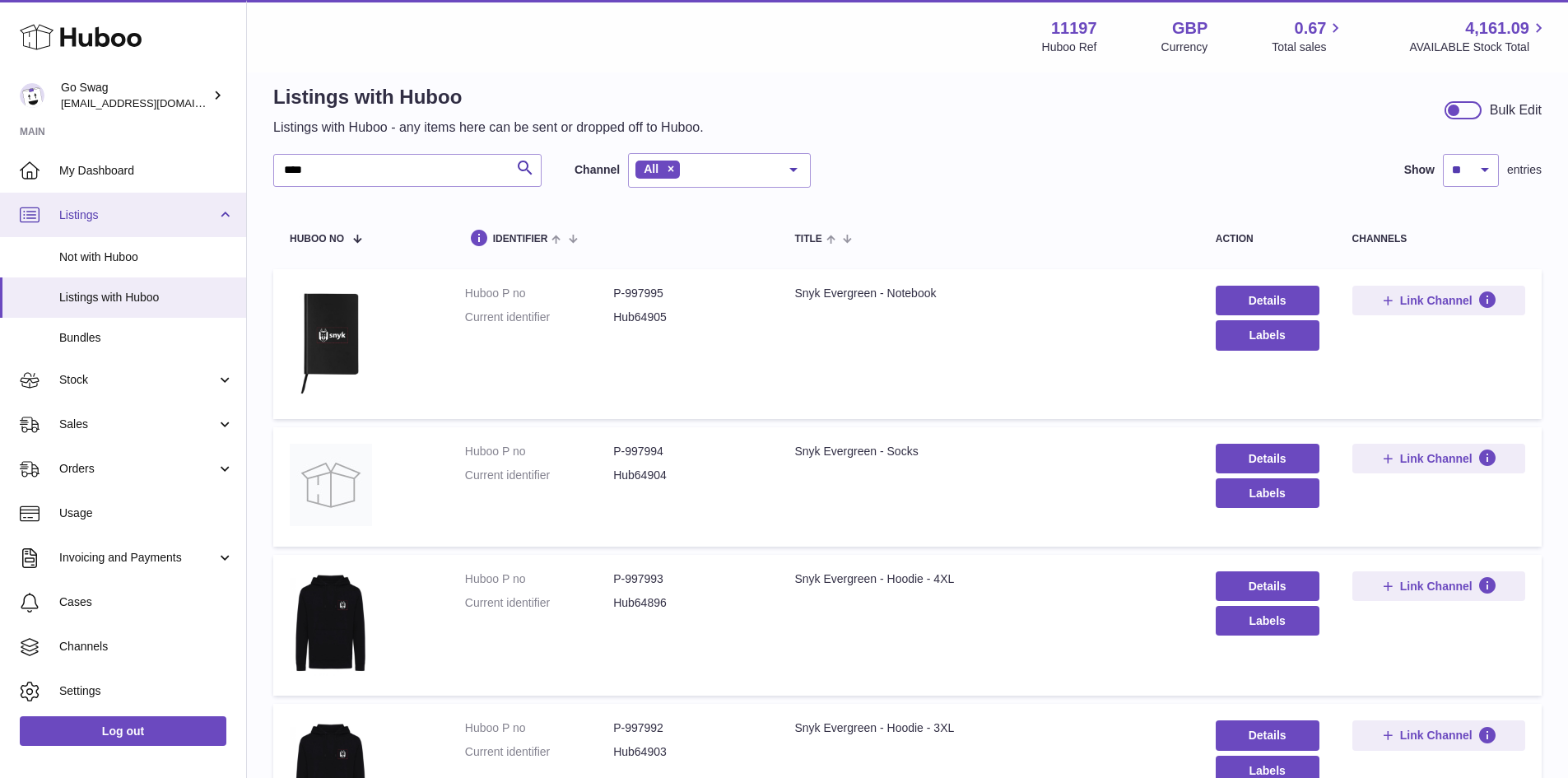
scroll to position [0, 0]
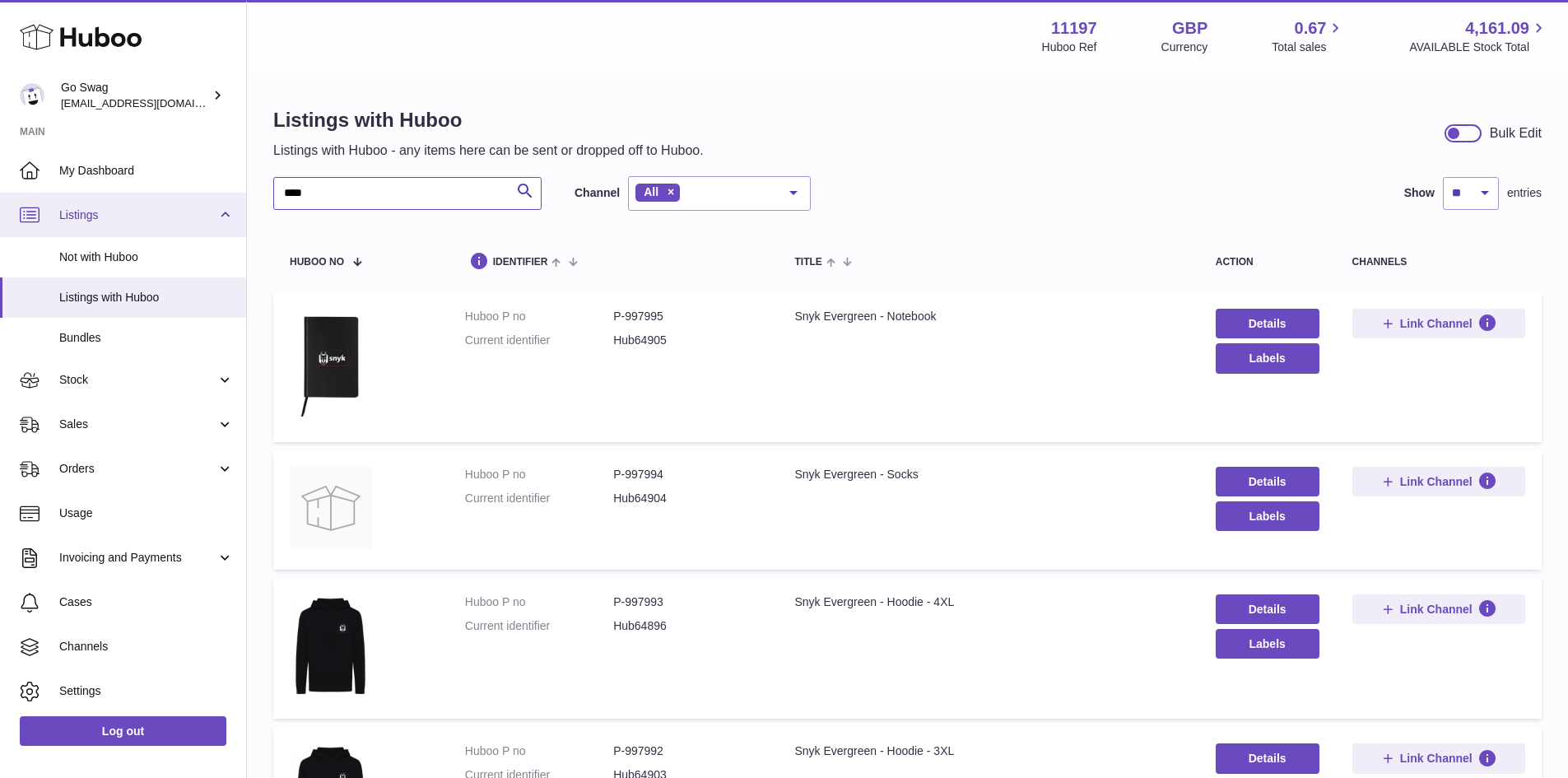
drag, startPoint x: 347, startPoint y: 200, endPoint x: 99, endPoint y: 192, distance: 248.1
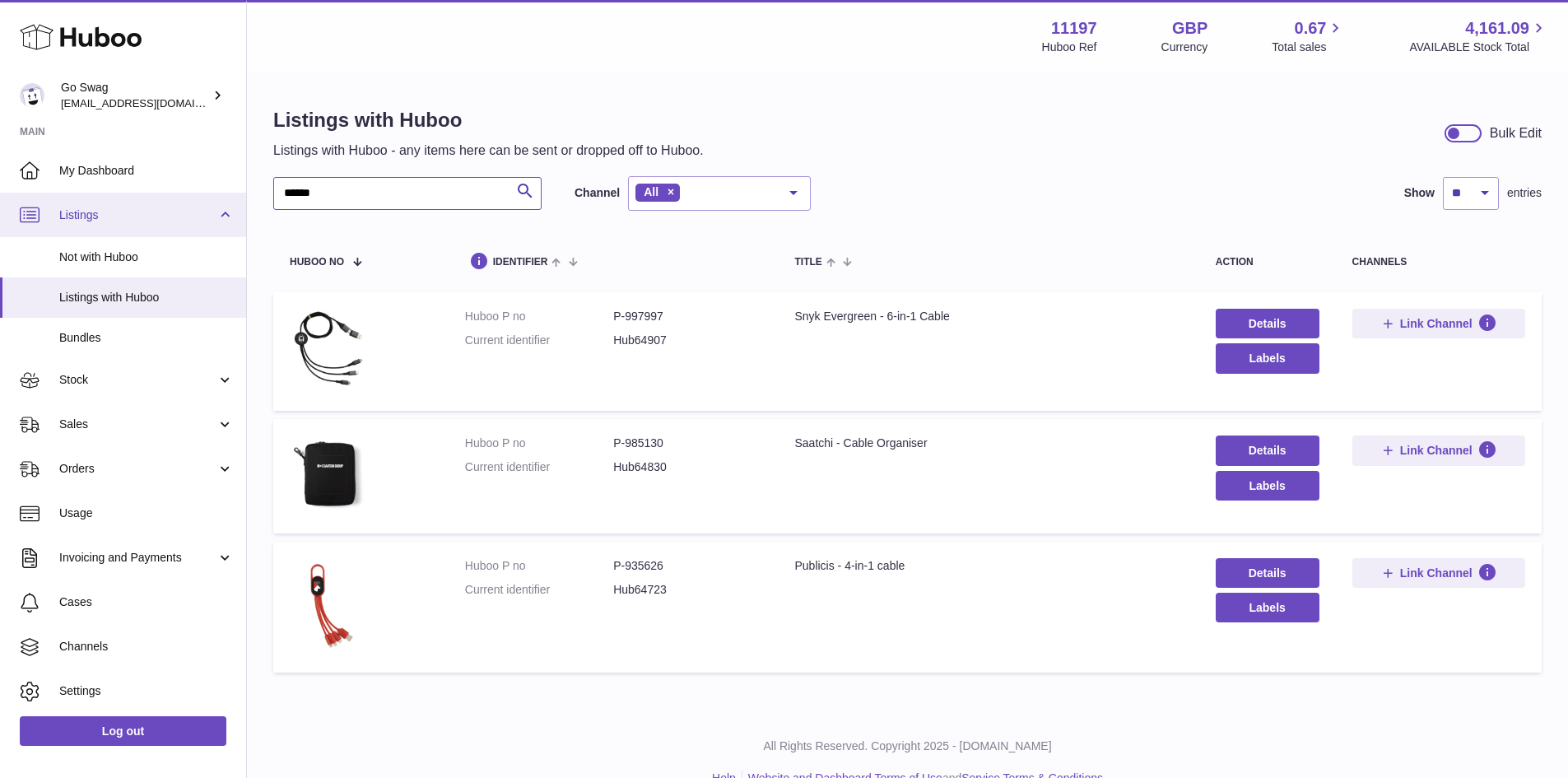
type input "******"
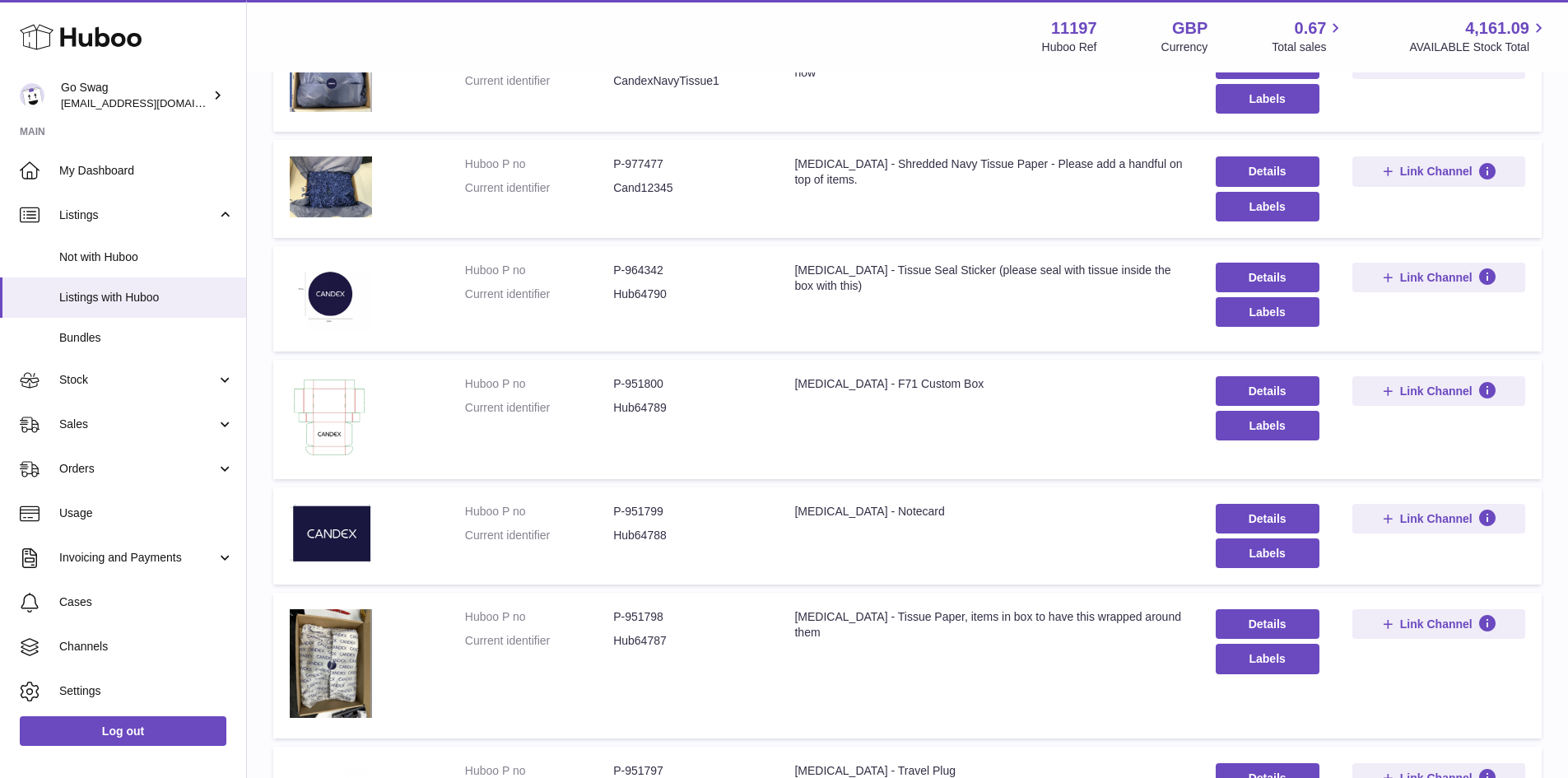
scroll to position [871, 0]
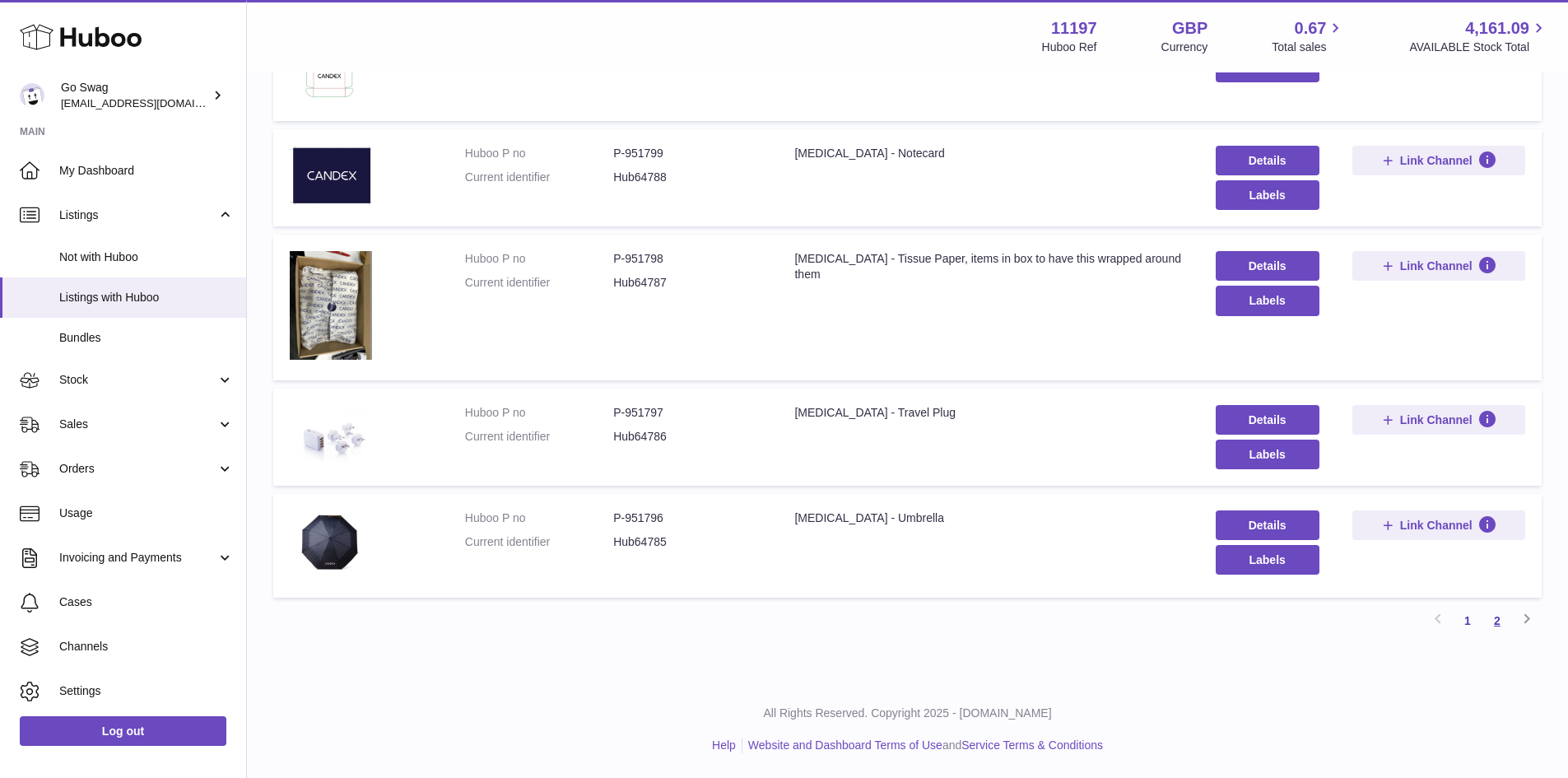
click at [1497, 618] on link "2" at bounding box center [1497, 621] width 29 height 29
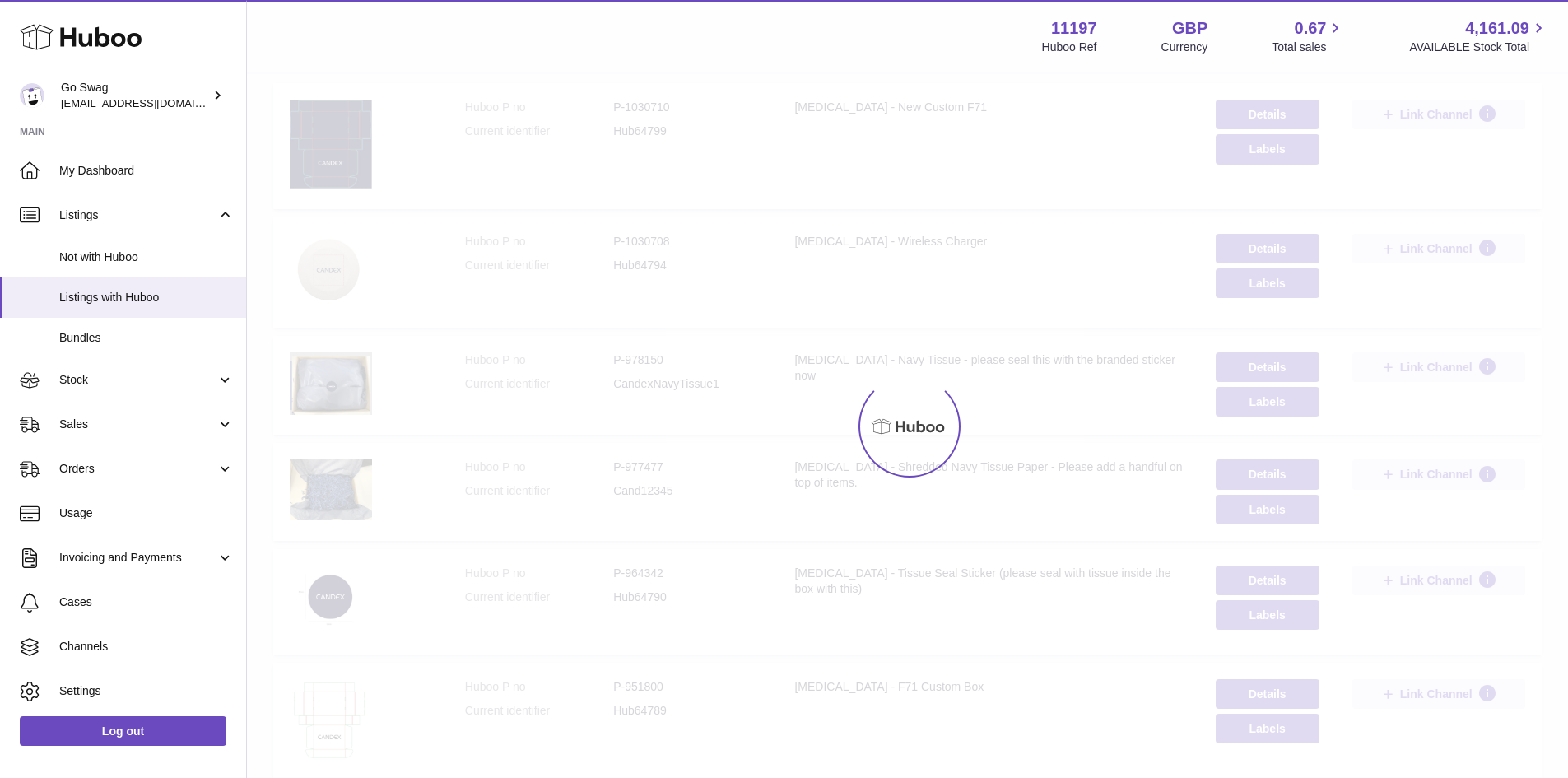
scroll to position [74, 0]
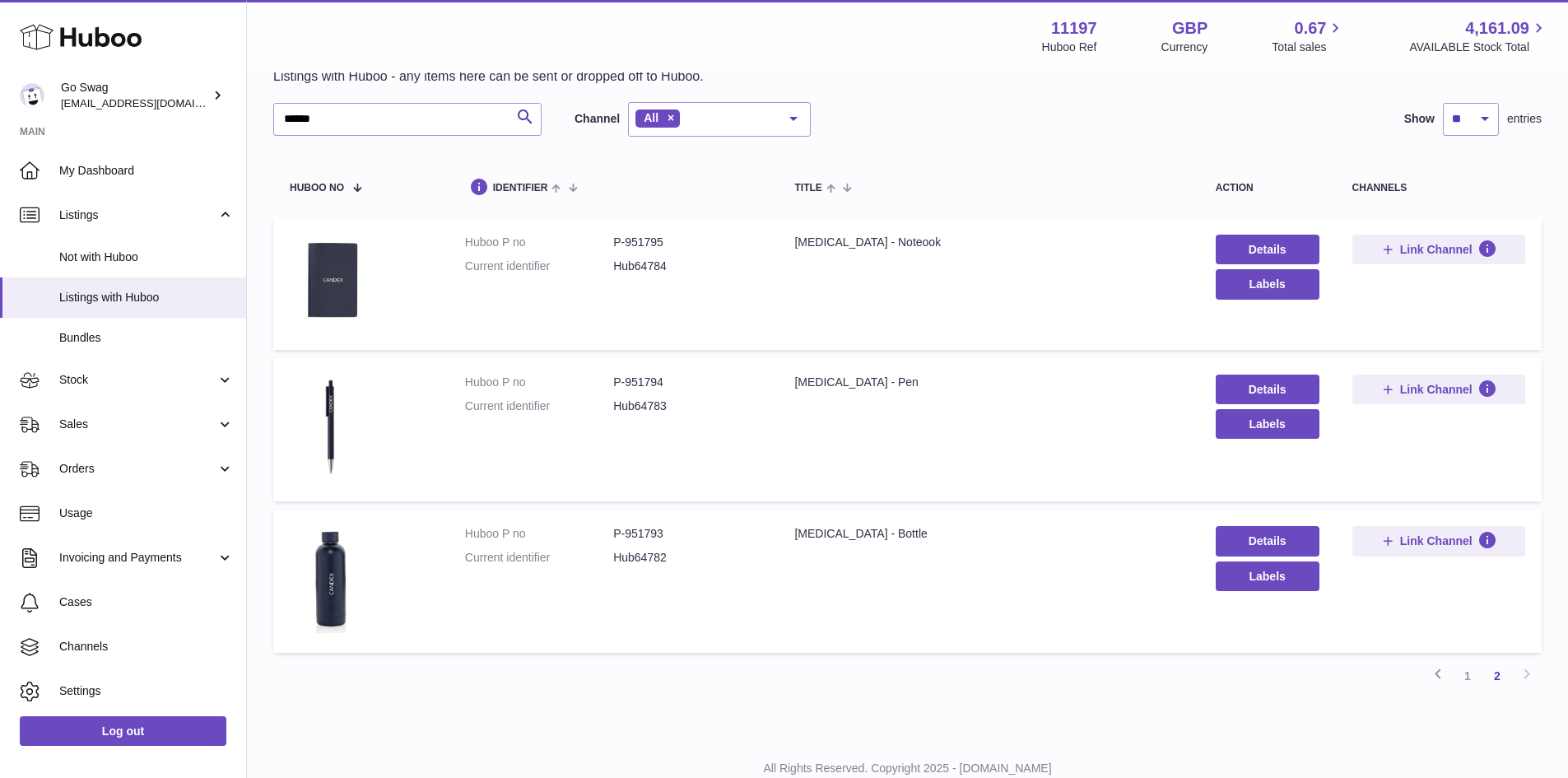
click at [637, 531] on dd "P-951793" at bounding box center [687, 534] width 148 height 16
copy dd "951793"
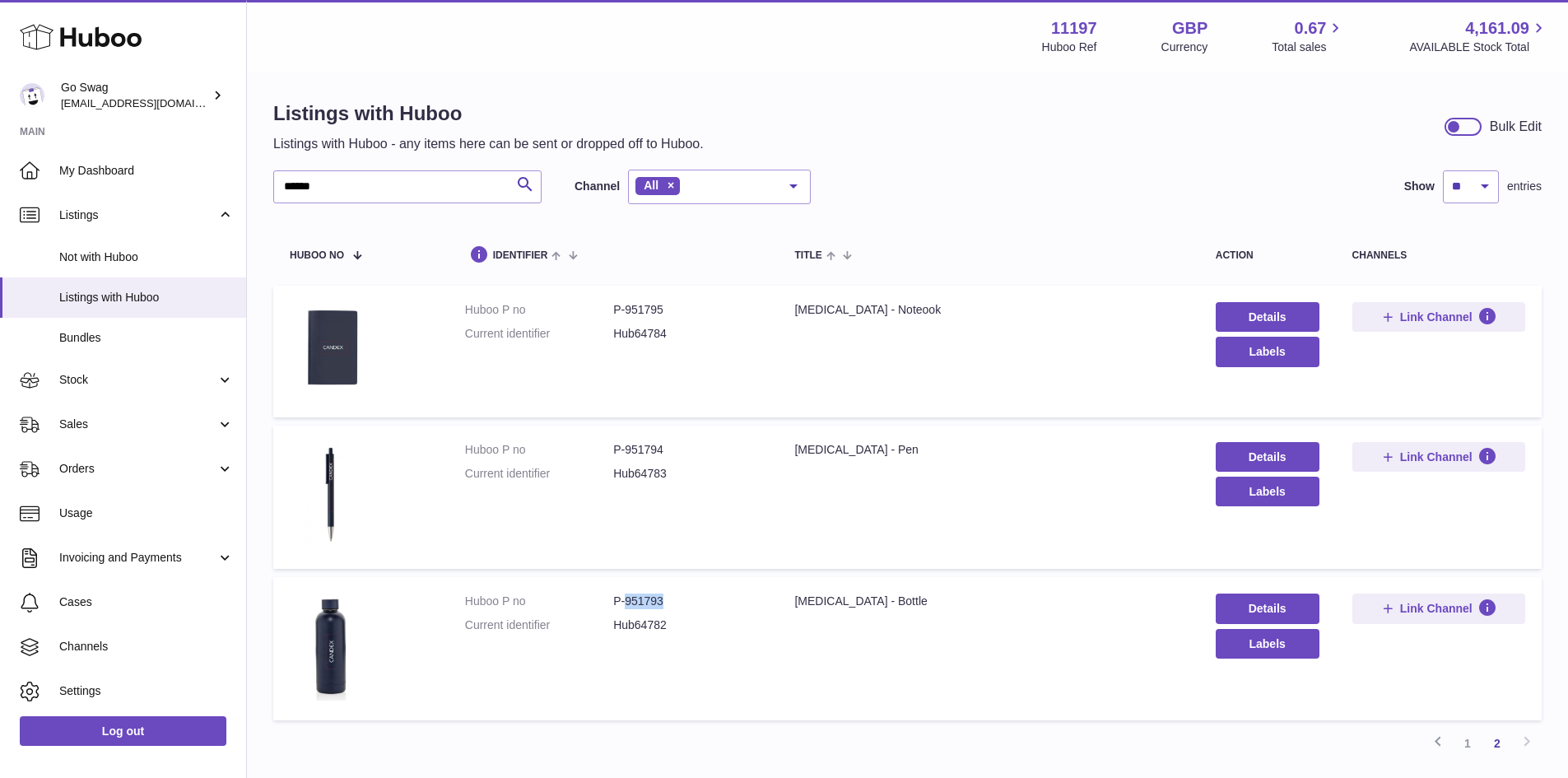
scroll to position [0, 0]
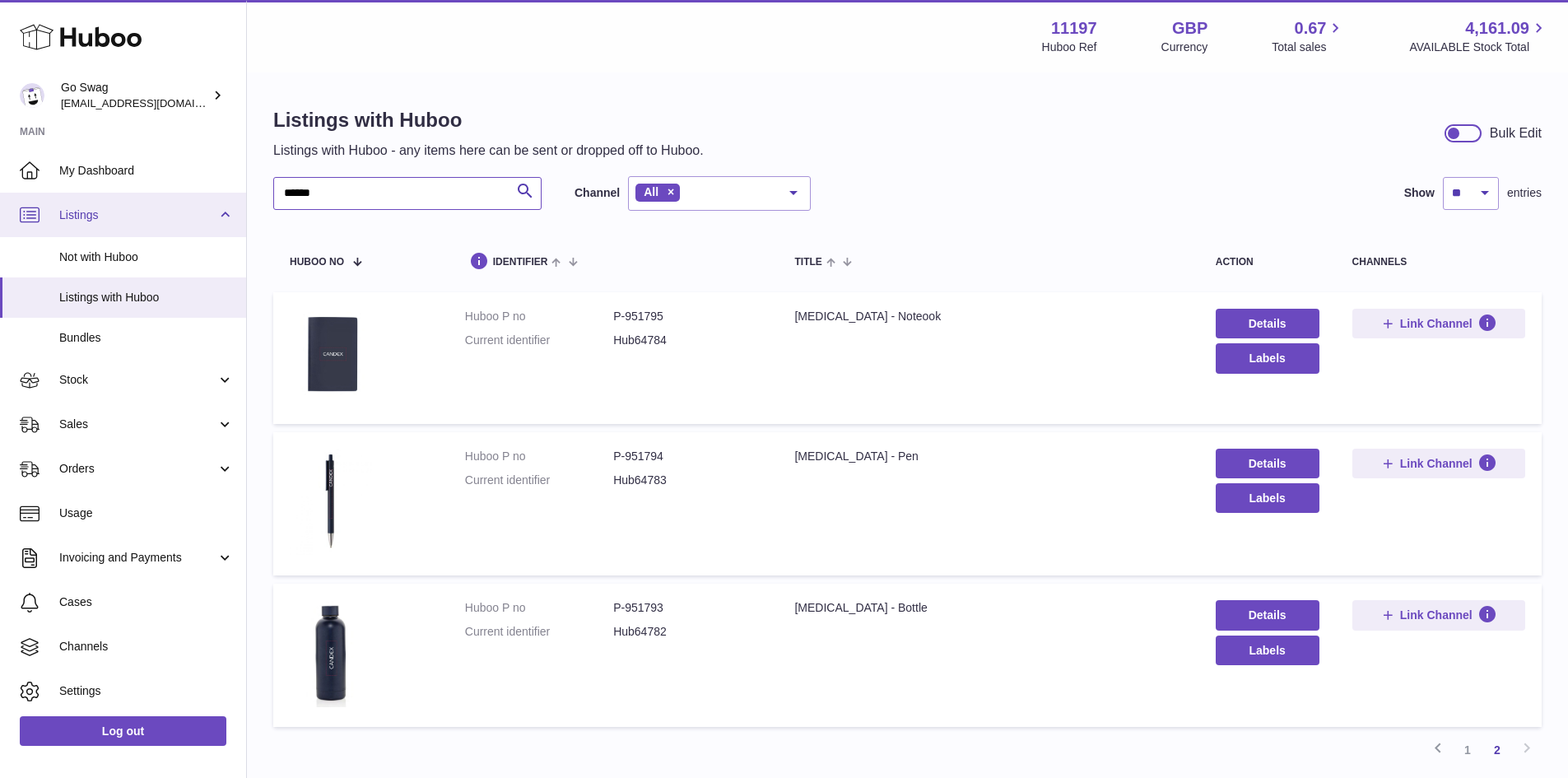
drag, startPoint x: 408, startPoint y: 199, endPoint x: 214, endPoint y: 192, distance: 194.1
click at [214, 192] on div "Huboo Go Swag [EMAIL_ADDRESS][DOMAIN_NAME] Main My Dashboard Listings Not with …" at bounding box center [784, 453] width 1568 height 908
click at [1155, 150] on div "Listings with Huboo Listings with Huboo - any items here can be sent or dropped…" at bounding box center [906, 134] width 1268 height 53
